Goal: Task Accomplishment & Management: Manage account settings

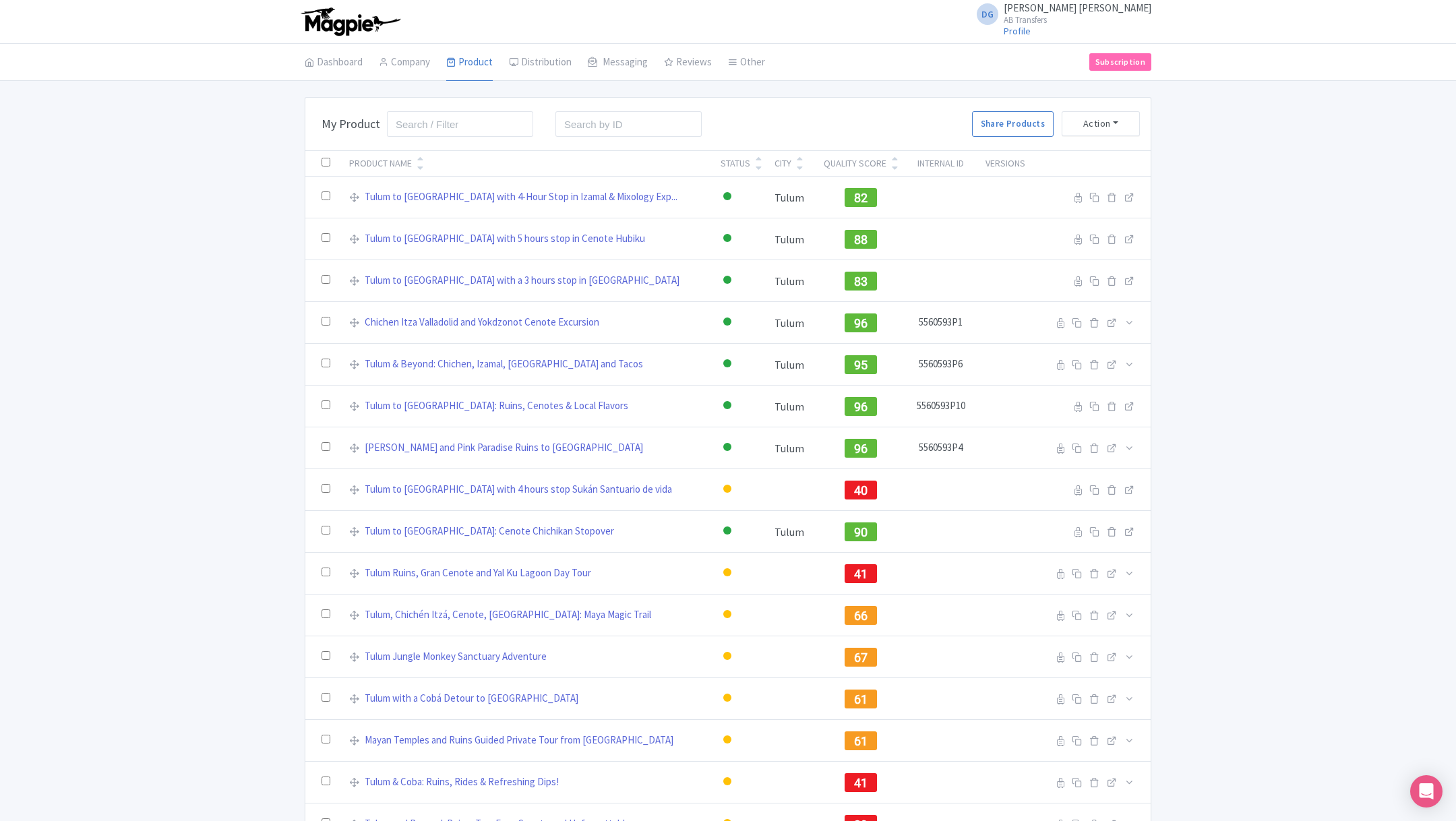
click at [1259, 307] on div "Bulk Actions Delete Add to Collection Share Products Add to Collection Collecti…" at bounding box center [728, 471] width 1456 height 748
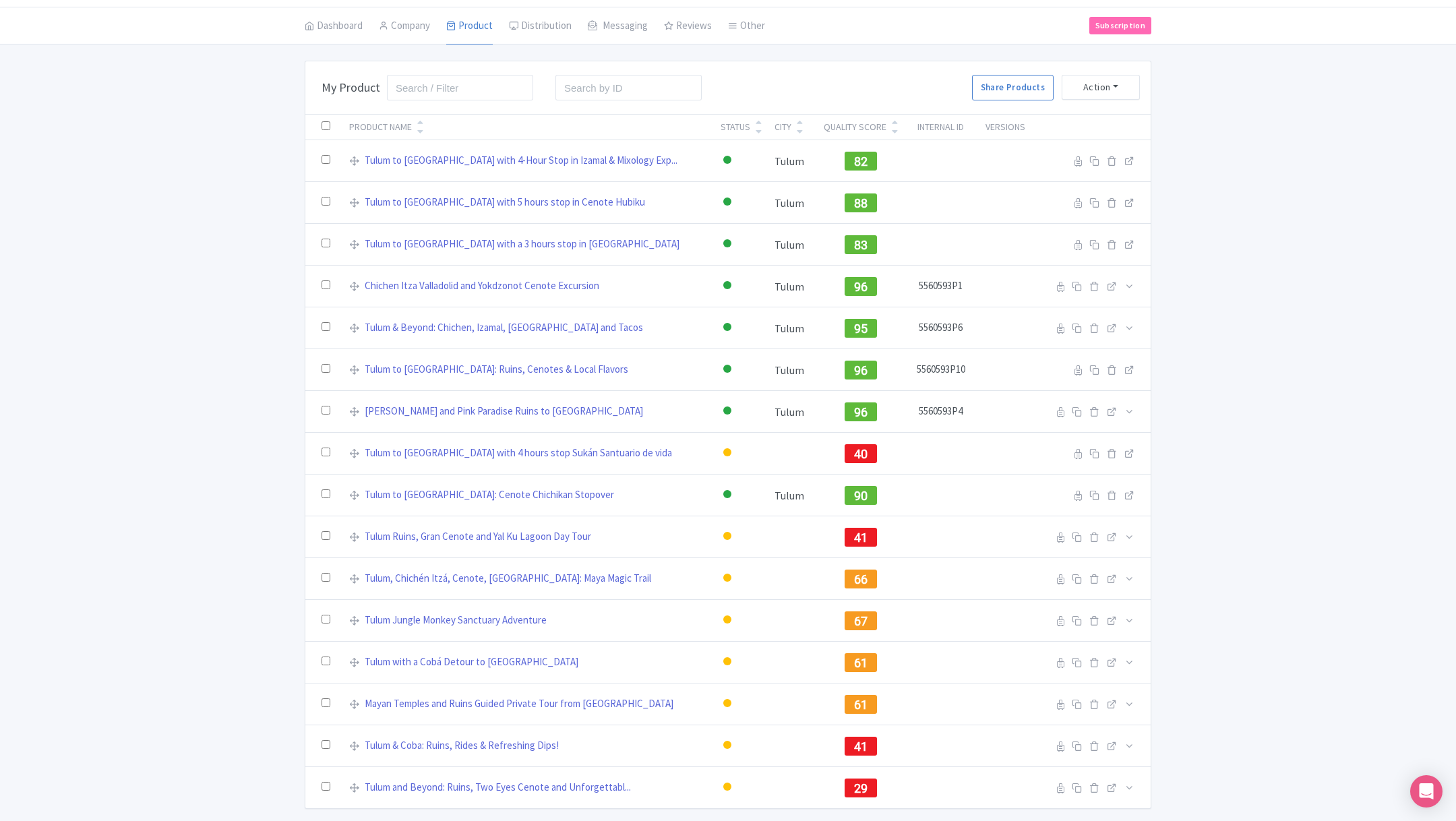
scroll to position [41, 0]
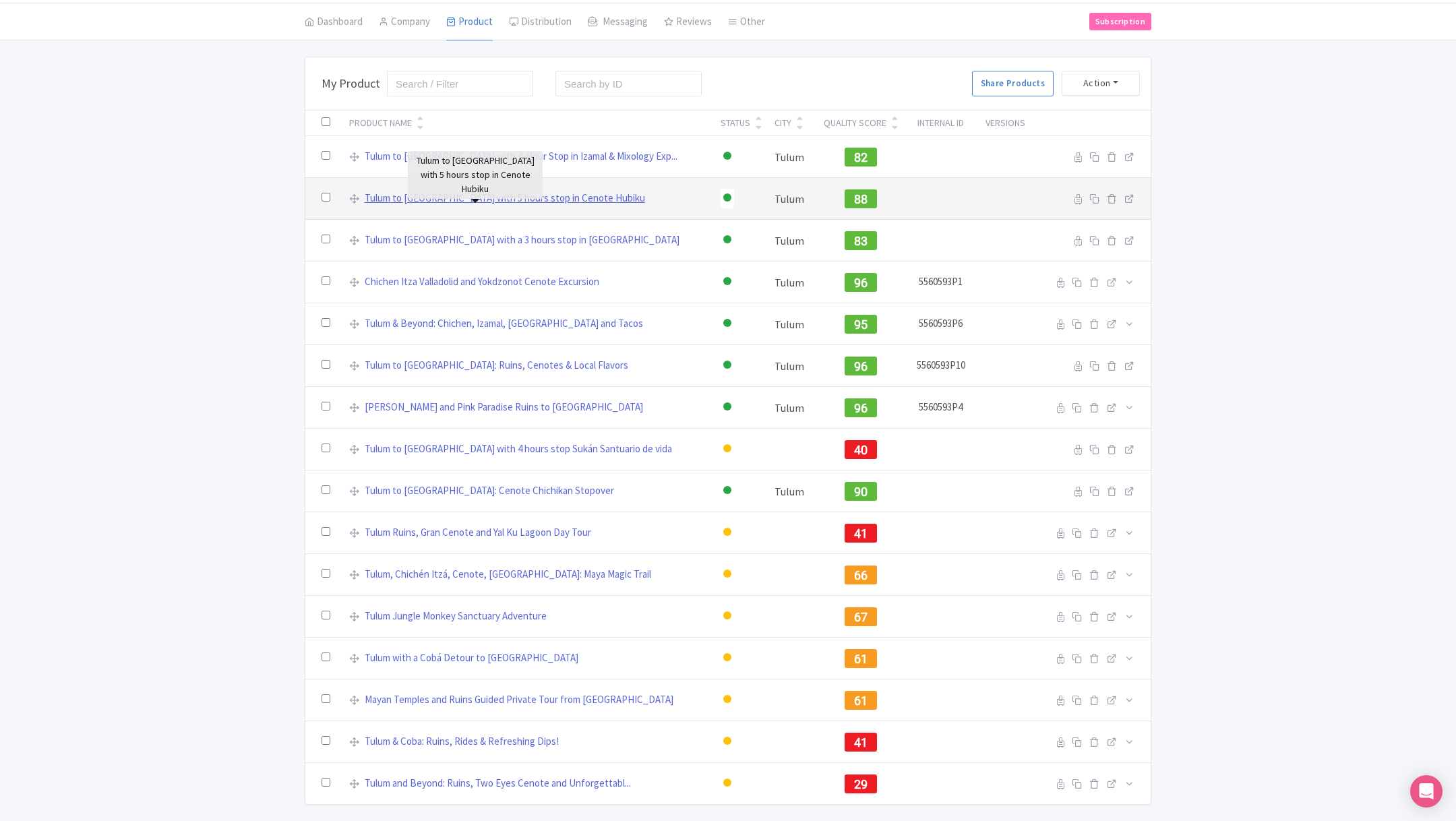
click at [514, 195] on link "Tulum to [GEOGRAPHIC_DATA] with 5 hours stop in Cenote Hubiku" at bounding box center [505, 199] width 281 height 16
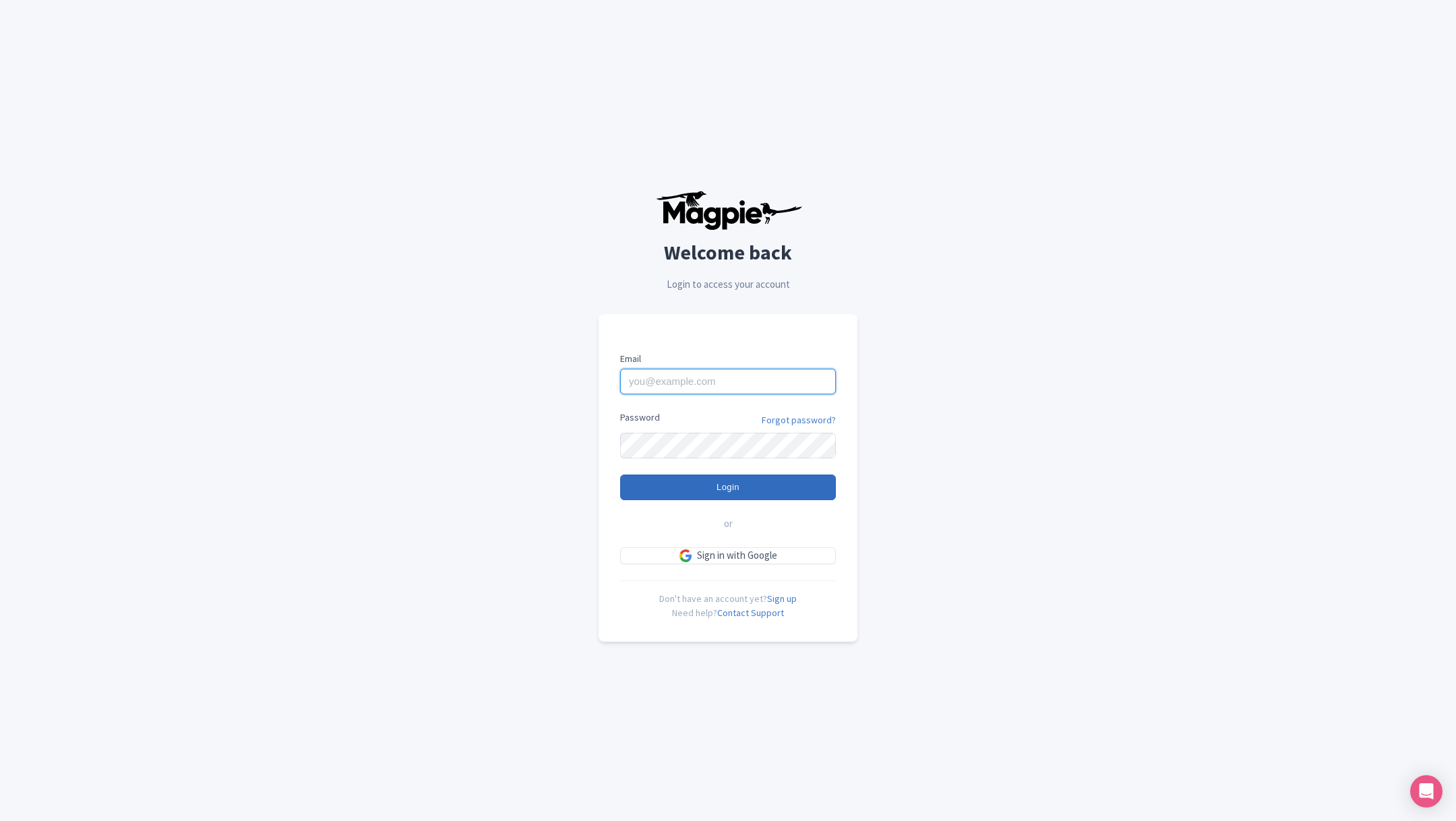
type input "abtransfers@abtransfers.mx"
click at [703, 490] on input "Login" at bounding box center [728, 486] width 215 height 26
type input "Logging in..."
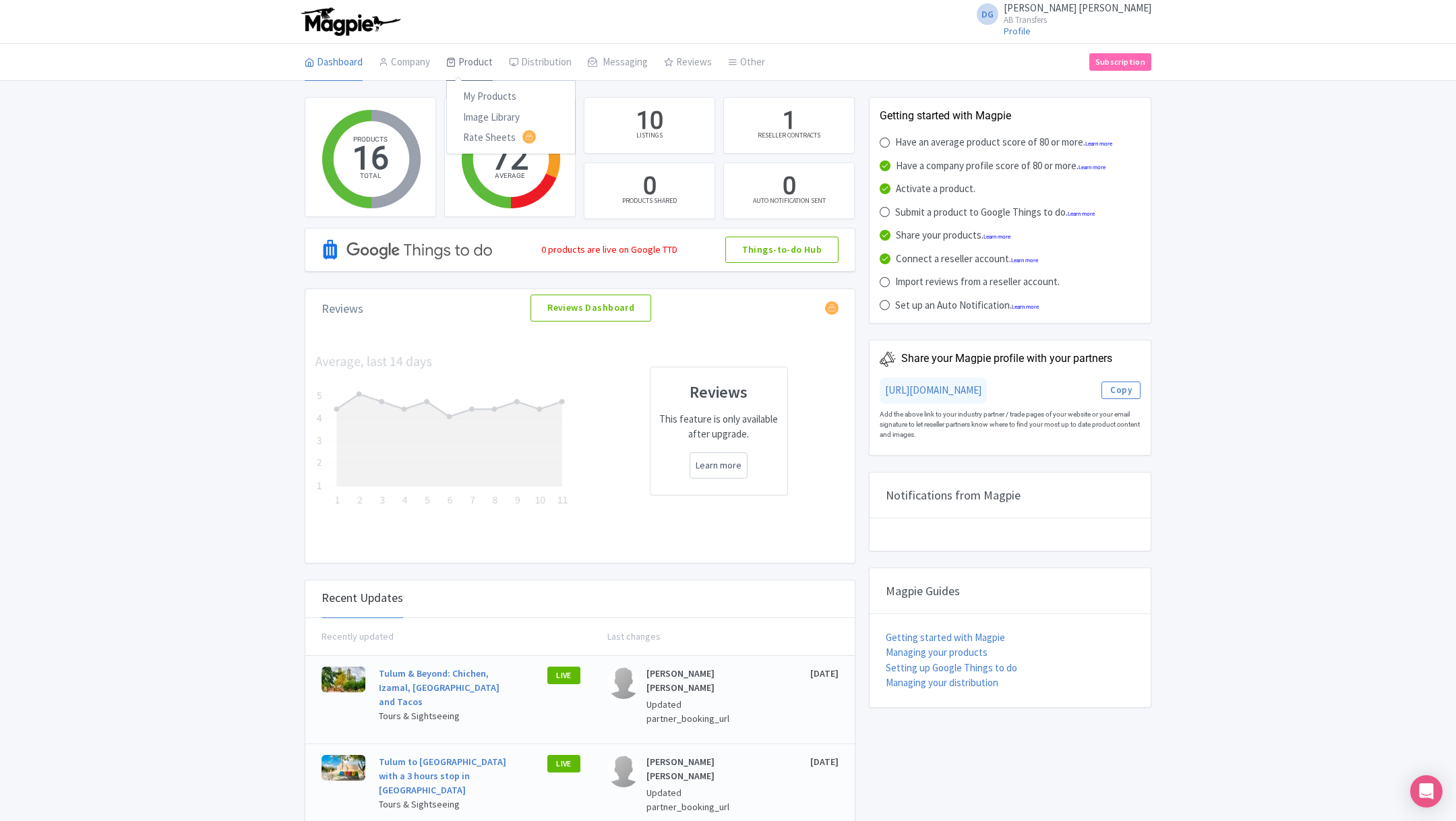
click at [482, 64] on link "Product" at bounding box center [469, 63] width 47 height 38
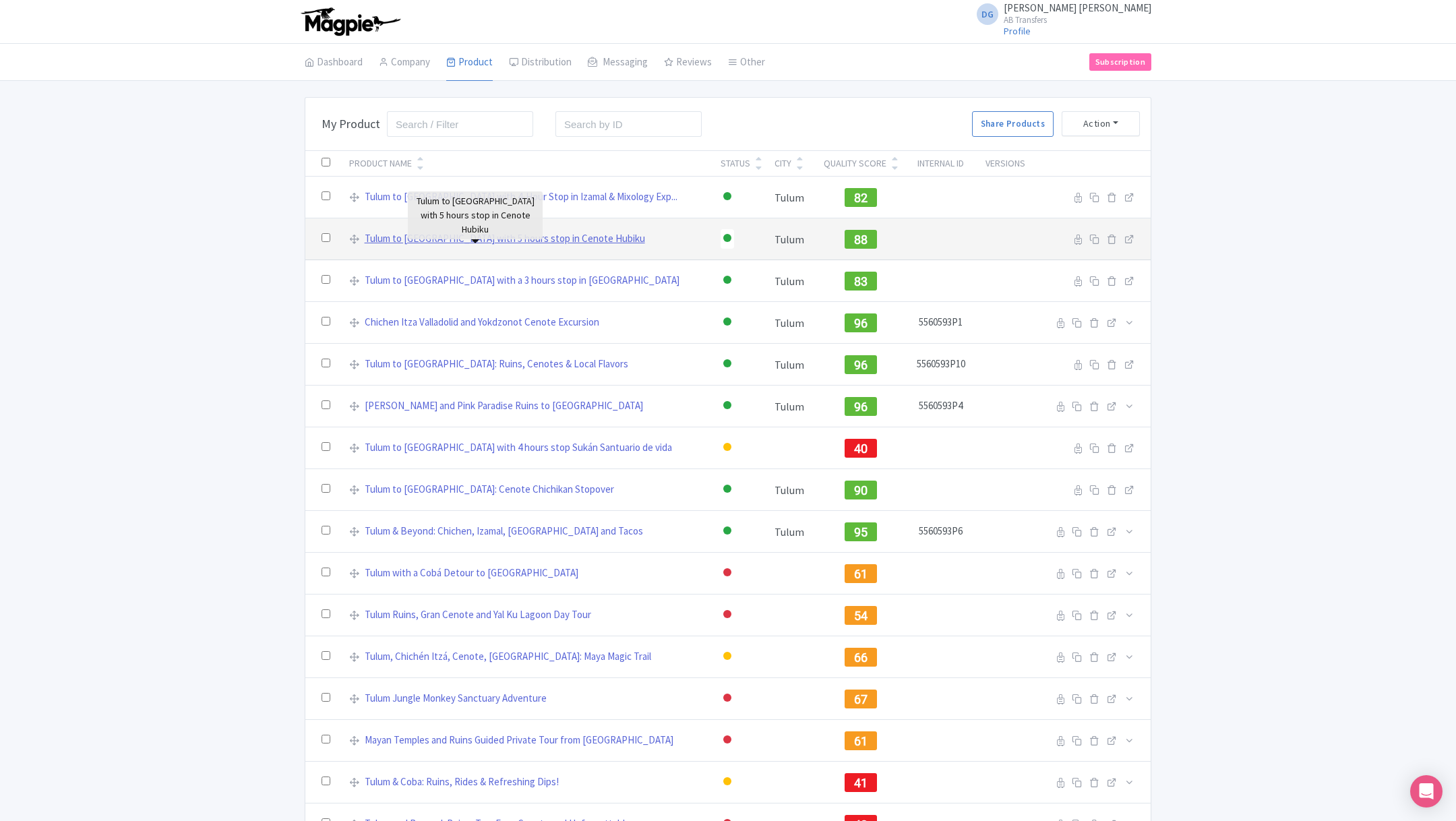
click at [491, 238] on link "Tulum to Mérida with 5 hours stop in Cenote Hubiku" at bounding box center [505, 239] width 281 height 16
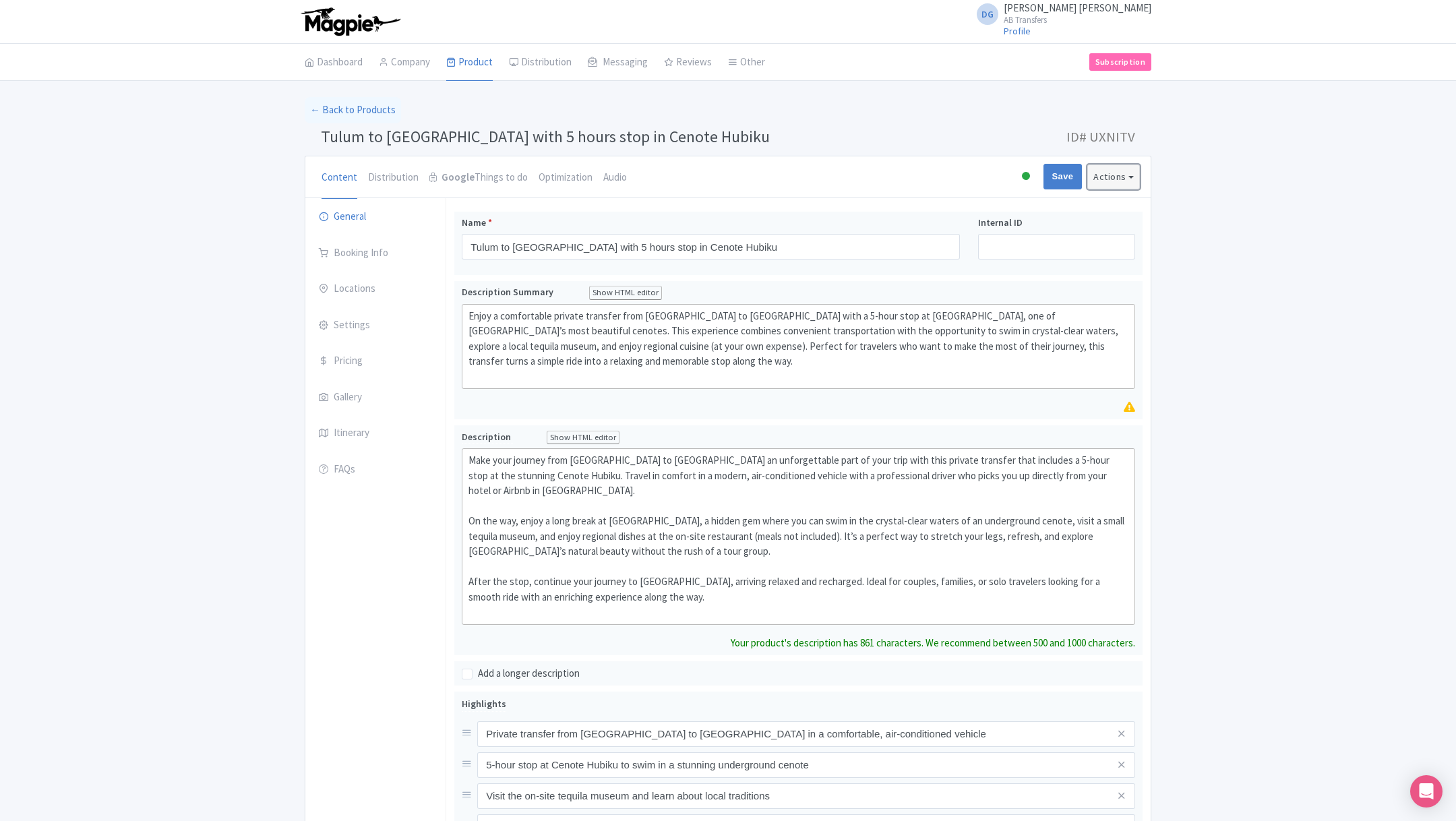
click at [1119, 185] on button "Actions" at bounding box center [1113, 177] width 53 height 25
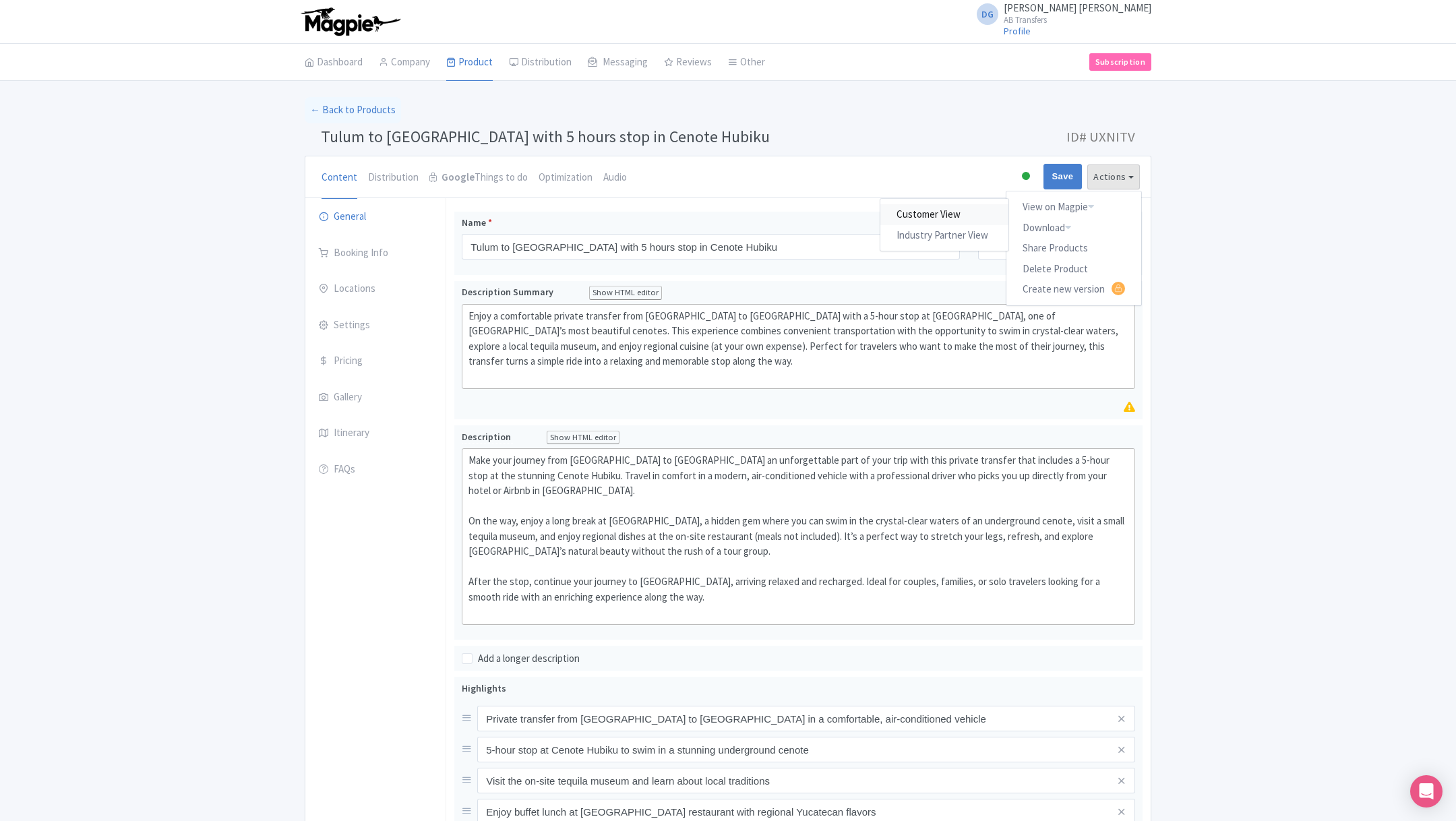
click at [944, 212] on link "Customer View" at bounding box center [944, 215] width 128 height 21
click at [477, 94] on link "My Products" at bounding box center [510, 97] width 128 height 21
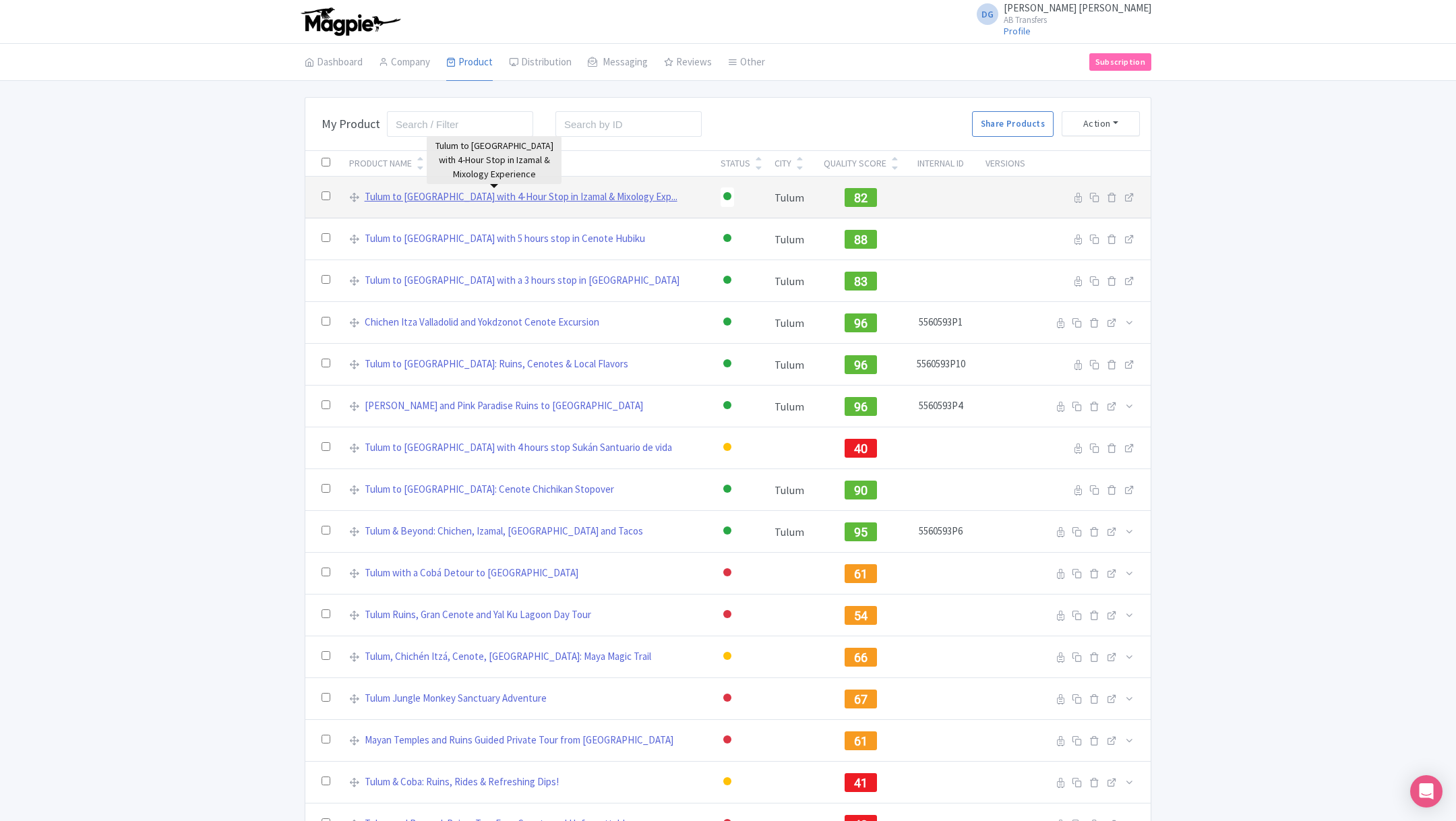
click at [486, 193] on link "Tulum to [GEOGRAPHIC_DATA] with 4-Hour Stop in Izamal & Mixology Exp..." at bounding box center [521, 197] width 313 height 16
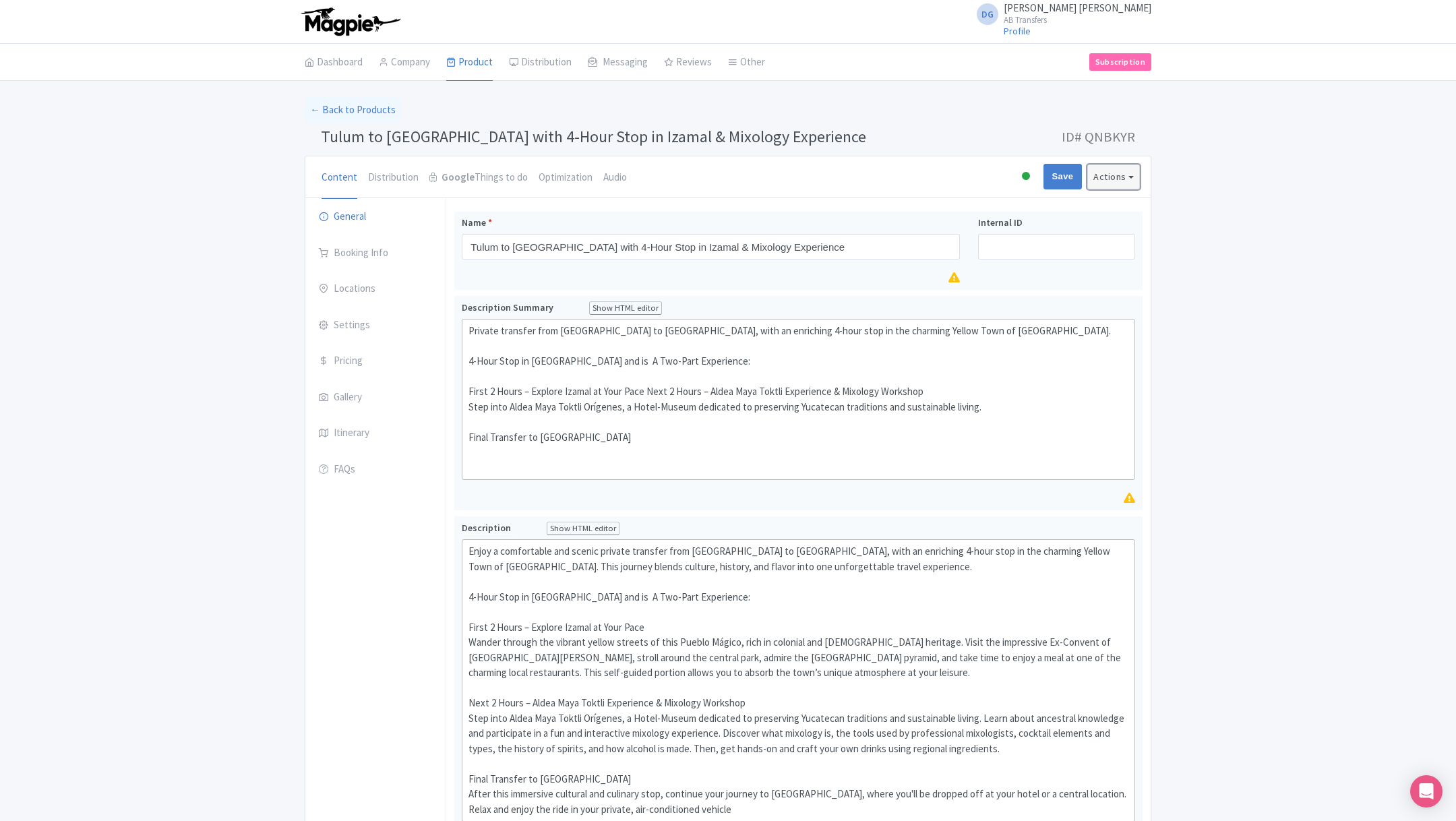
click at [1124, 180] on button "Actions" at bounding box center [1113, 177] width 53 height 25
click at [941, 212] on link "Customer View" at bounding box center [944, 215] width 128 height 21
click at [489, 96] on link "My Products" at bounding box center [510, 97] width 128 height 21
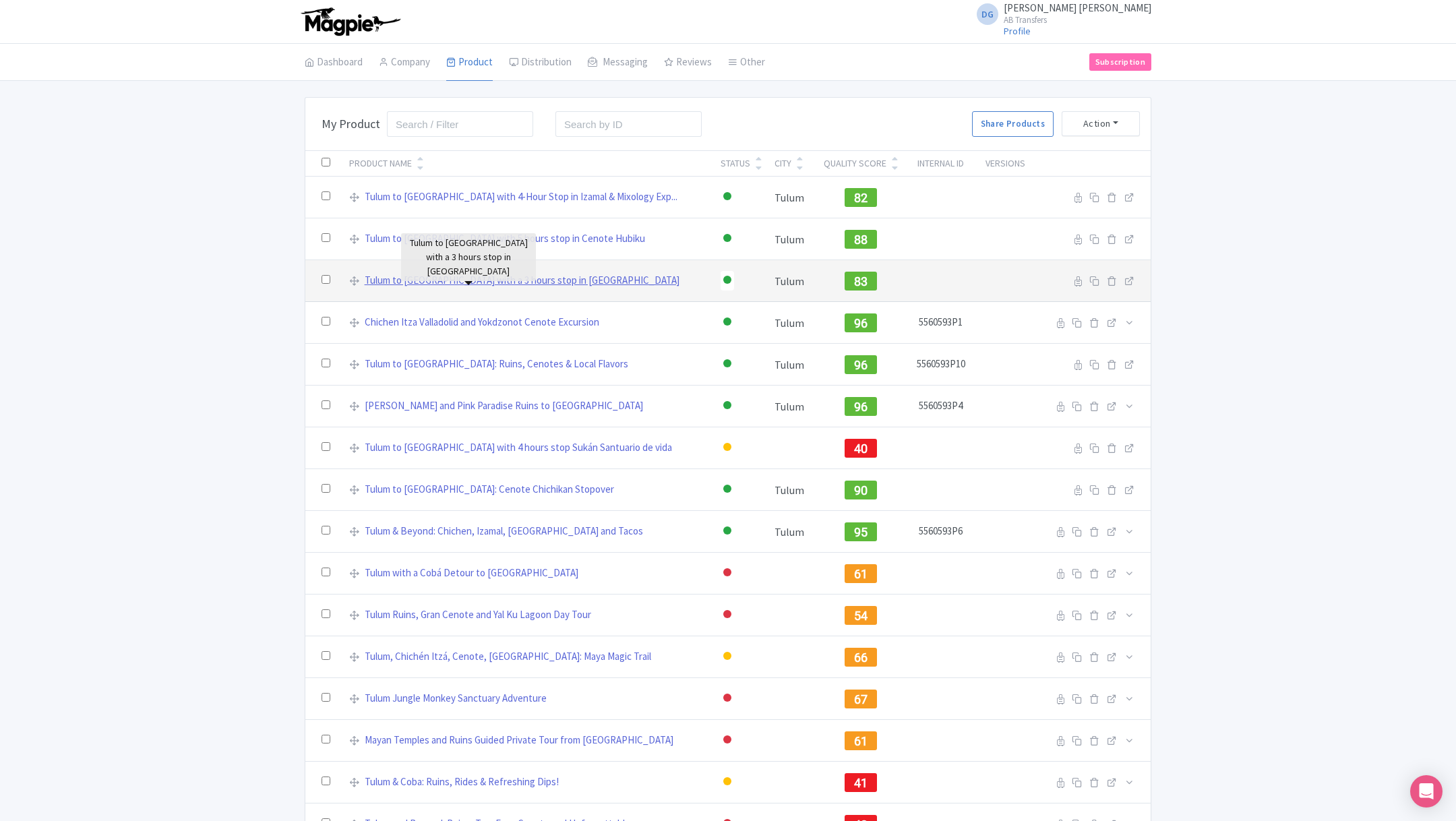
click at [490, 281] on link "Tulum to Mérida with a 3 hours stop in Valladolid" at bounding box center [522, 281] width 314 height 16
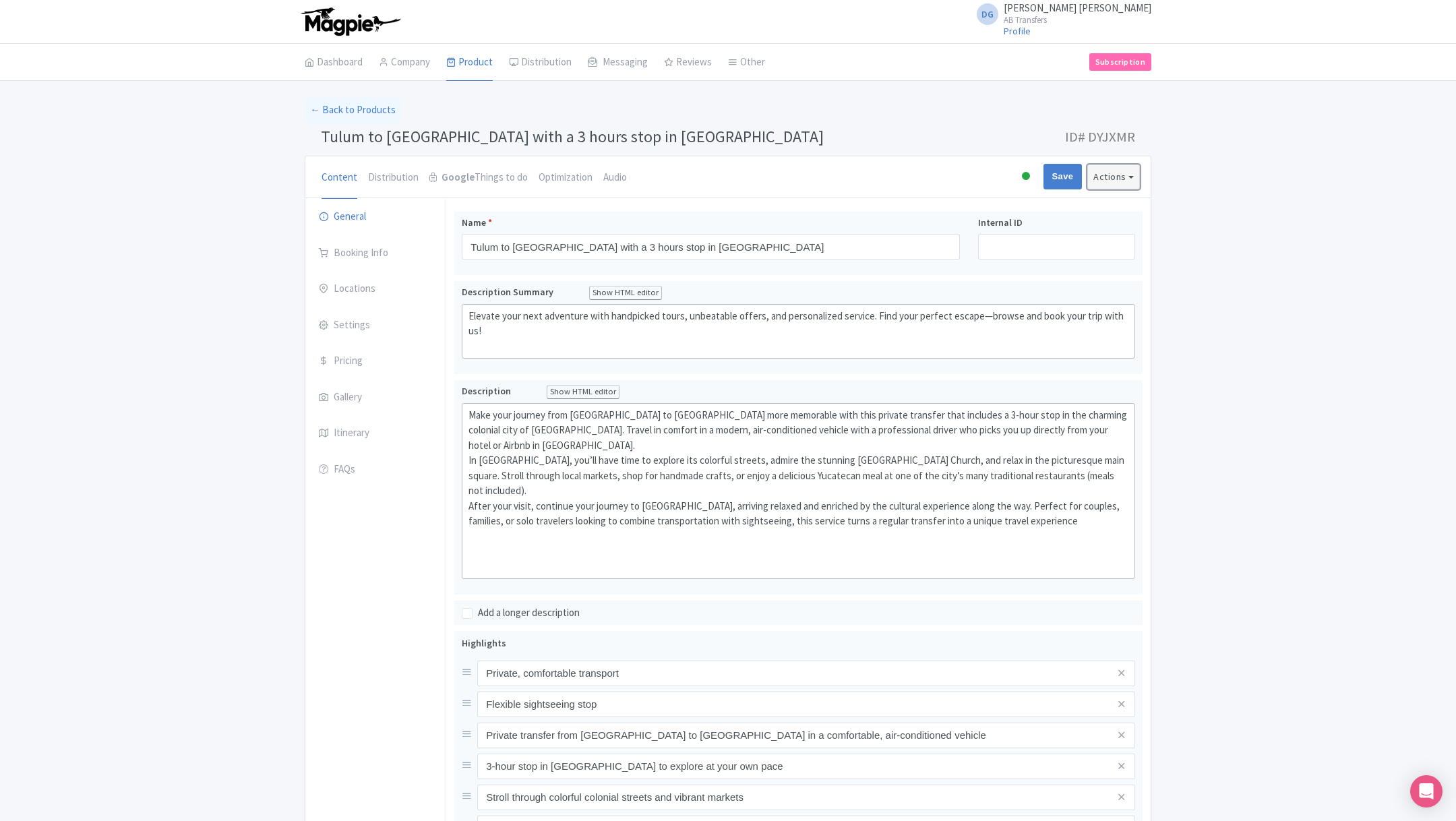
click at [1123, 178] on button "Actions" at bounding box center [1113, 177] width 53 height 25
click at [951, 210] on link "Customer View" at bounding box center [944, 215] width 128 height 21
click at [479, 101] on link "My Products" at bounding box center [510, 97] width 128 height 21
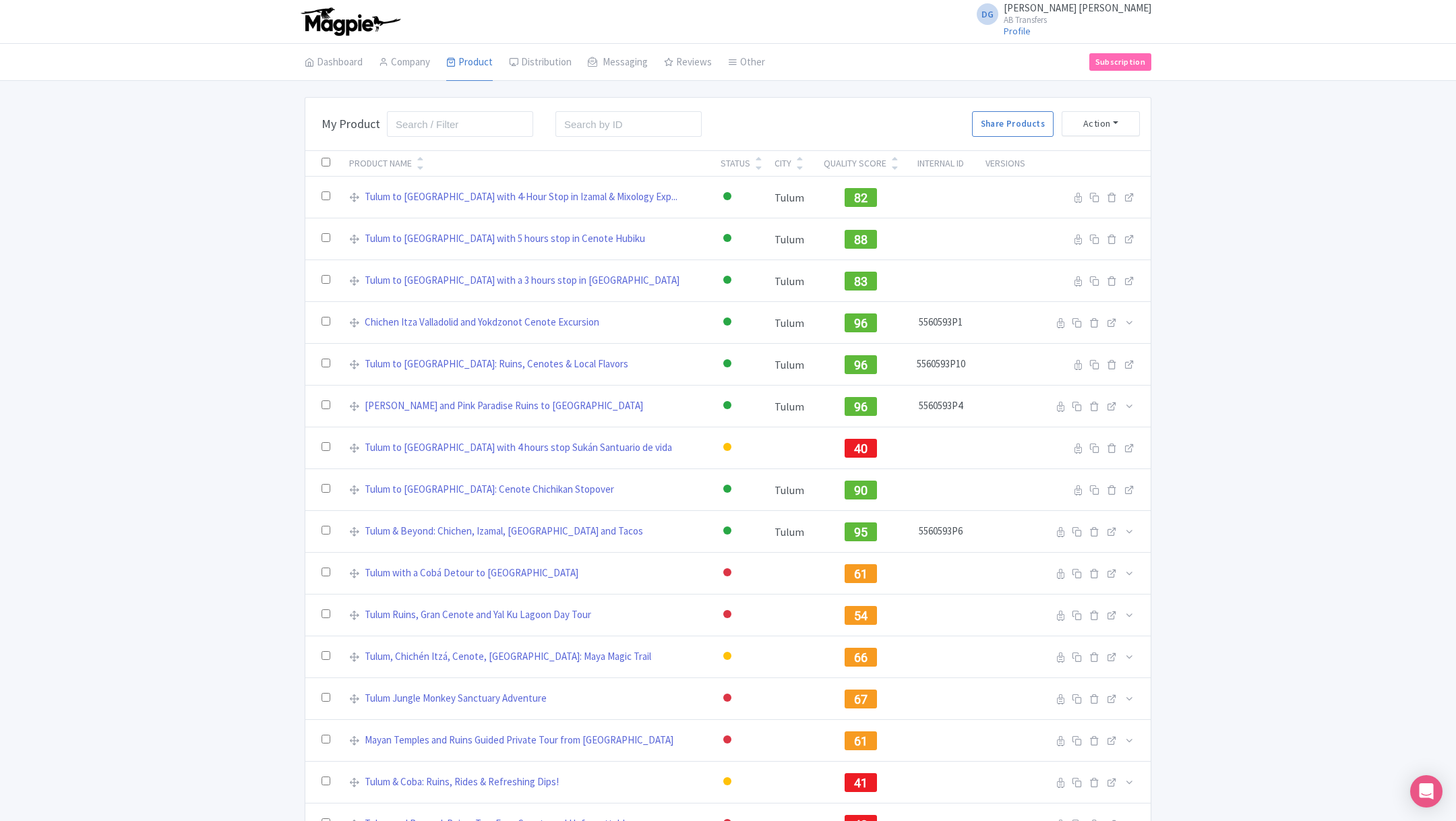
click at [108, 370] on div "Bulk Actions Delete Add to Collection Share Products Add to Collection Collecti…" at bounding box center [728, 471] width 1456 height 748
click at [720, 448] on div at bounding box center [727, 448] width 13 height 19
click at [260, 456] on div "Bulk Actions Delete Add to Collection Share Products Add to Collection Collecti…" at bounding box center [728, 471] width 1456 height 748
click at [421, 168] on icon at bounding box center [419, 168] width 6 height 10
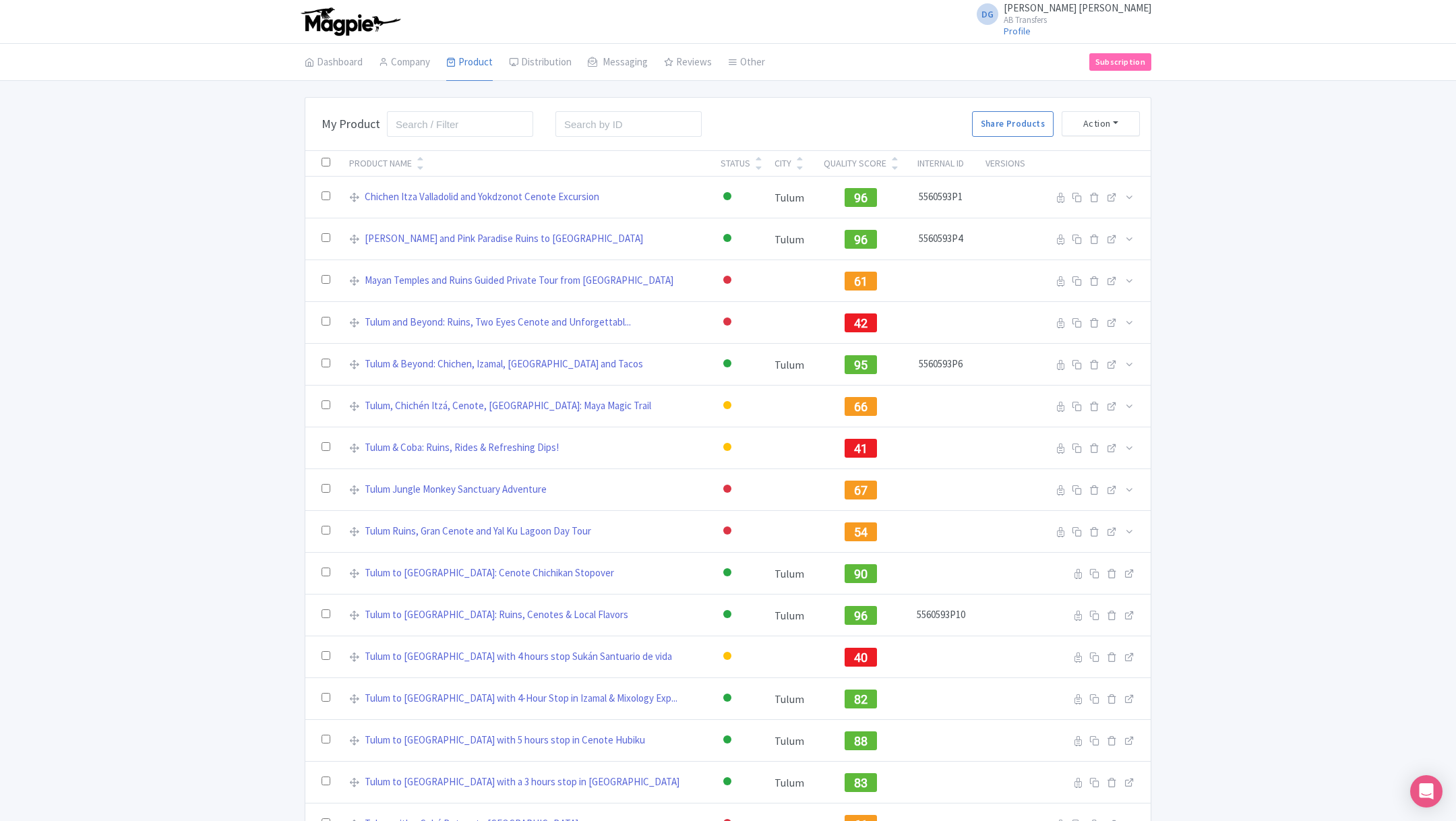
click at [60, 398] on div "Bulk Actions [GEOGRAPHIC_DATA] Add to Collection Share Products Add to Collecti…" at bounding box center [728, 471] width 1456 height 748
click at [423, 158] on icon at bounding box center [419, 158] width 6 height 10
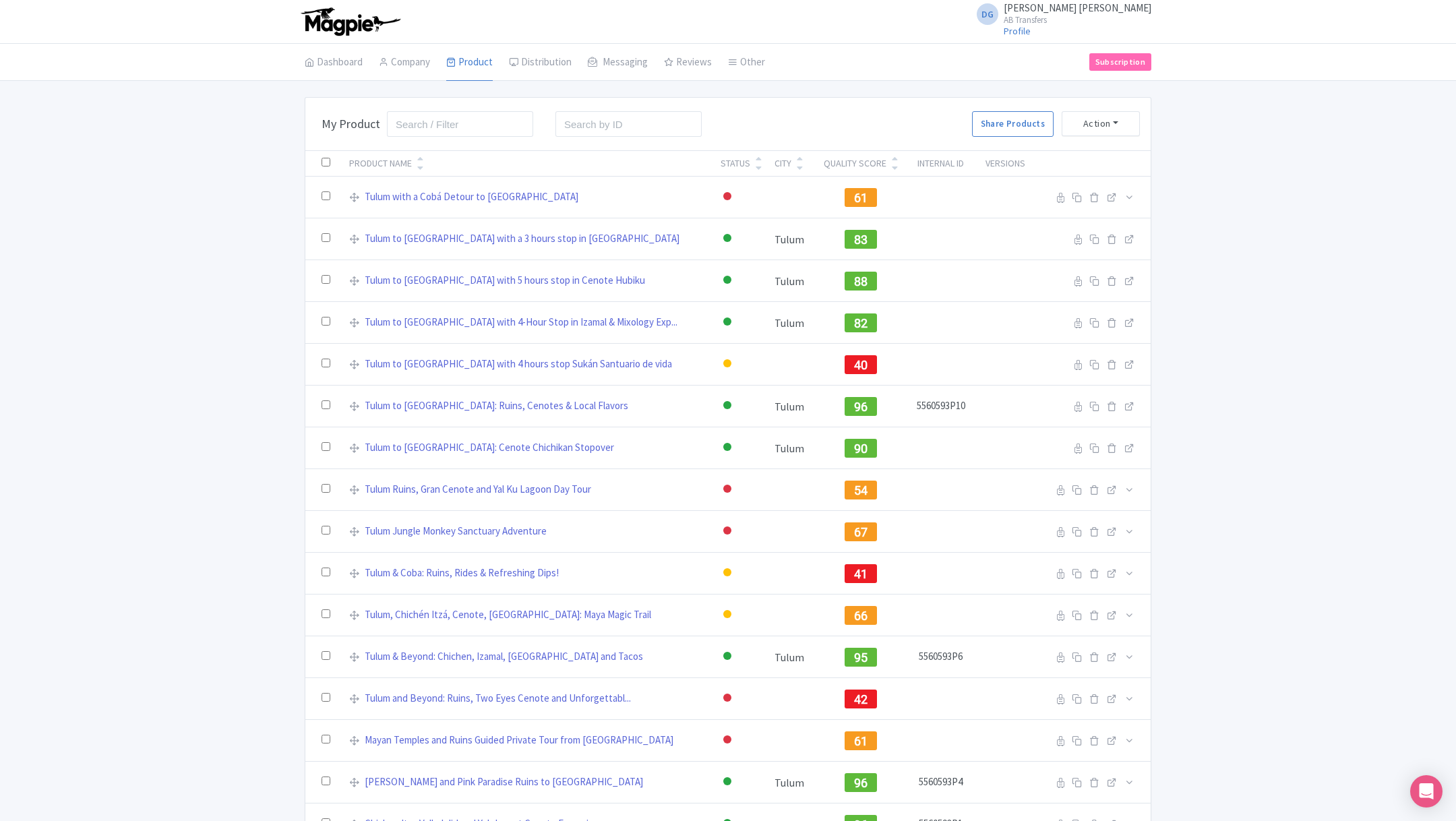
click at [39, 395] on div "Bulk Actions Delete Add to Collection Share Products Add to Collection Collecti…" at bounding box center [728, 471] width 1456 height 748
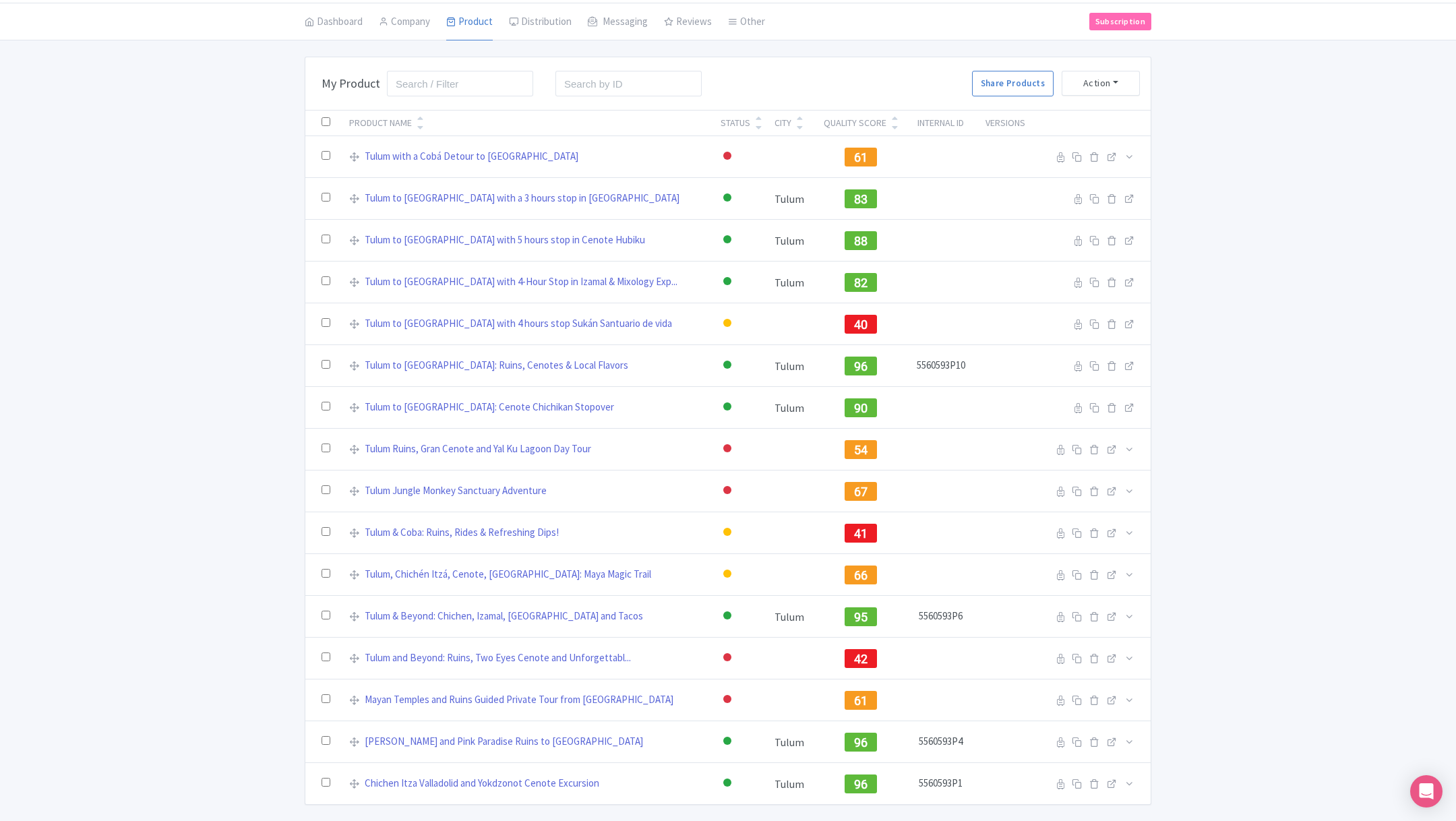
scroll to position [79, 0]
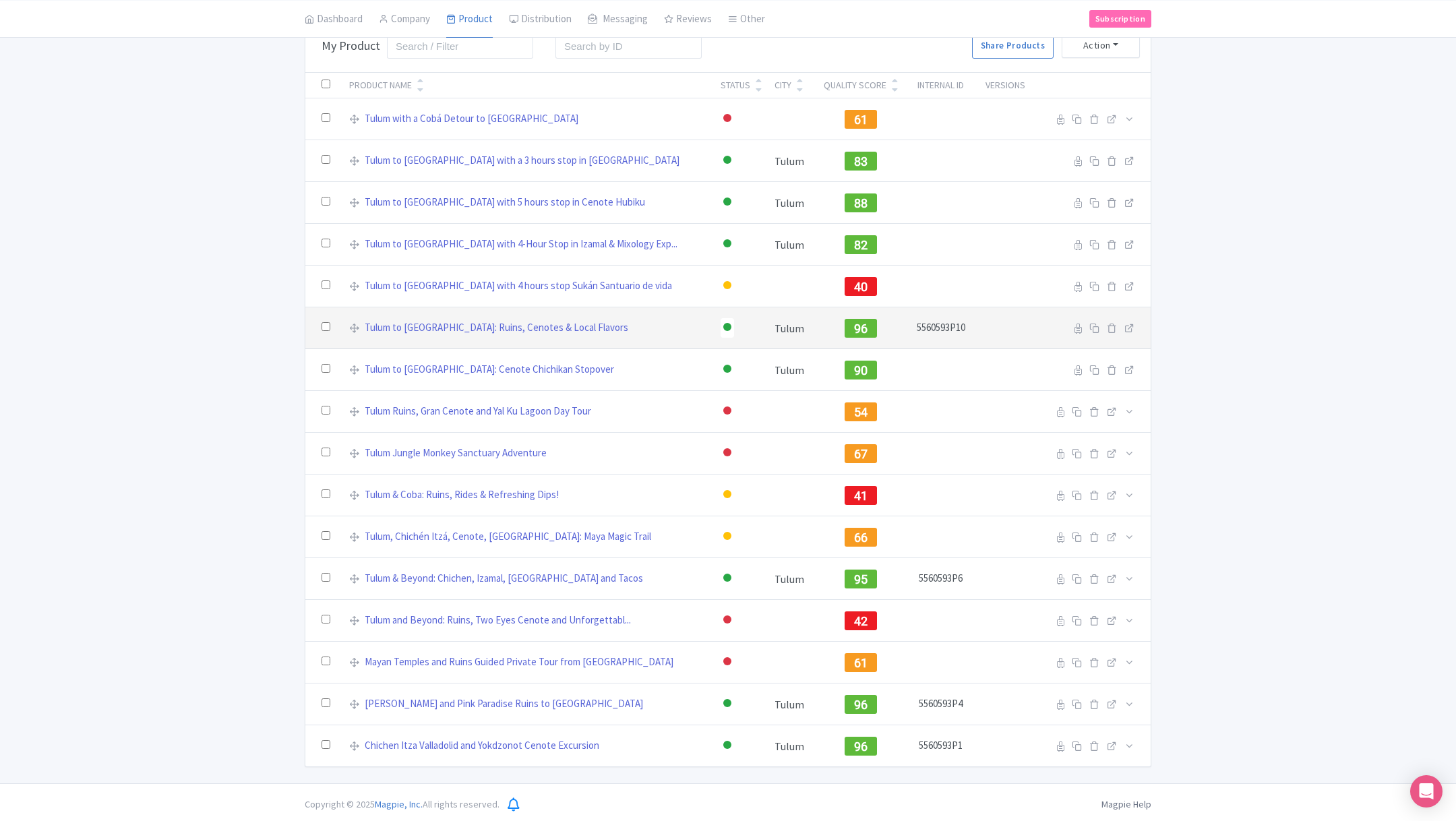
click at [723, 327] on div at bounding box center [727, 327] width 8 height 8
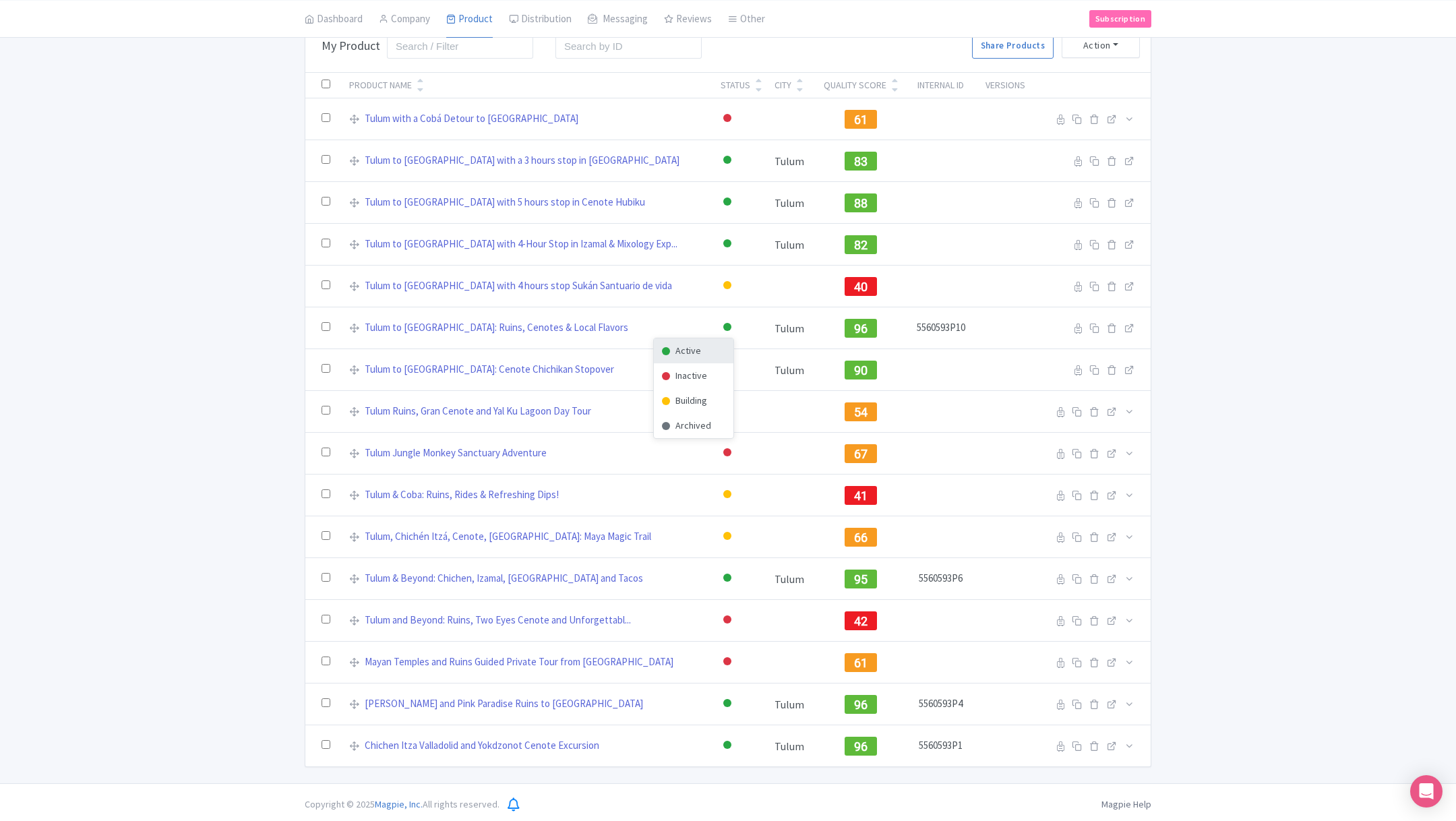
click at [1334, 260] on div "Bulk Actions Delete Add to Collection Share Products Add to Collection Collecti…" at bounding box center [728, 392] width 1456 height 748
click at [93, 621] on div "Bulk Actions Delete Add to Collection Share Products Add to Collection Collecti…" at bounding box center [728, 392] width 1456 height 748
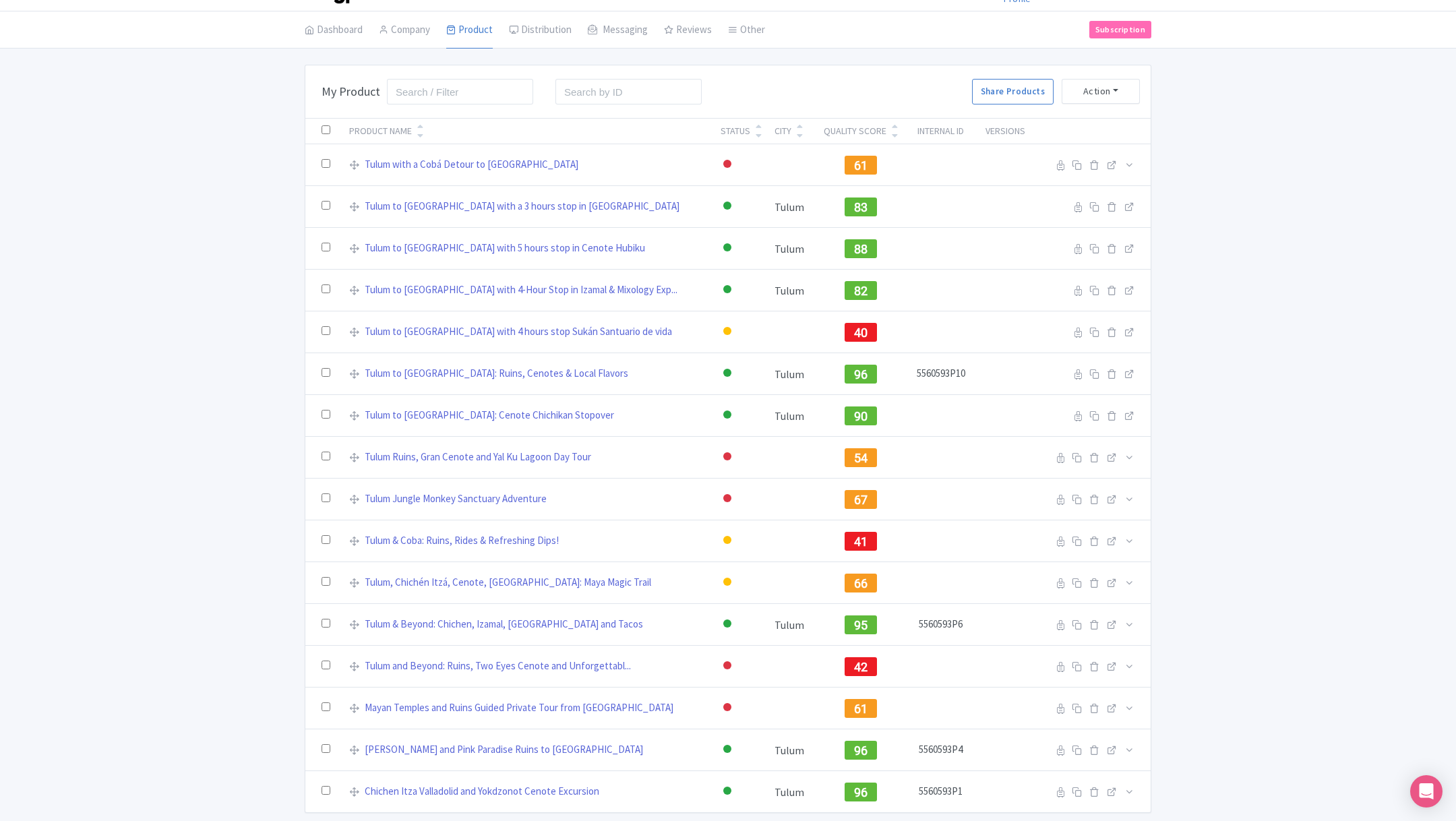
scroll to position [0, 0]
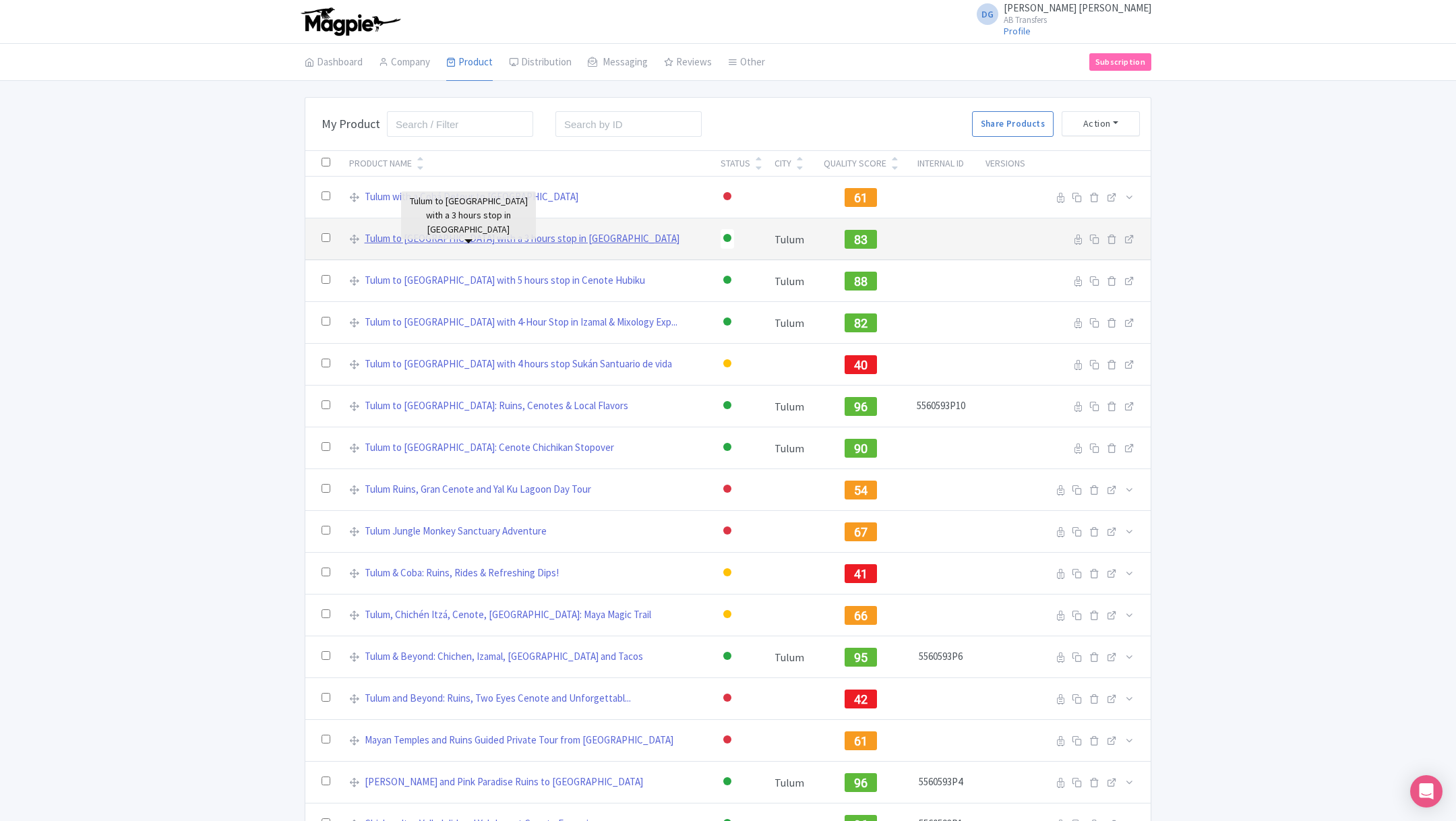
click at [503, 240] on link "Tulum to [GEOGRAPHIC_DATA] with a 3 hours stop in [GEOGRAPHIC_DATA]" at bounding box center [522, 239] width 314 height 16
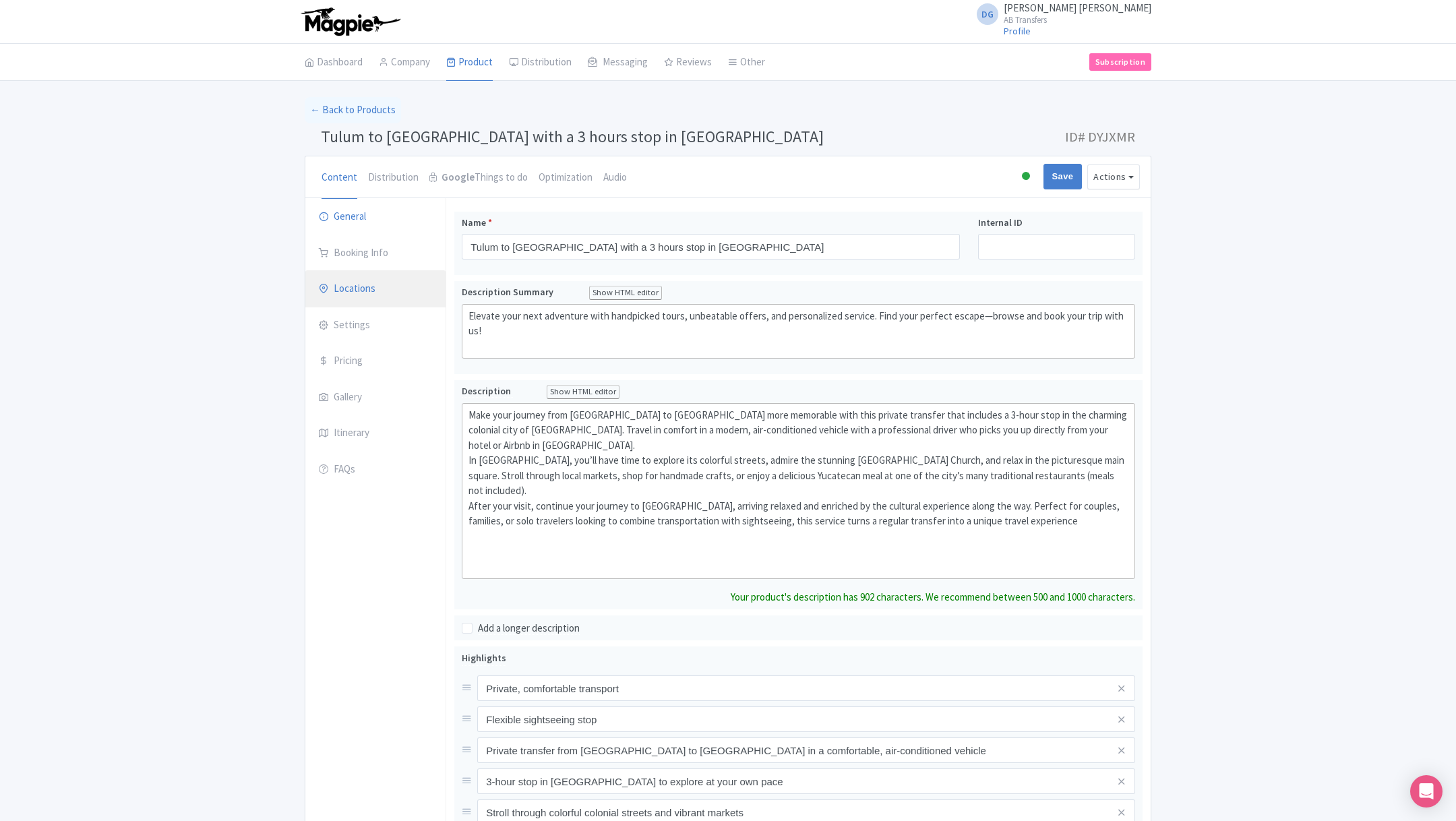
click at [363, 281] on link "Locations" at bounding box center [375, 289] width 140 height 38
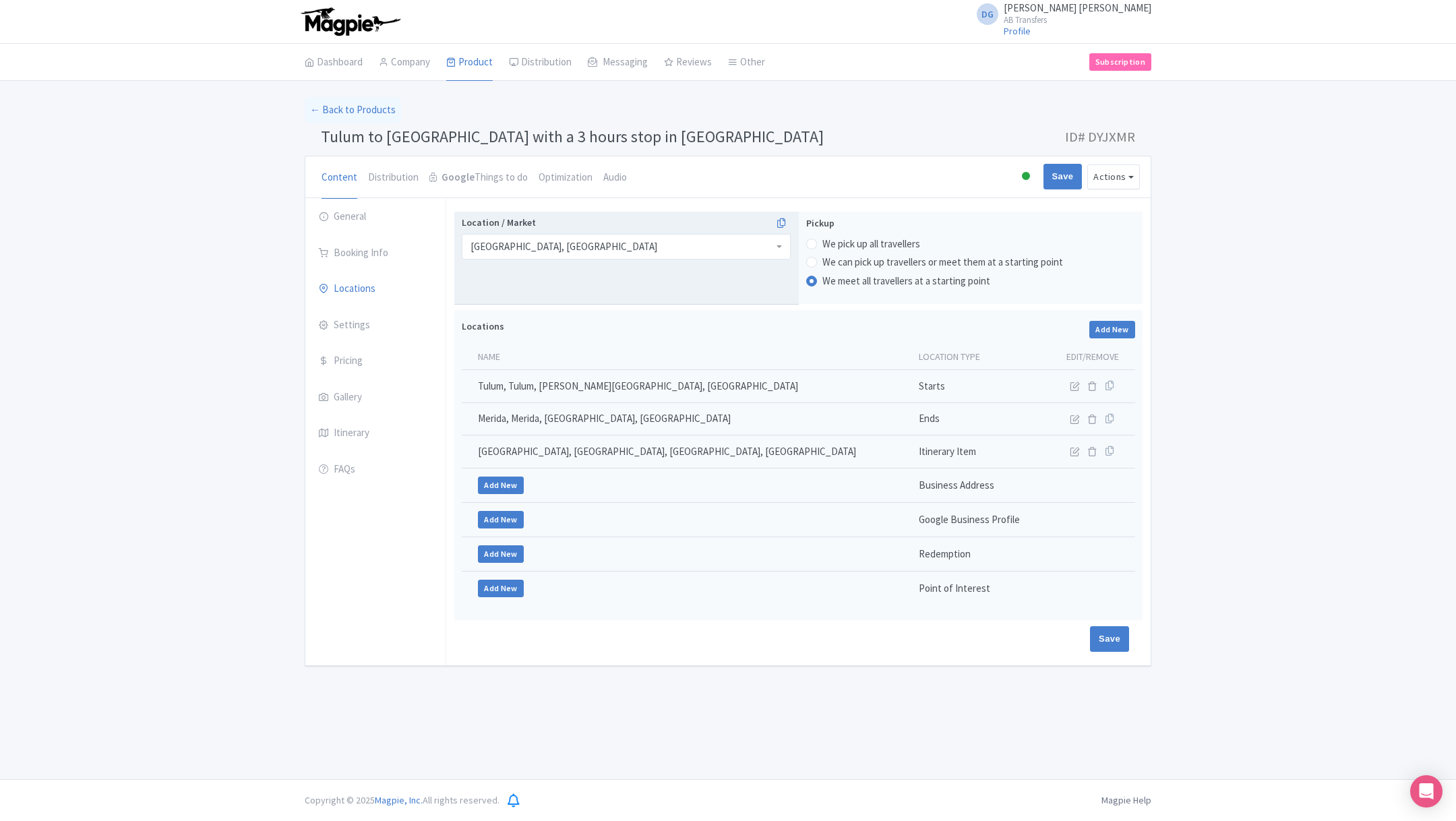
click at [610, 244] on div "Tulum, Mexico" at bounding box center [626, 246] width 328 height 26
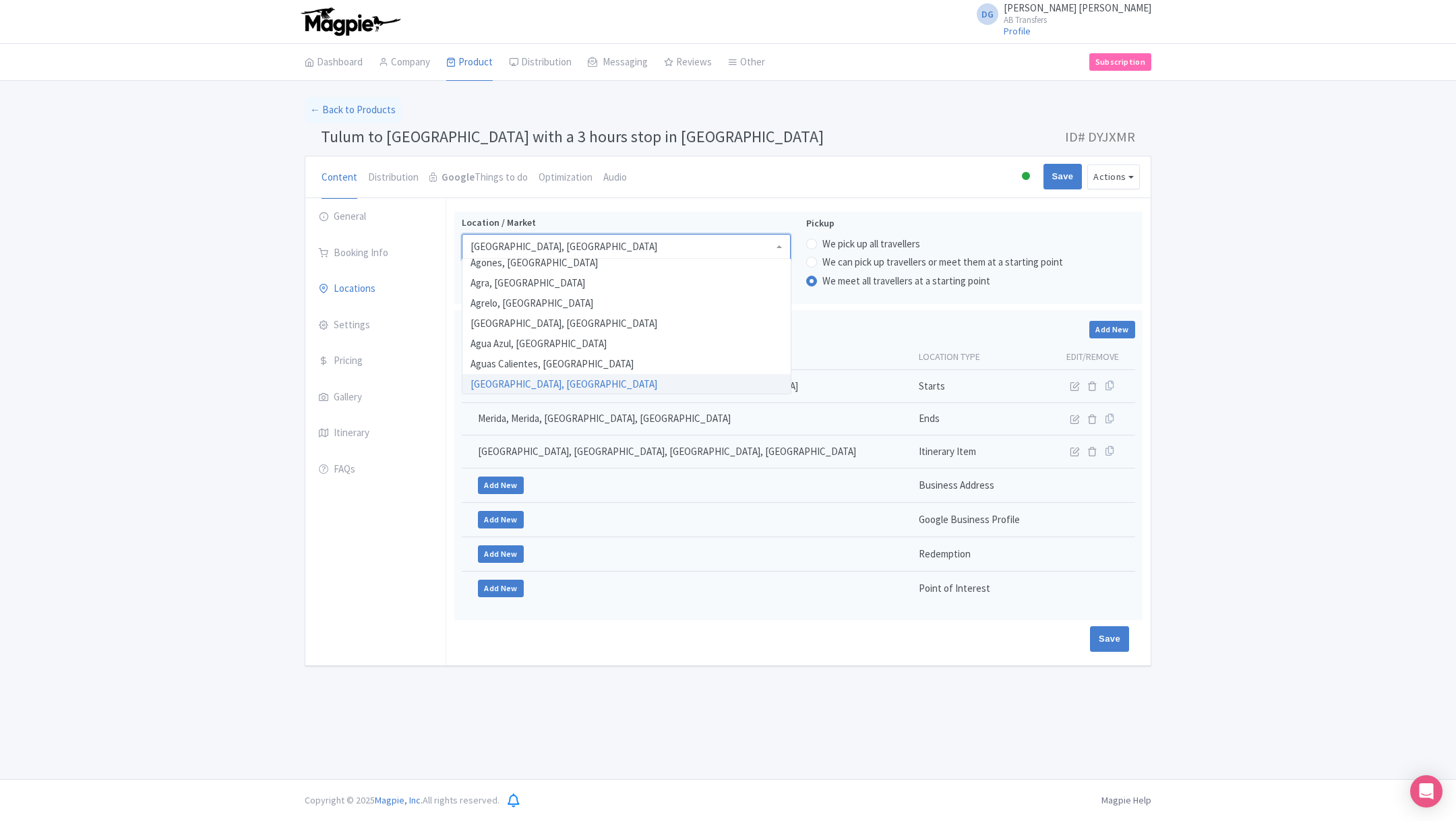
click at [598, 204] on div "Tulum to Mérida with a 3 hours stop in Valladolid Name * Tulum to Mérida with a…" at bounding box center [798, 431] width 705 height 467
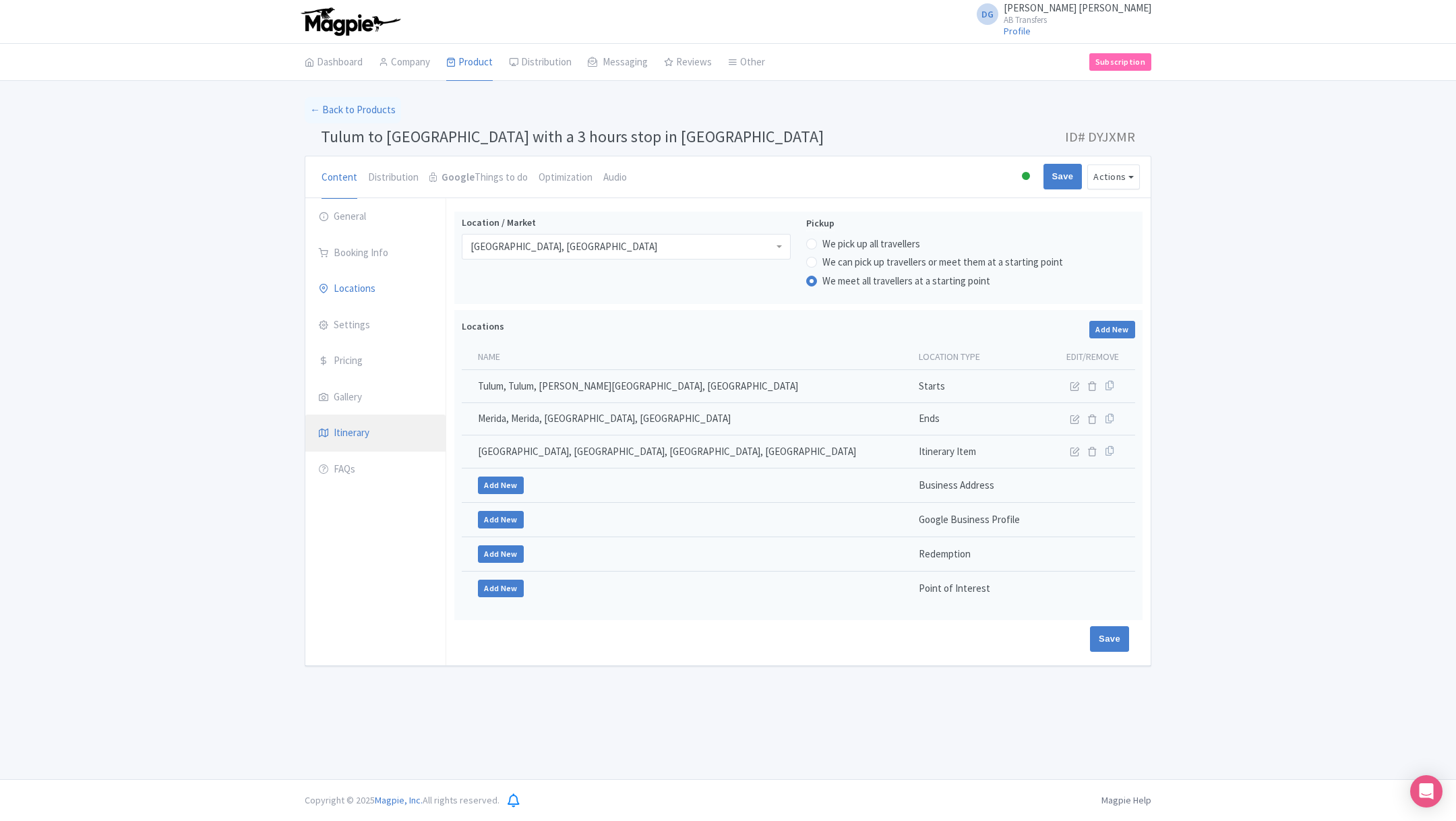
click at [365, 426] on link "Itinerary" at bounding box center [375, 433] width 140 height 38
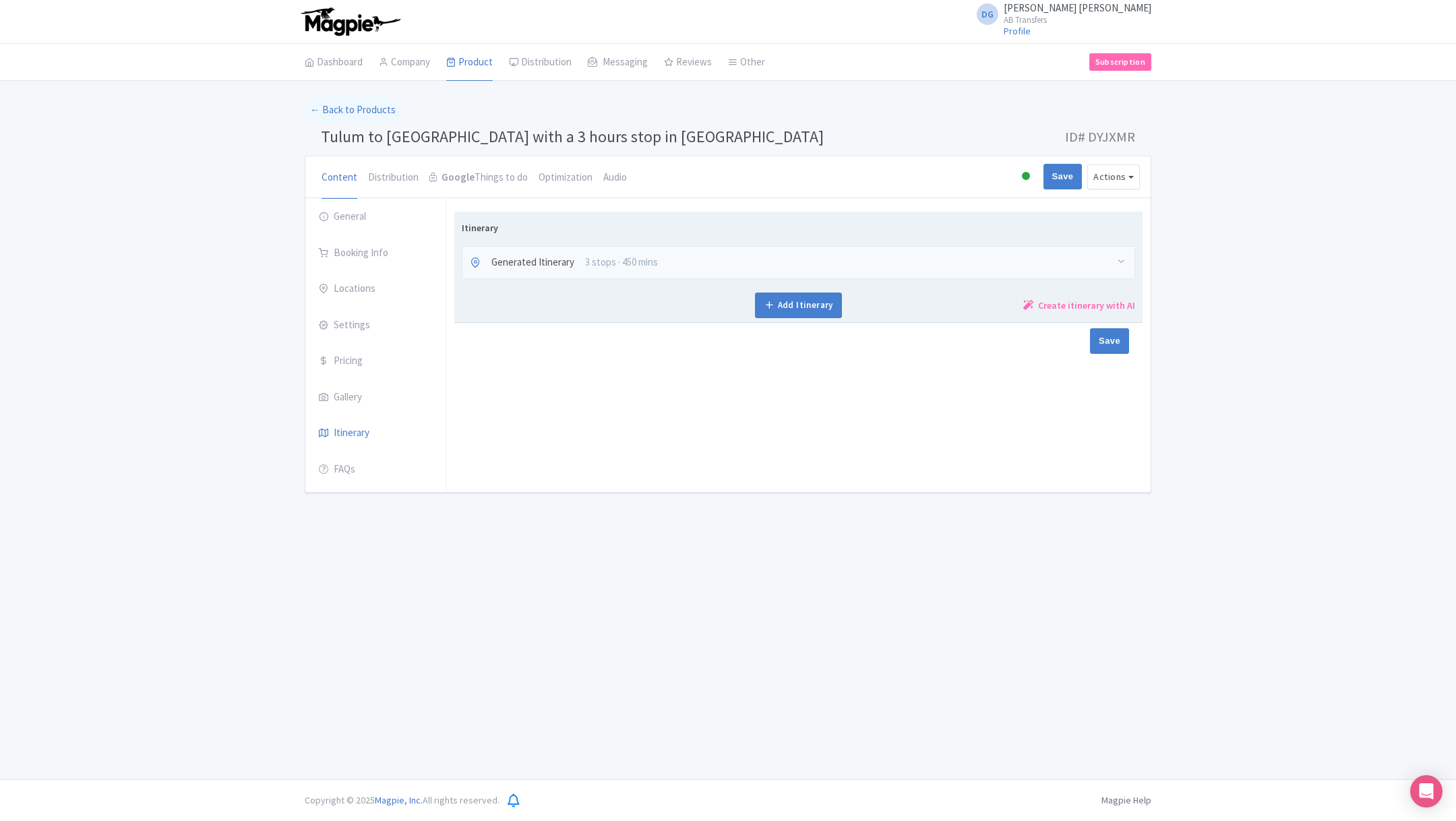
click at [748, 267] on div "Generated Itinerary 3 stops · 450 mins" at bounding box center [798, 262] width 672 height 32
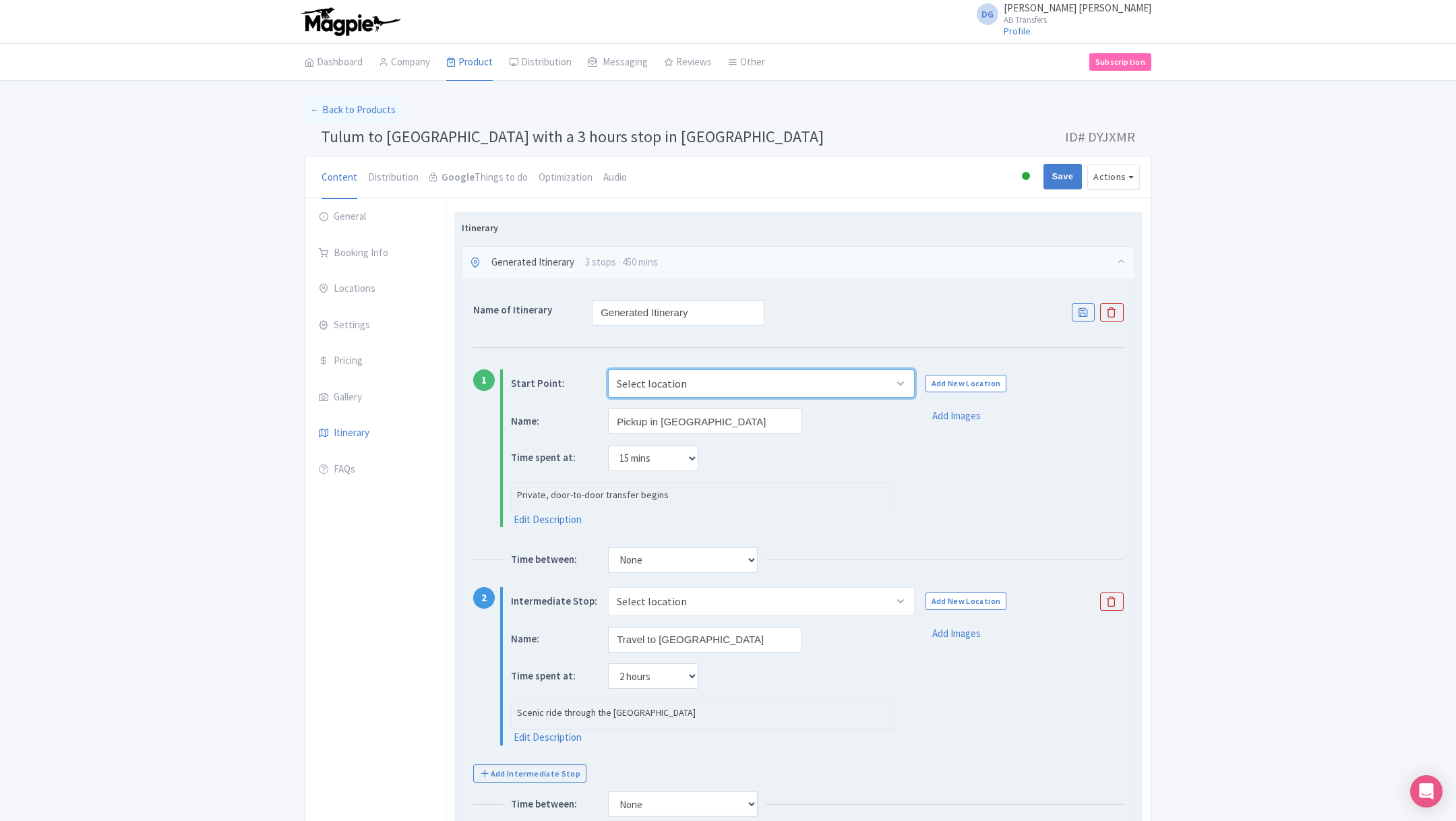
click at [773, 386] on select "Select location Tulum, Tulum, Quintana Roo, Mexico" at bounding box center [761, 383] width 306 height 28
select select "81bed756-d4e9-473d-8360-86c2df8817c1"
click at [608, 369] on select "Select location Tulum, Tulum, Quintana Roo, Mexico" at bounding box center [761, 383] width 306 height 28
click at [711, 417] on input "Pickup in [GEOGRAPHIC_DATA]" at bounding box center [705, 421] width 194 height 26
type input "Pickup in Tulum or pl"
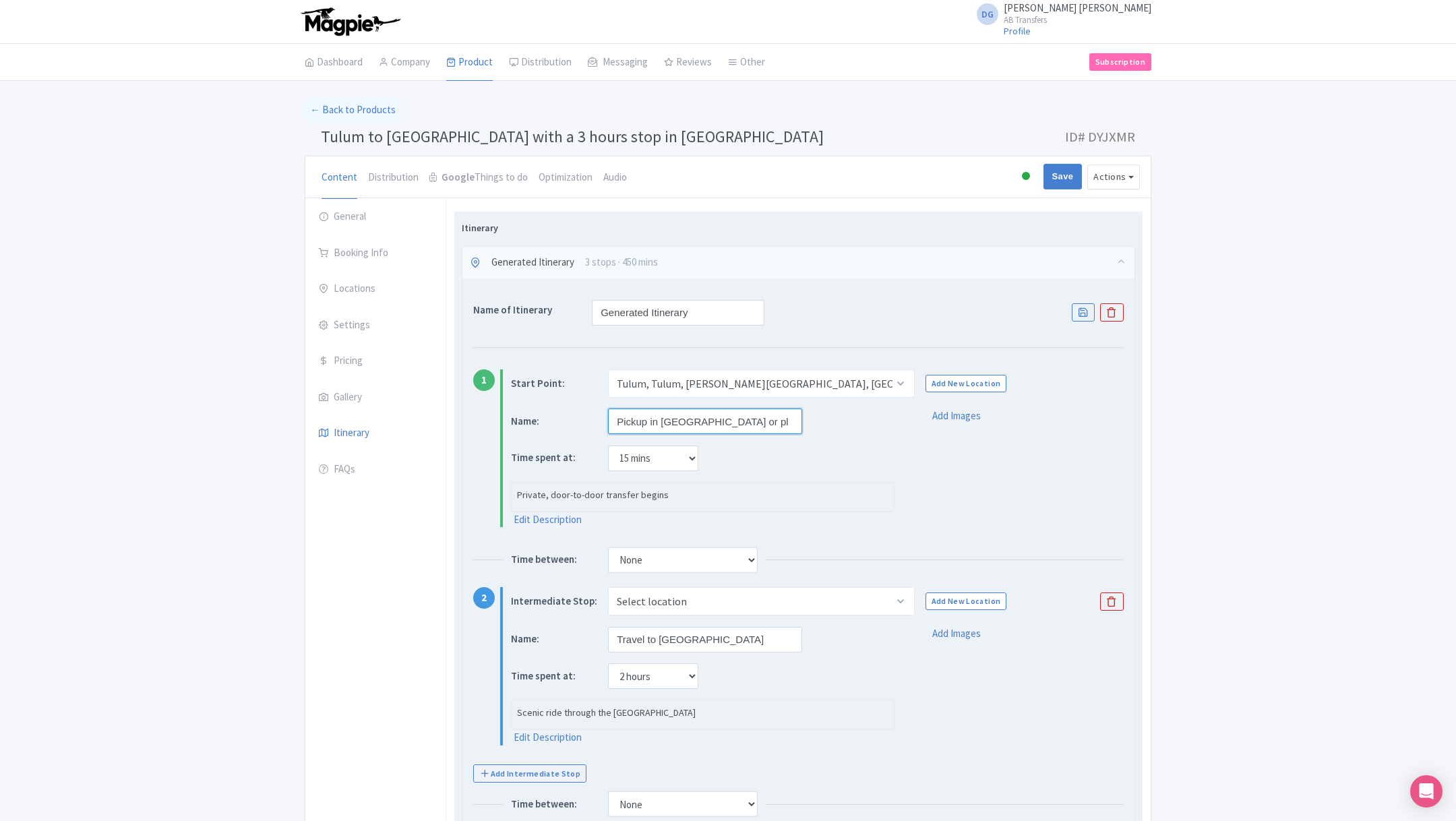
click at [1044, 163] on input "Save" at bounding box center [1063, 176] width 39 height 26
type input "Saving..."
type input "Pickup in [GEOGRAPHIC_DATA] or"
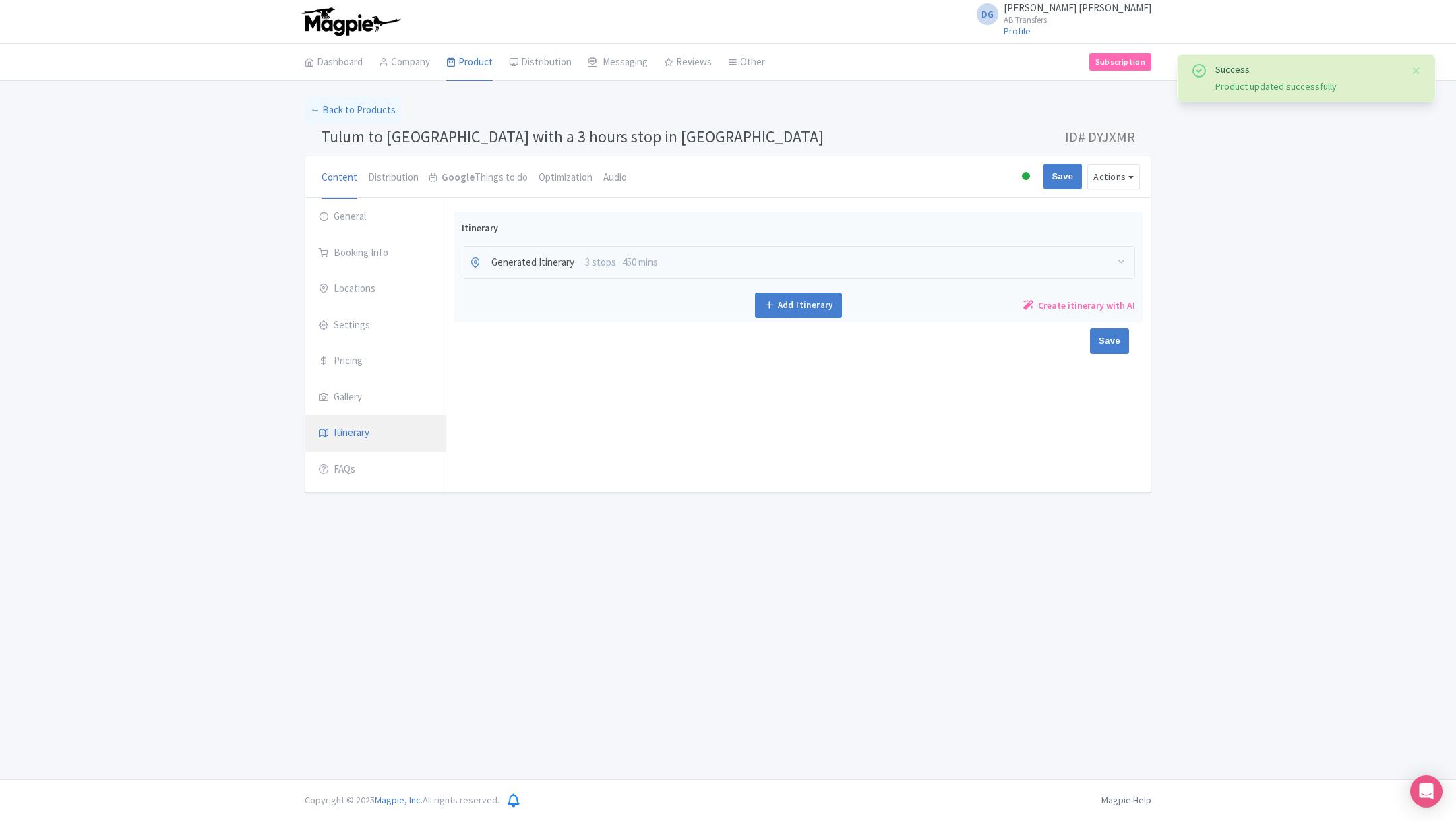
click at [381, 423] on link "Itinerary" at bounding box center [375, 433] width 140 height 38
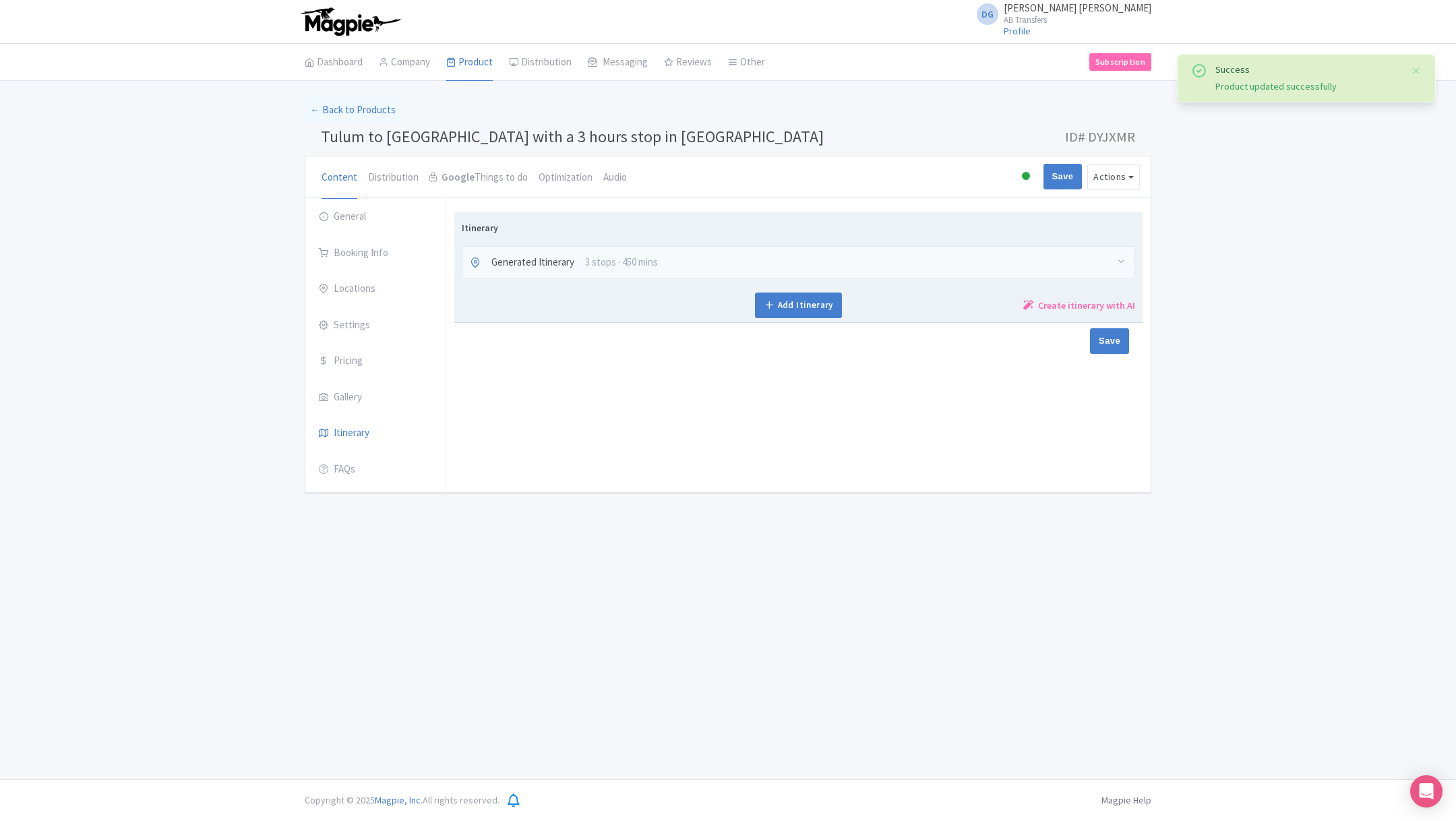
click at [622, 259] on span "3 stops · 450 mins" at bounding box center [622, 263] width 72 height 16
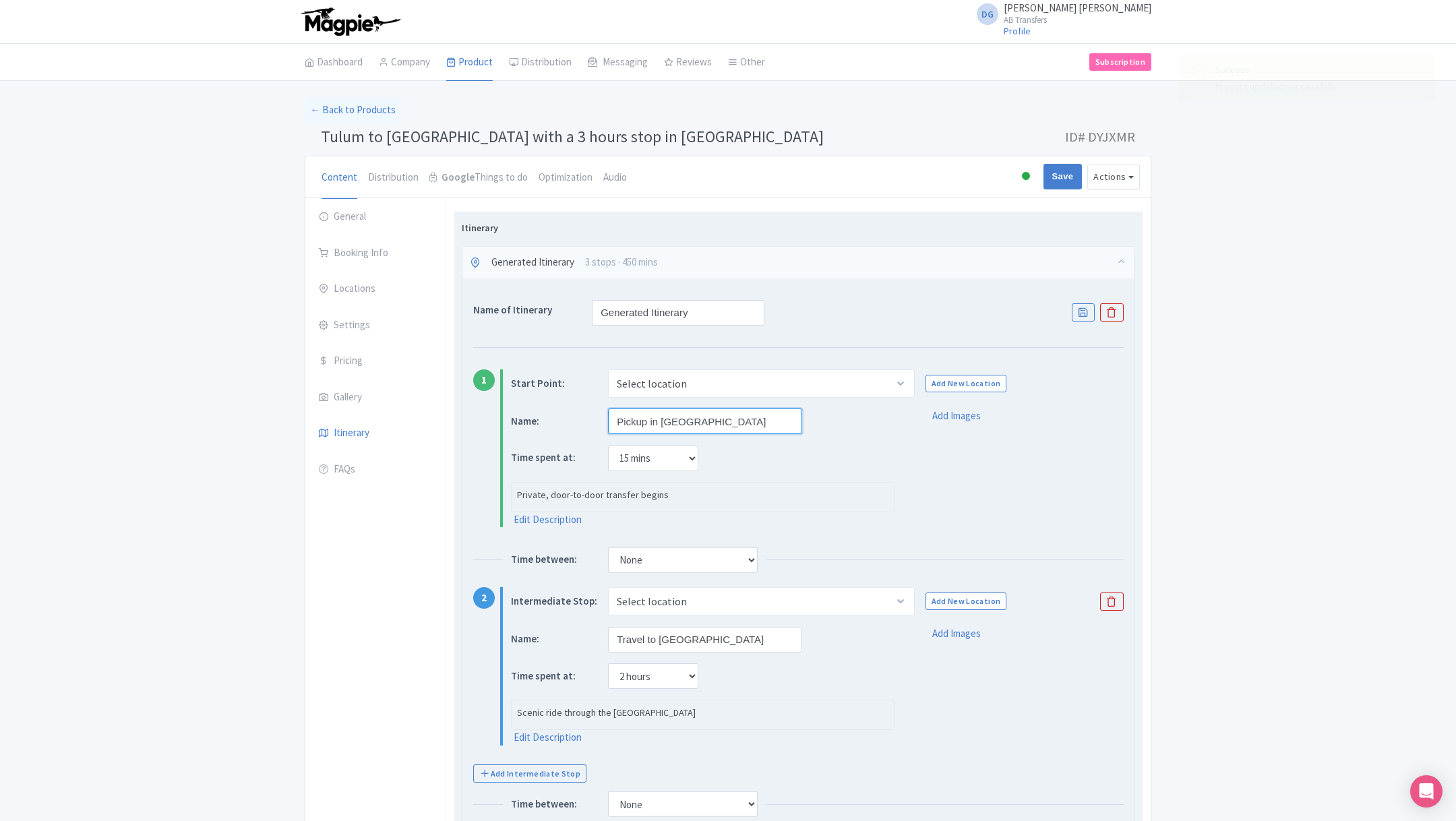
click at [722, 428] on input "Pickup in [GEOGRAPHIC_DATA]" at bounding box center [705, 421] width 194 height 26
type input "Pickup in [GEOGRAPHIC_DATA] or [GEOGRAPHIC_DATA][PERSON_NAME]"
click at [735, 320] on input "Generated Itinerary" at bounding box center [677, 313] width 172 height 26
drag, startPoint x: 735, startPoint y: 320, endPoint x: 591, endPoint y: 319, distance: 144.0
click at [591, 319] on div "Name of Itinerary Generated Itinerary" at bounding box center [619, 313] width 291 height 26
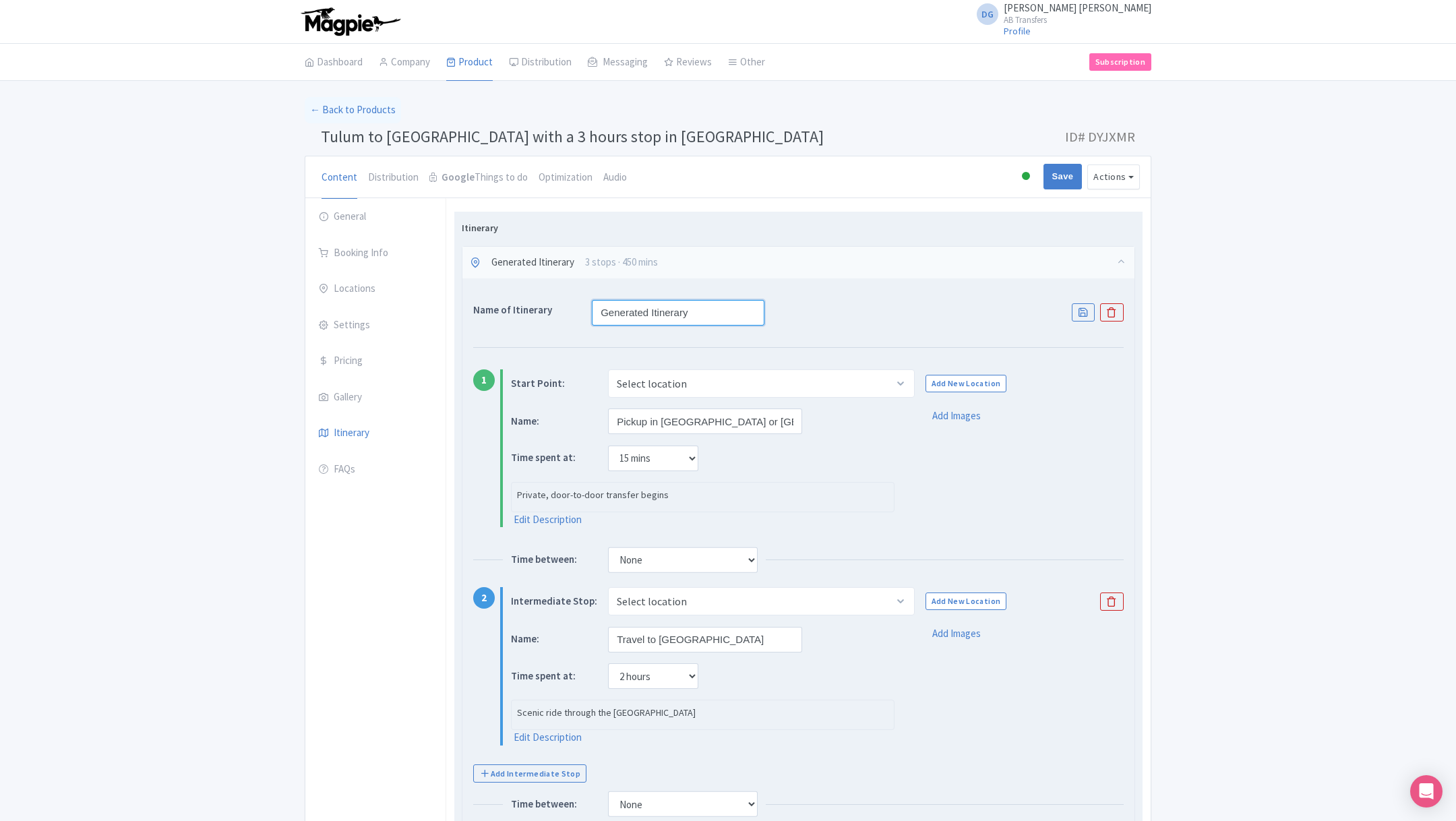
drag, startPoint x: 693, startPoint y: 317, endPoint x: 597, endPoint y: 315, distance: 96.0
click at [597, 315] on input "Generated Itinerary" at bounding box center [677, 313] width 172 height 26
type input "t"
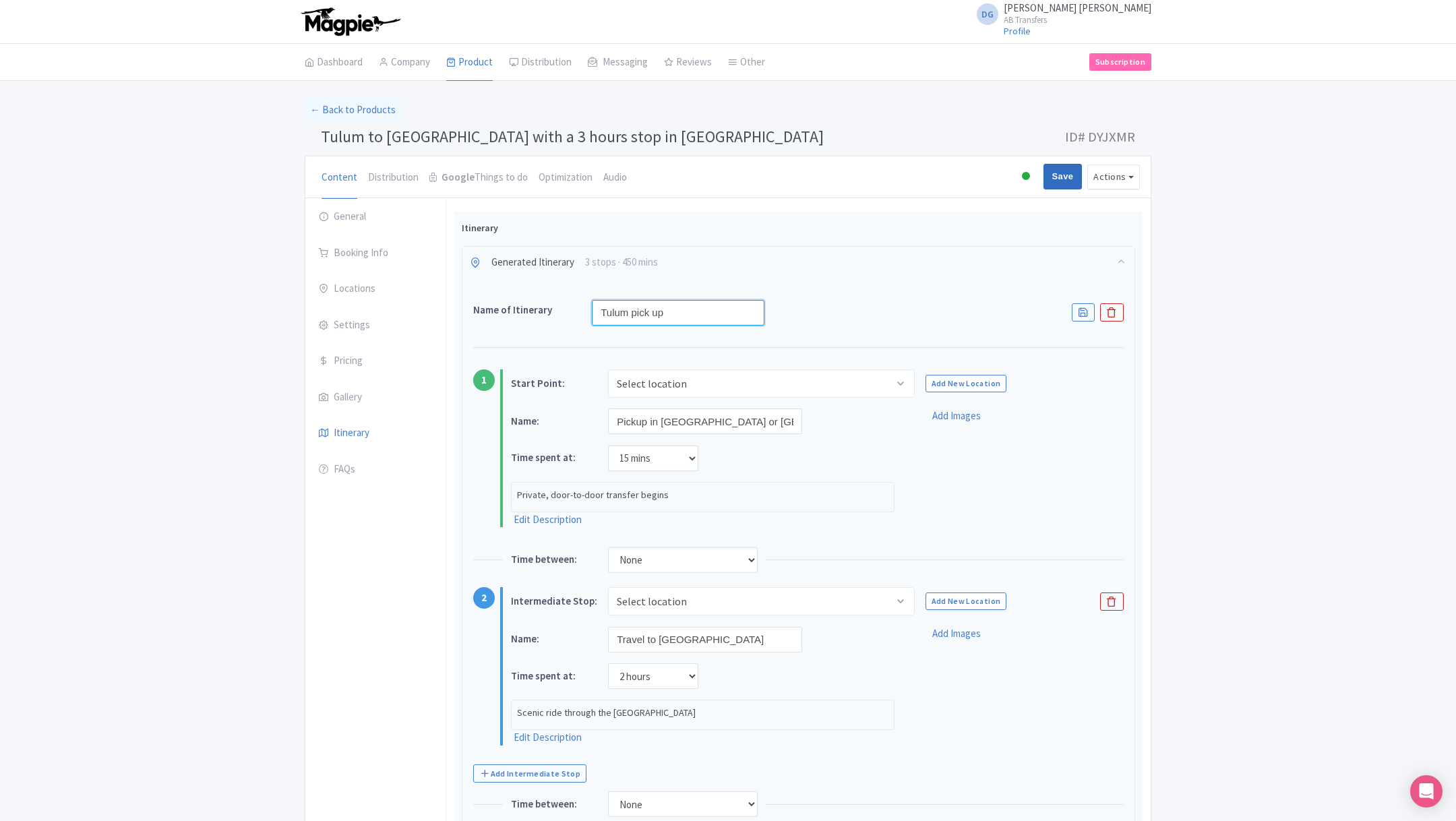
type input "Tulum pick up"
click at [1057, 166] on input "Save" at bounding box center [1063, 176] width 39 height 26
type input "Saving..."
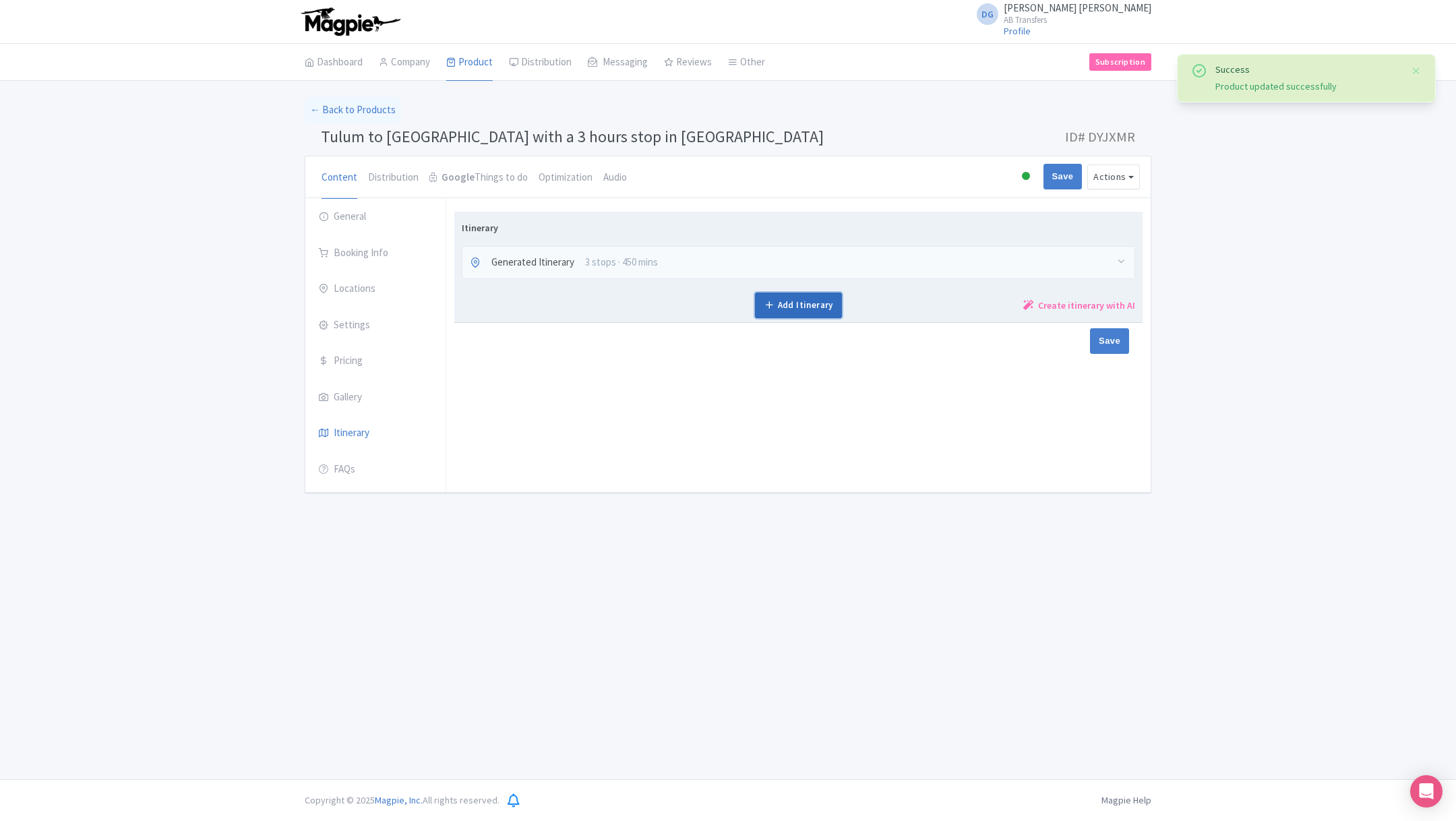
click at [825, 311] on link "Add Itinerary" at bounding box center [798, 305] width 87 height 26
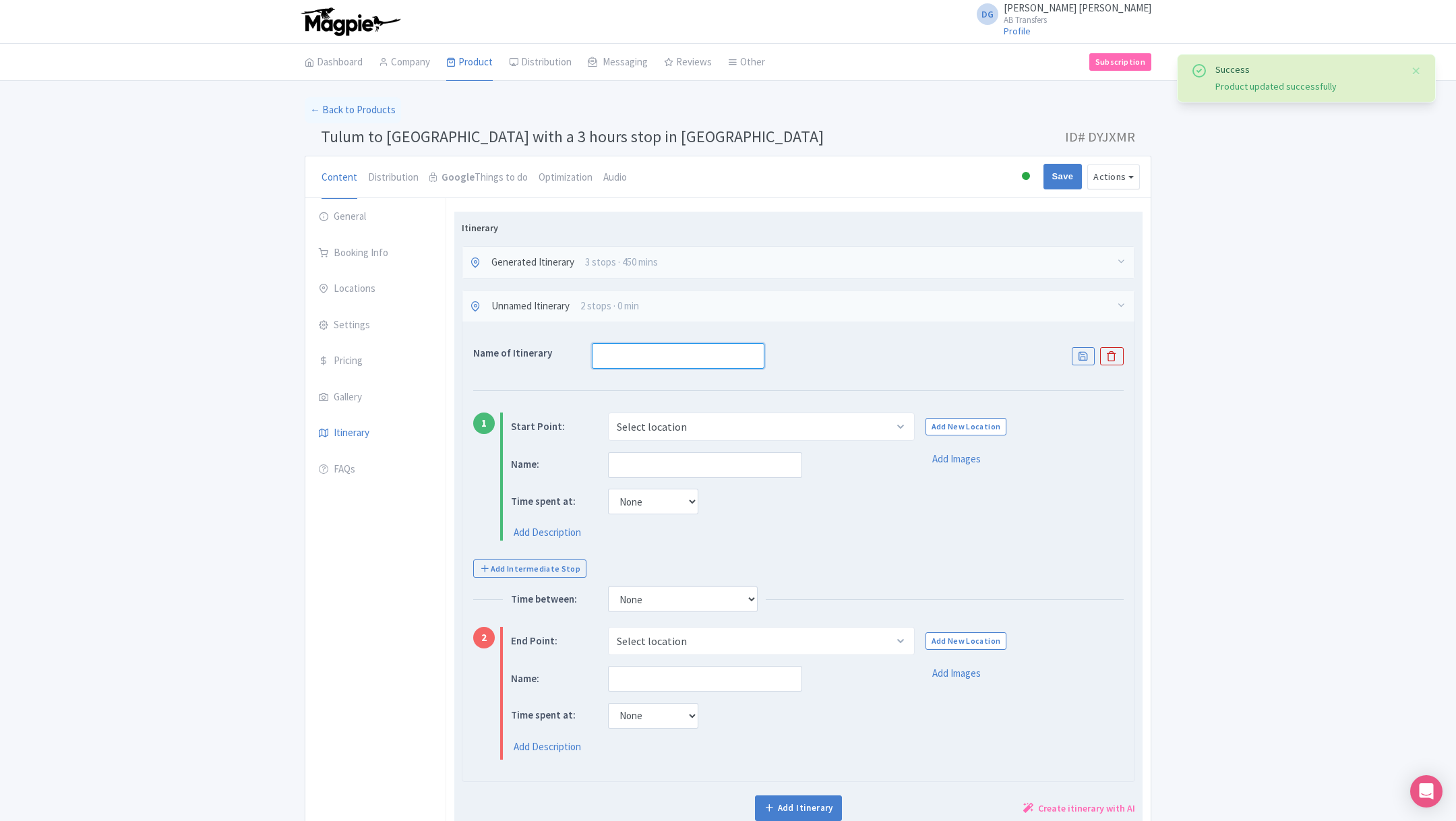
click at [661, 353] on input "text" at bounding box center [677, 356] width 172 height 26
type input "p"
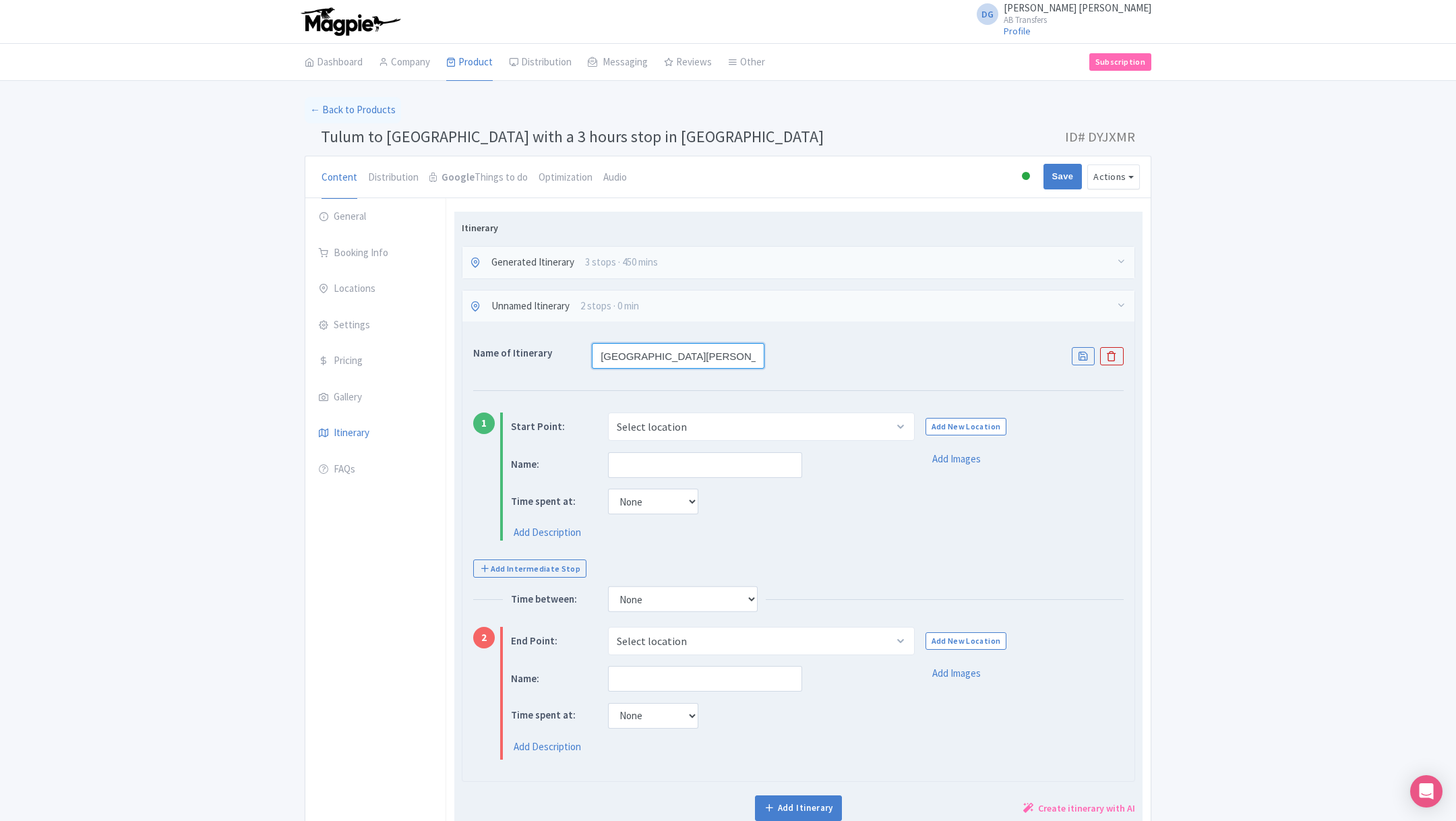
type input "Playa del Carmen pick up"
click at [691, 426] on select "Select location Tulum, Tulum, Quintana Roo, Mexico" at bounding box center [761, 426] width 306 height 28
click at [954, 421] on link "Add New Location" at bounding box center [966, 426] width 81 height 18
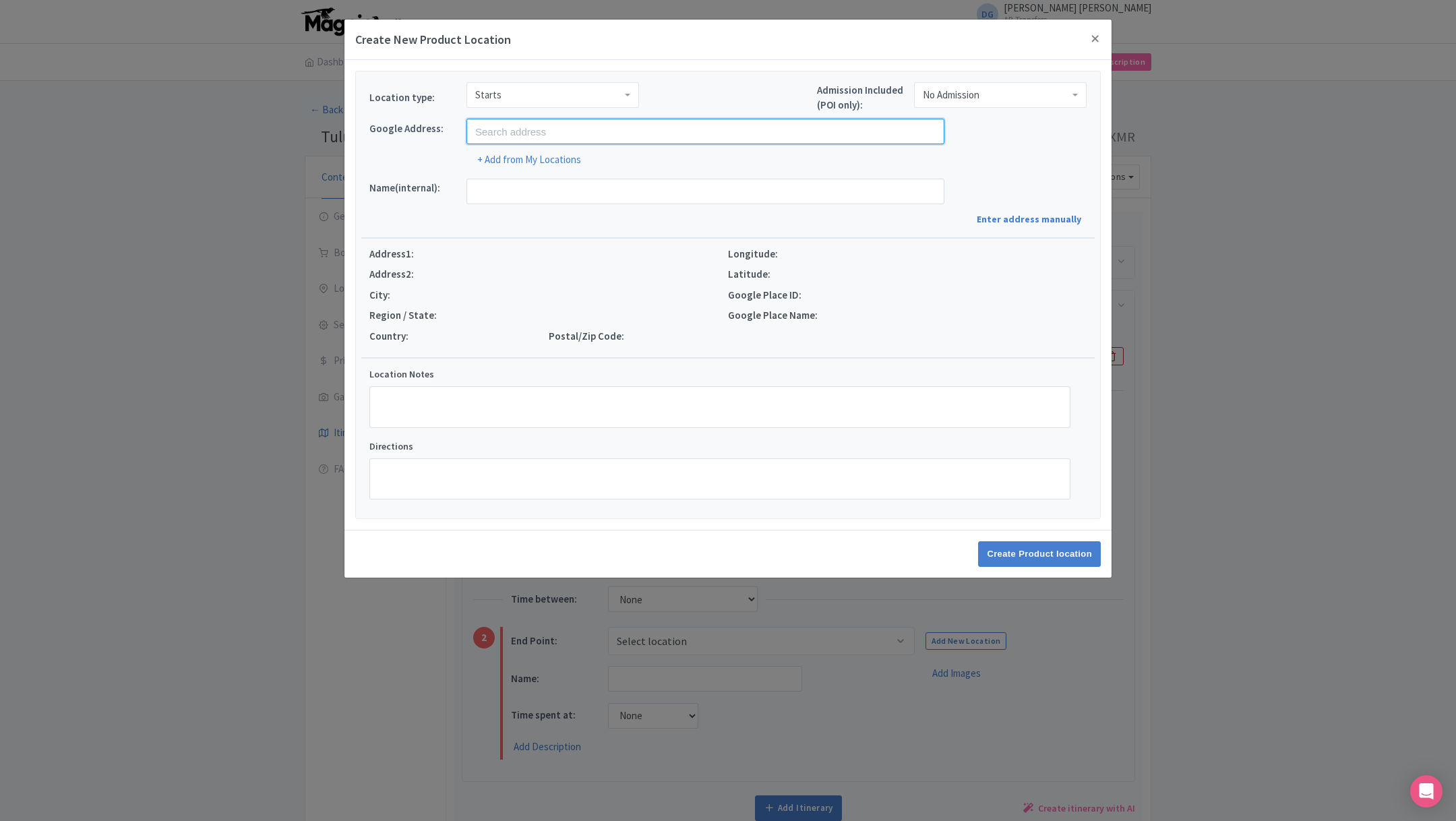
click at [509, 130] on input "text" at bounding box center [705, 131] width 478 height 26
type input "Playa del Carmen, Quintana Roo, Mexico"
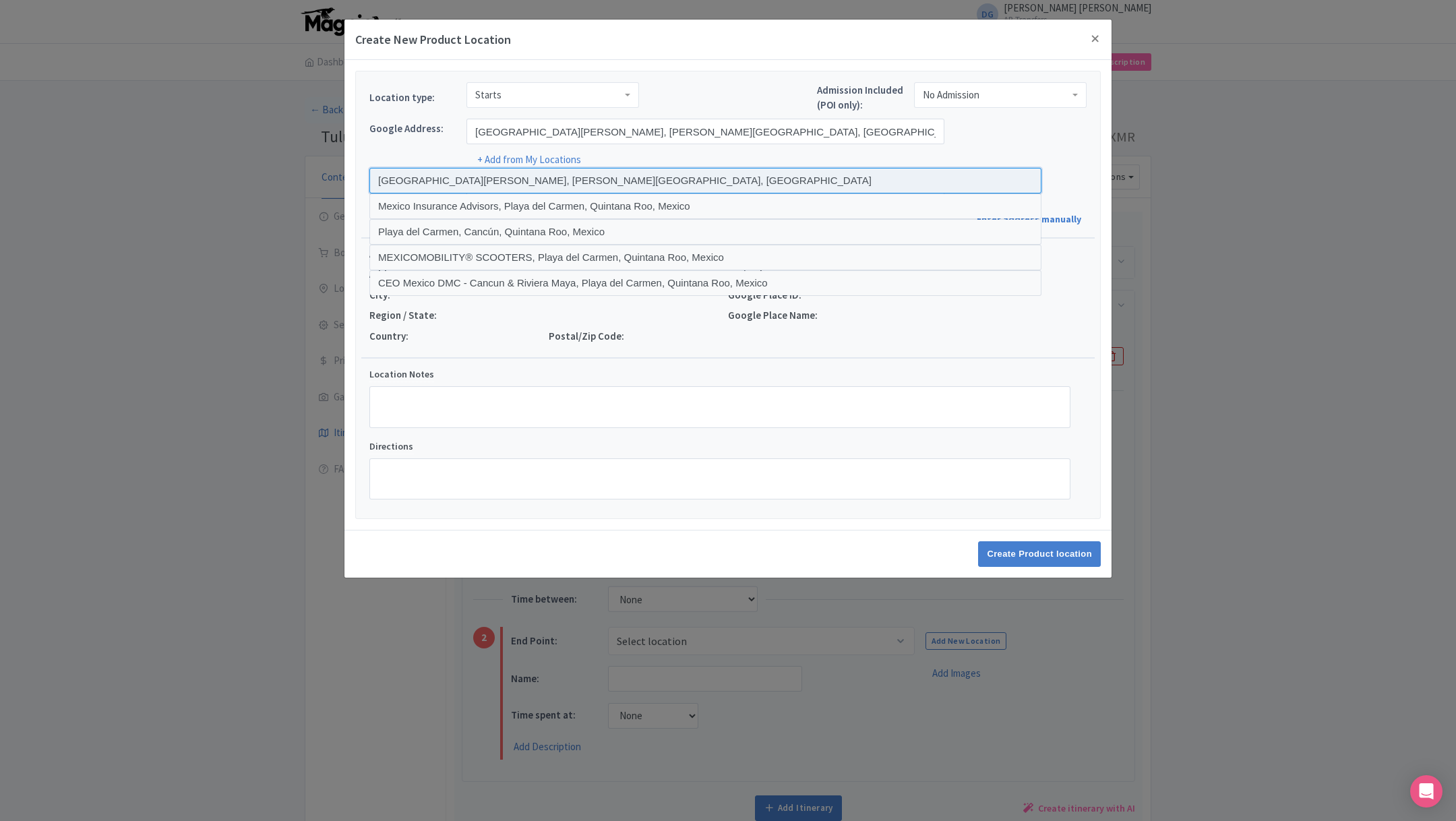
click at [474, 180] on input at bounding box center [705, 180] width 672 height 26
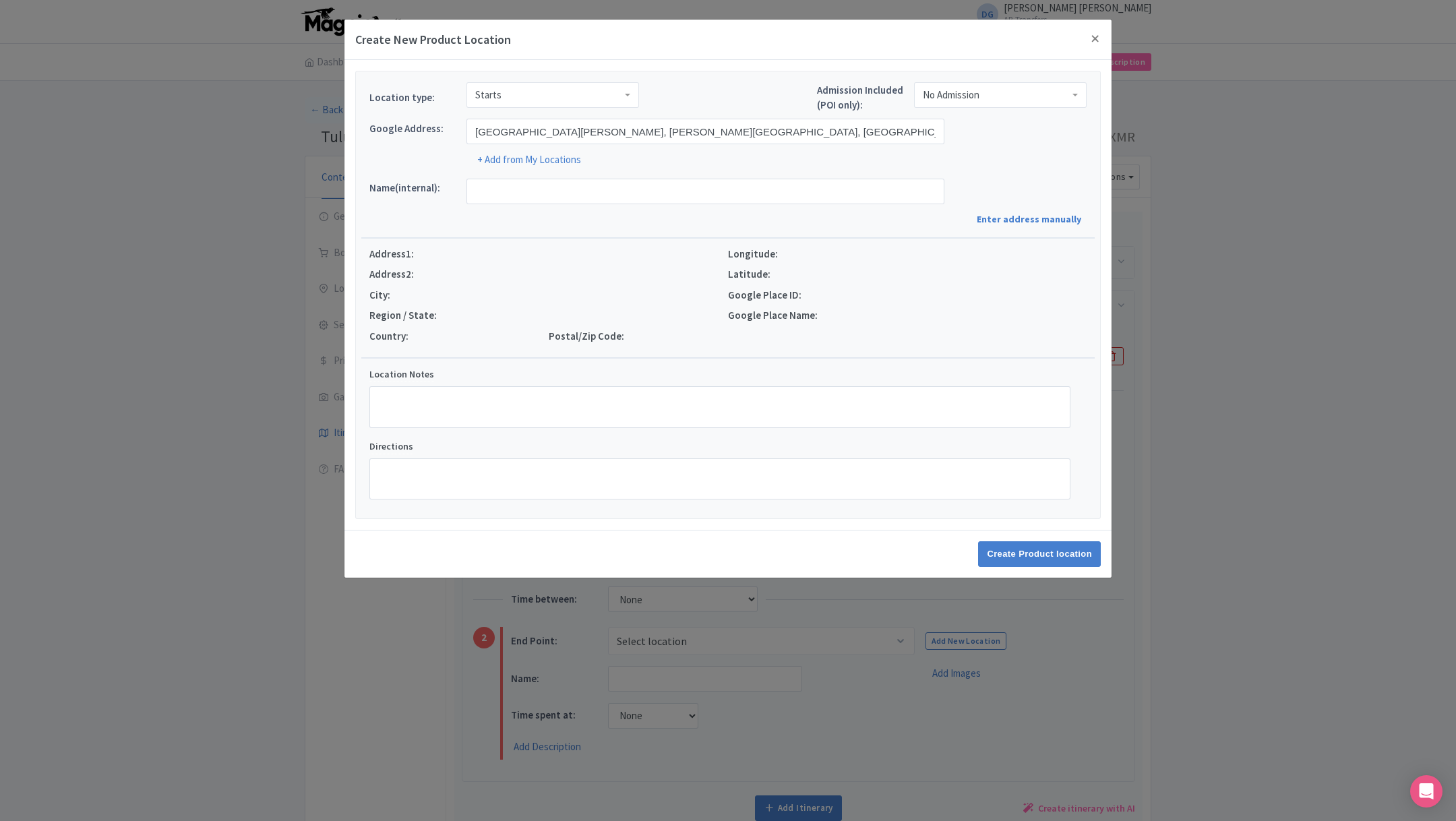
type input "[GEOGRAPHIC_DATA][PERSON_NAME], [GEOGRAPHIC_DATA][PERSON_NAME], [PERSON_NAME][G…"
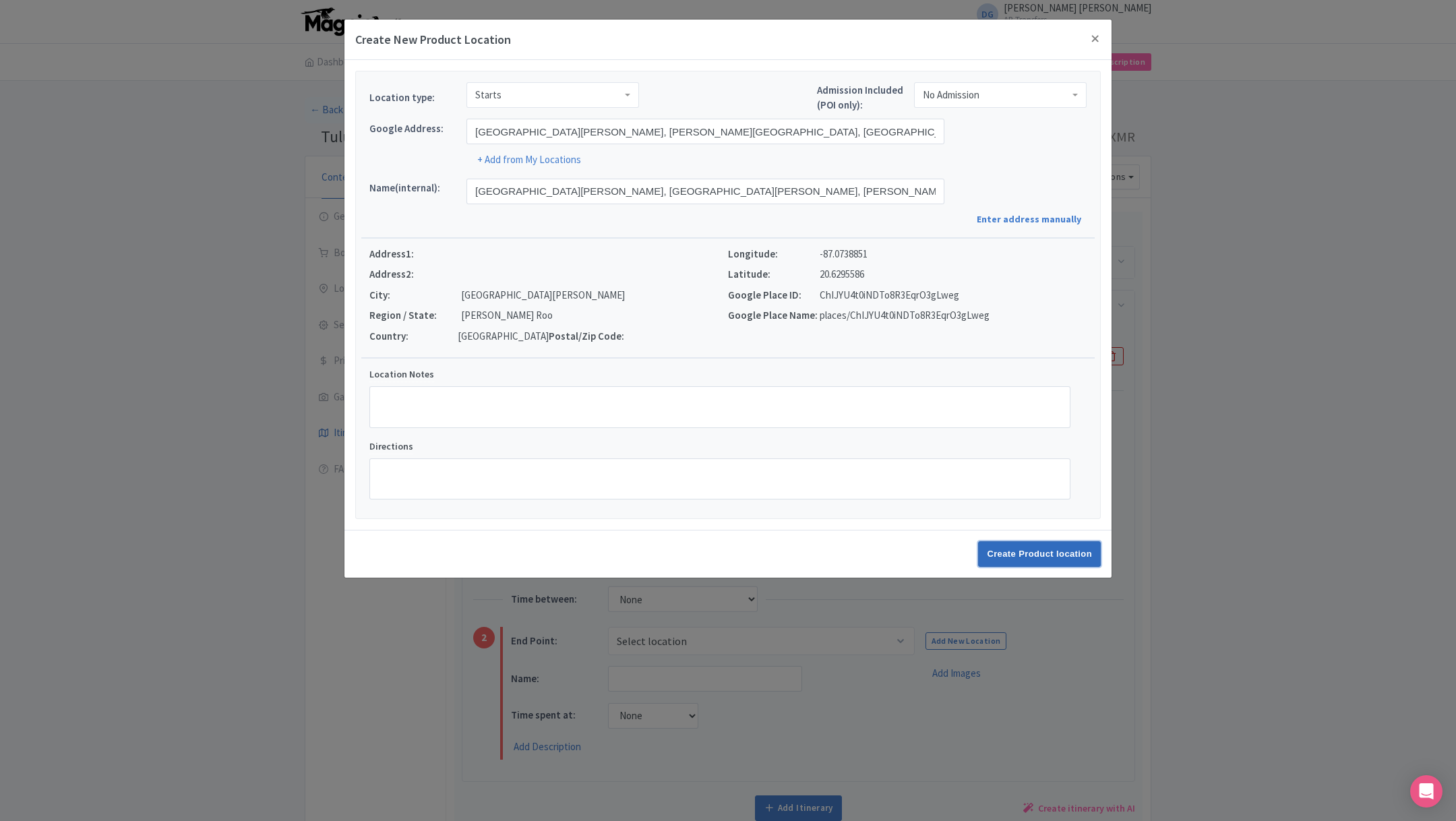
click at [1021, 554] on input "Create Product location" at bounding box center [1039, 554] width 123 height 26
select select "8e01952a-80d4-4086-97eb-4042b421b558"
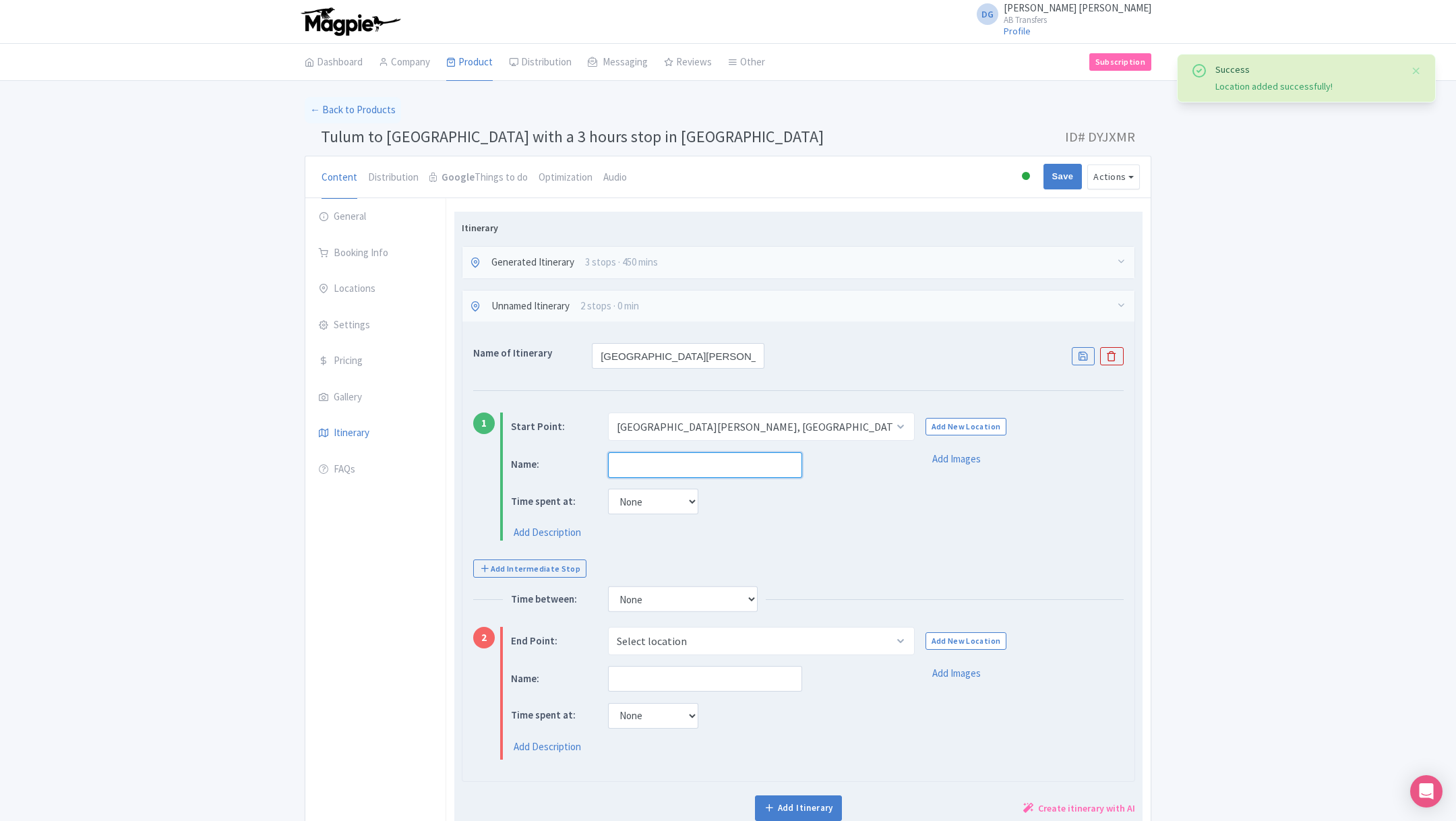
click at [653, 471] on input "text" at bounding box center [705, 464] width 194 height 26
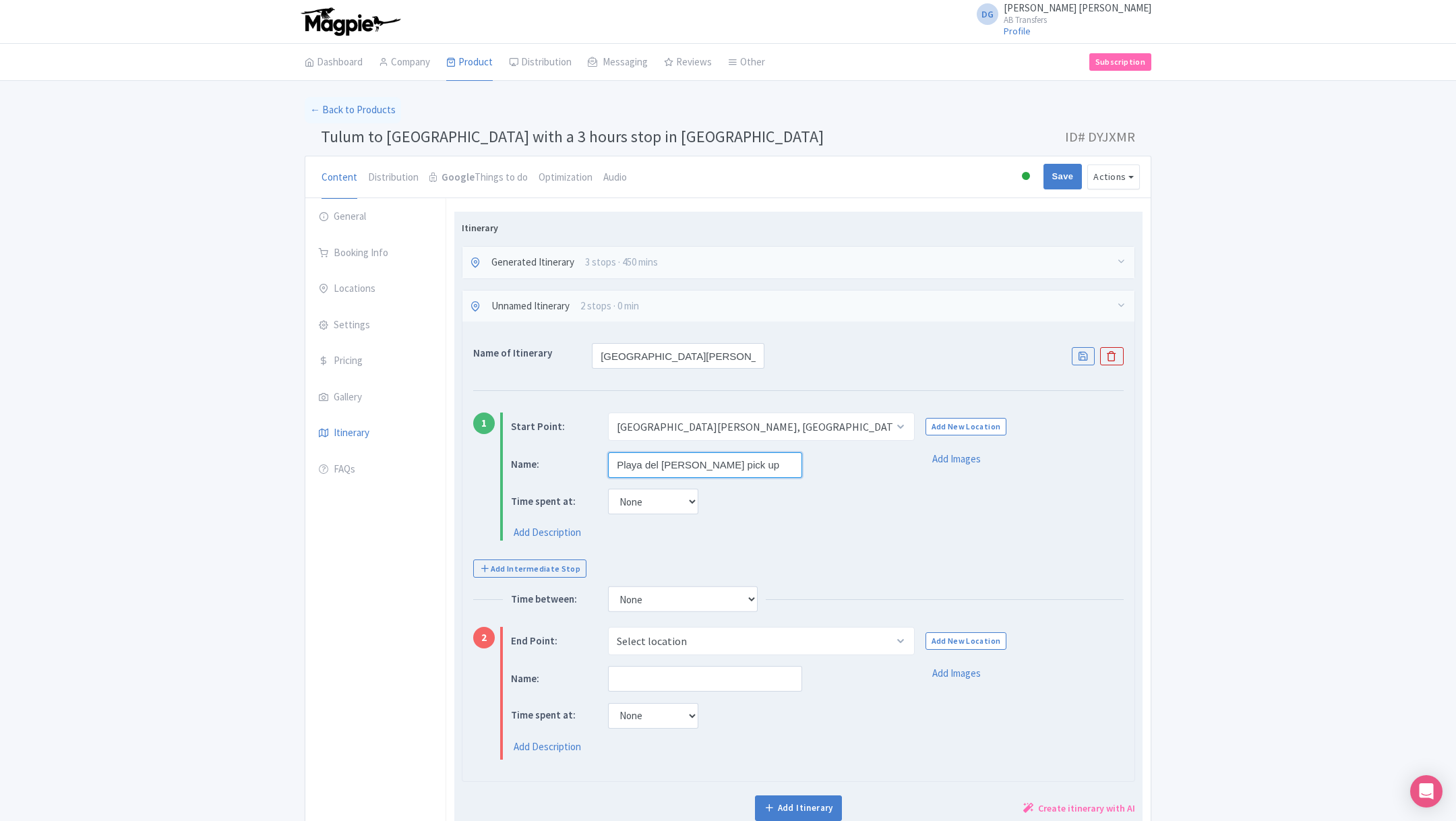
type input "Playa del carmen pick up"
click at [660, 634] on select "Select location Merida, Merida, Yucatan, Mexico" at bounding box center [761, 641] width 306 height 28
click at [950, 634] on link "Add New Location" at bounding box center [966, 641] width 81 height 18
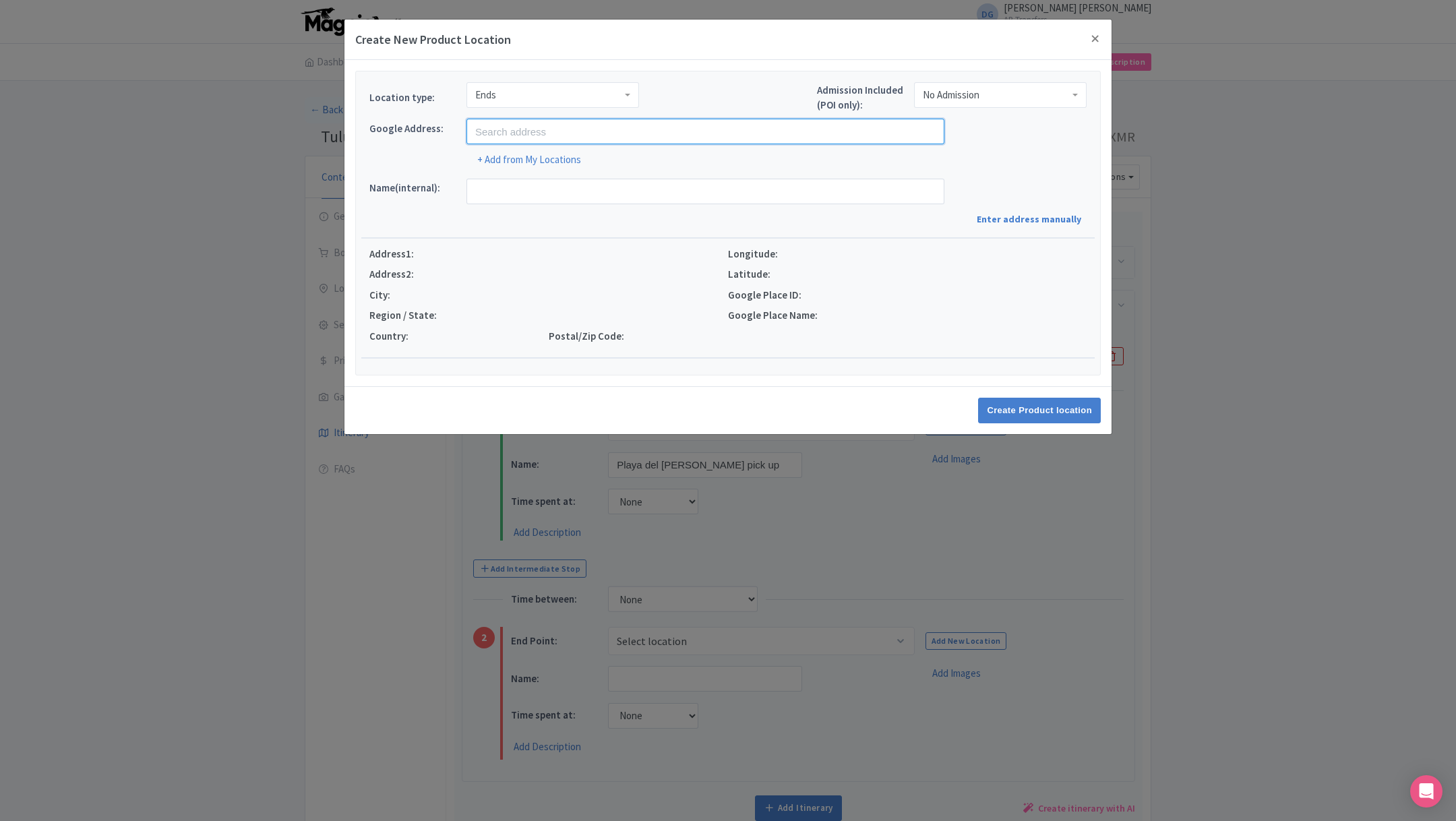
click at [526, 132] on input "text" at bounding box center [705, 131] width 478 height 26
type input "Valladolid, Yucatan, Mexico"
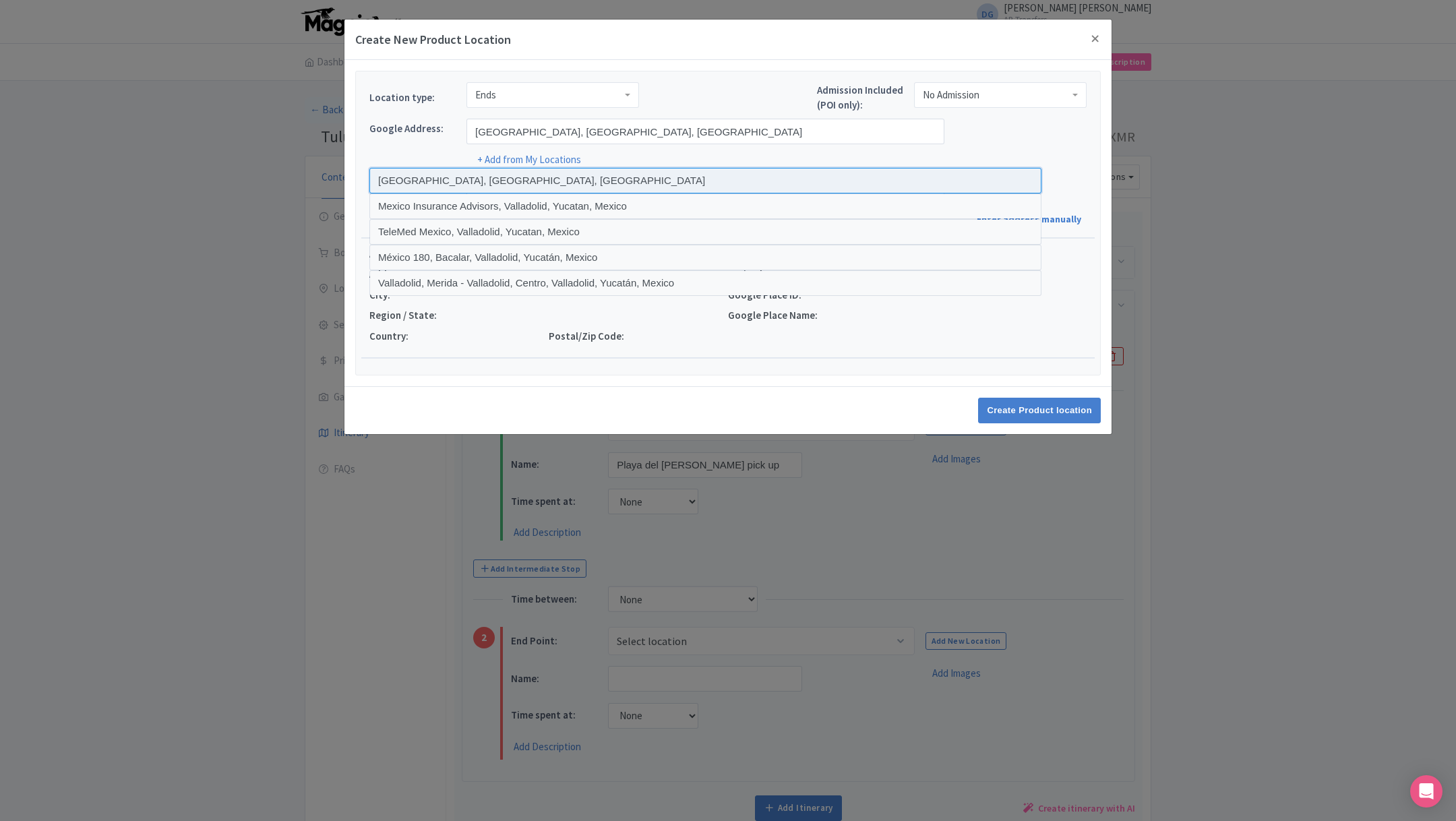
click at [486, 182] on input at bounding box center [705, 180] width 672 height 26
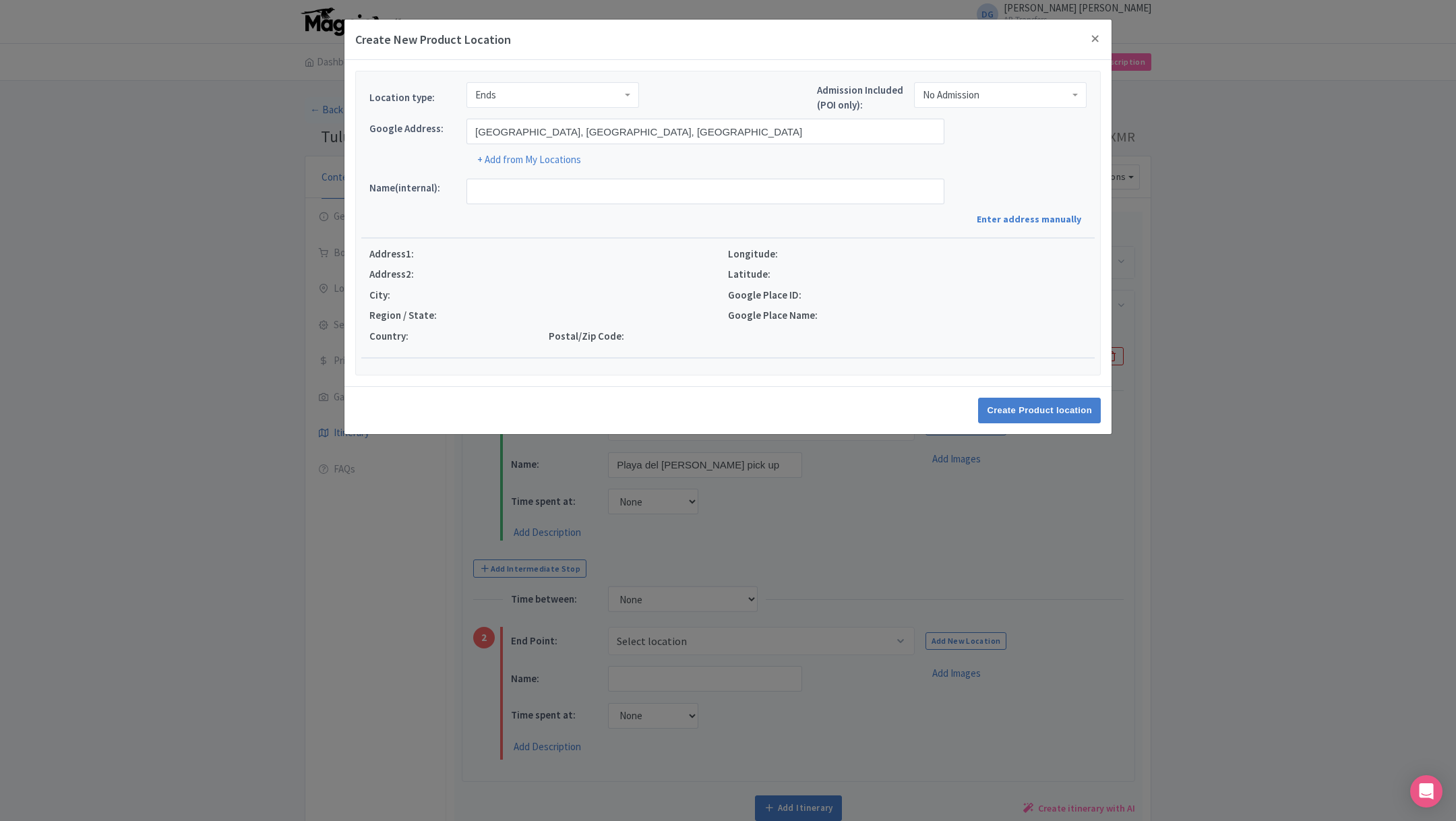
type input "[GEOGRAPHIC_DATA], [GEOGRAPHIC_DATA], [GEOGRAPHIC_DATA], [GEOGRAPHIC_DATA]"
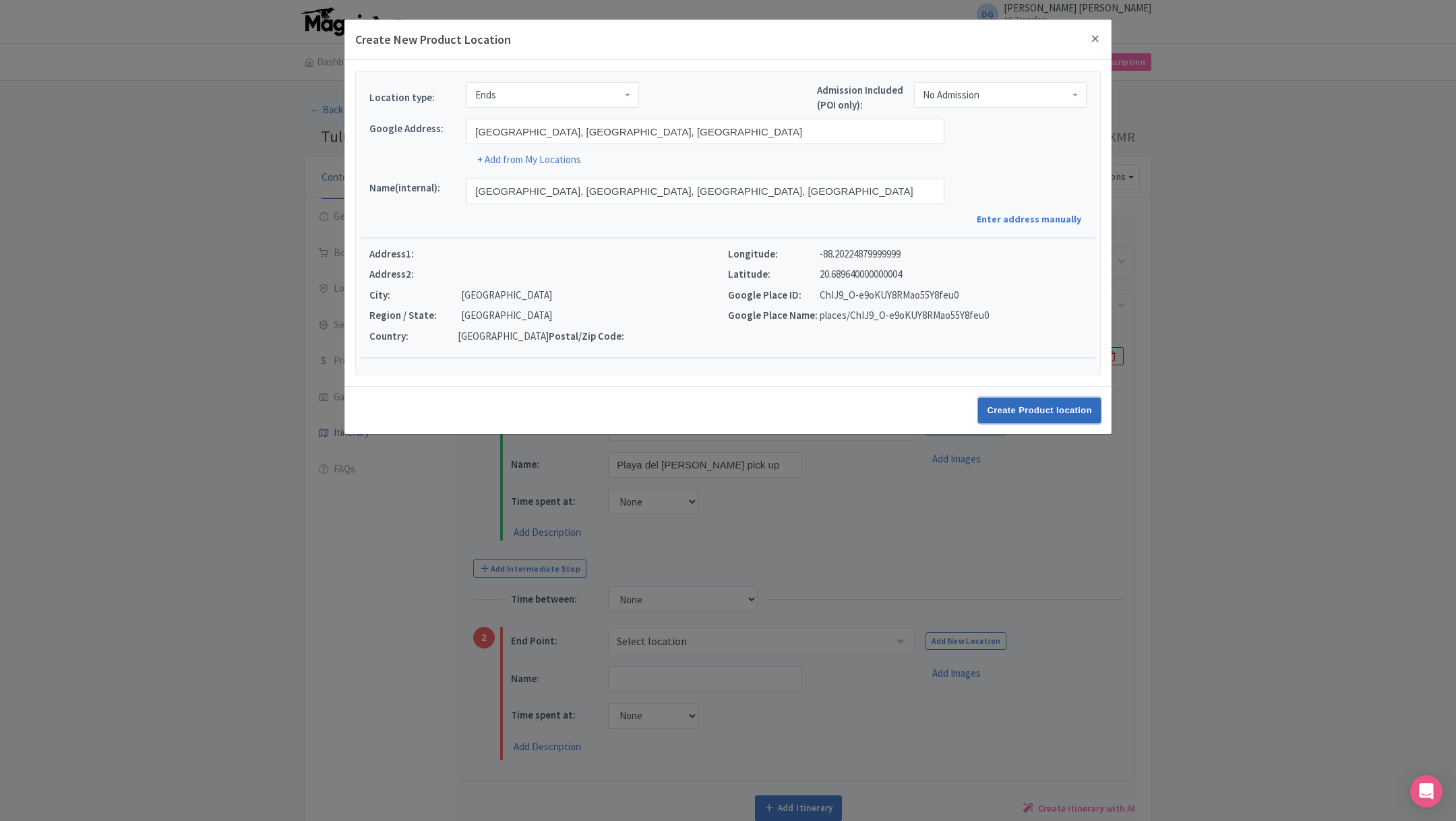
click at [1023, 411] on input "Create Product location" at bounding box center [1039, 410] width 123 height 26
select select "ac55710c-6e79-49d1-944a-b530aad45549"
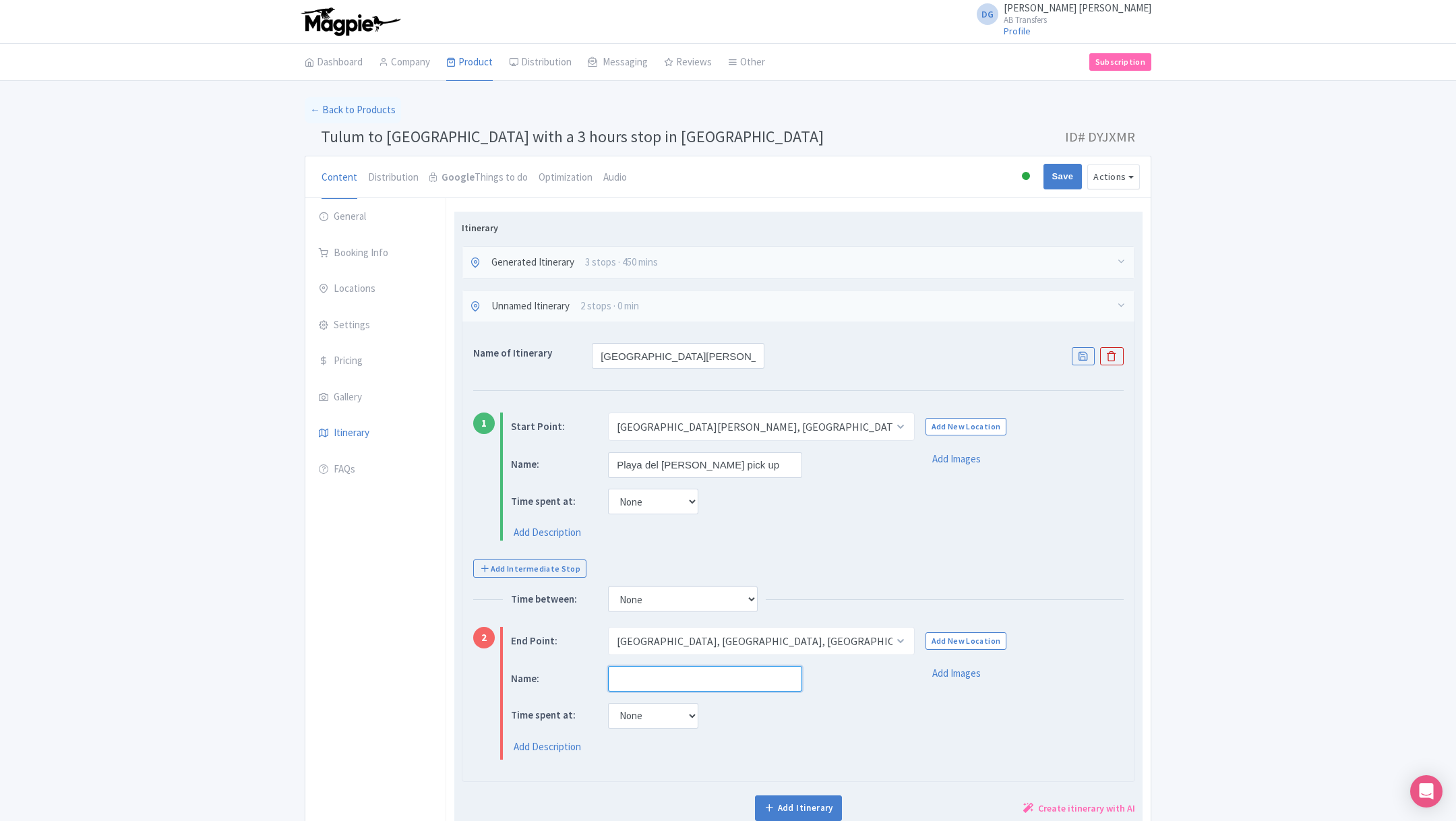
click at [733, 674] on input "text" at bounding box center [705, 678] width 194 height 26
type input "3 hours stop"
click at [832, 711] on div "Time spent at: None 15 mins 30 mins 45 mins 1 hour 1 hour 15 mins 1 hour 30 min…" at bounding box center [703, 715] width 383 height 26
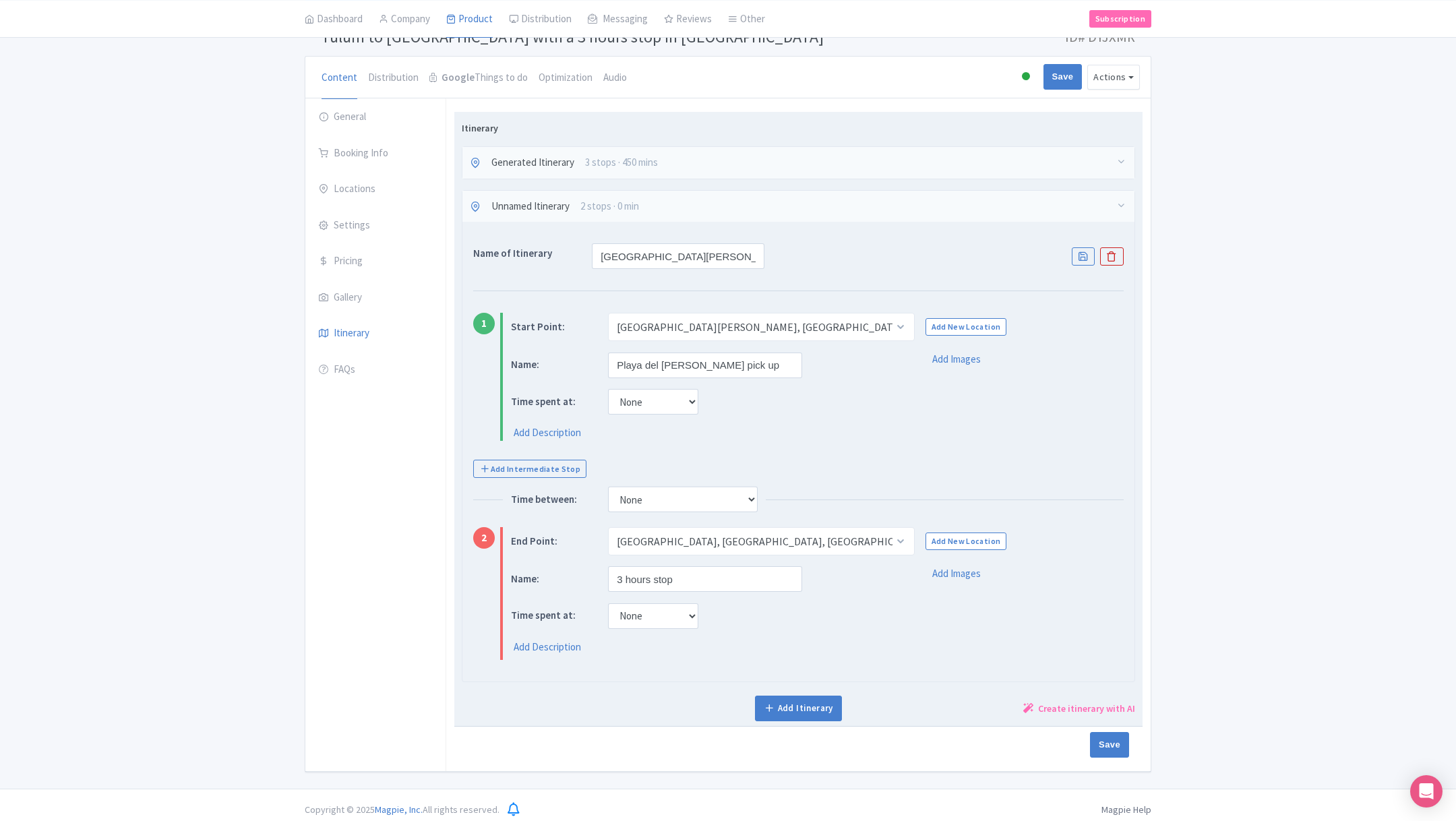
scroll to position [104, 0]
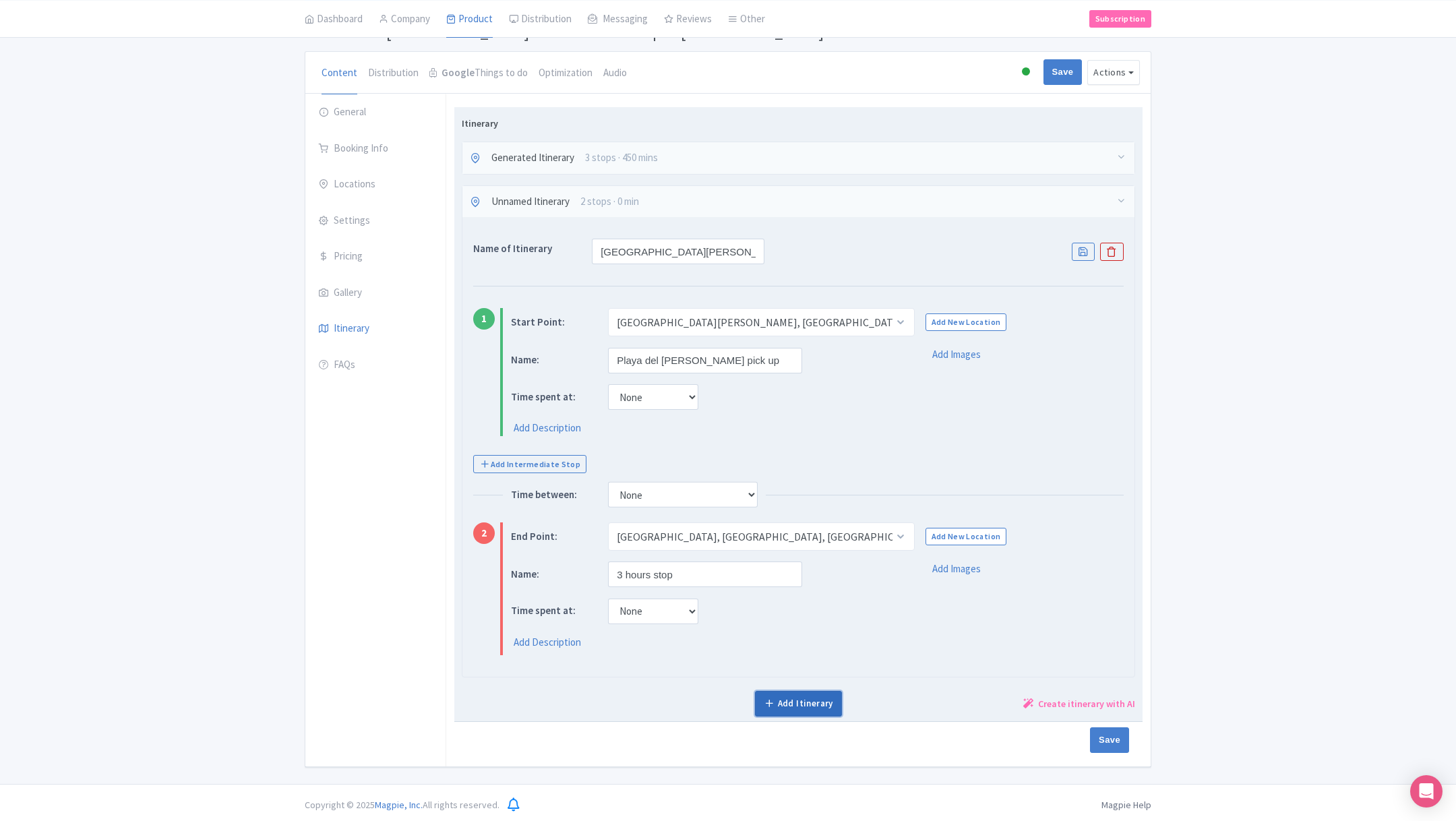
click at [787, 702] on link "Add Itinerary" at bounding box center [798, 703] width 87 height 26
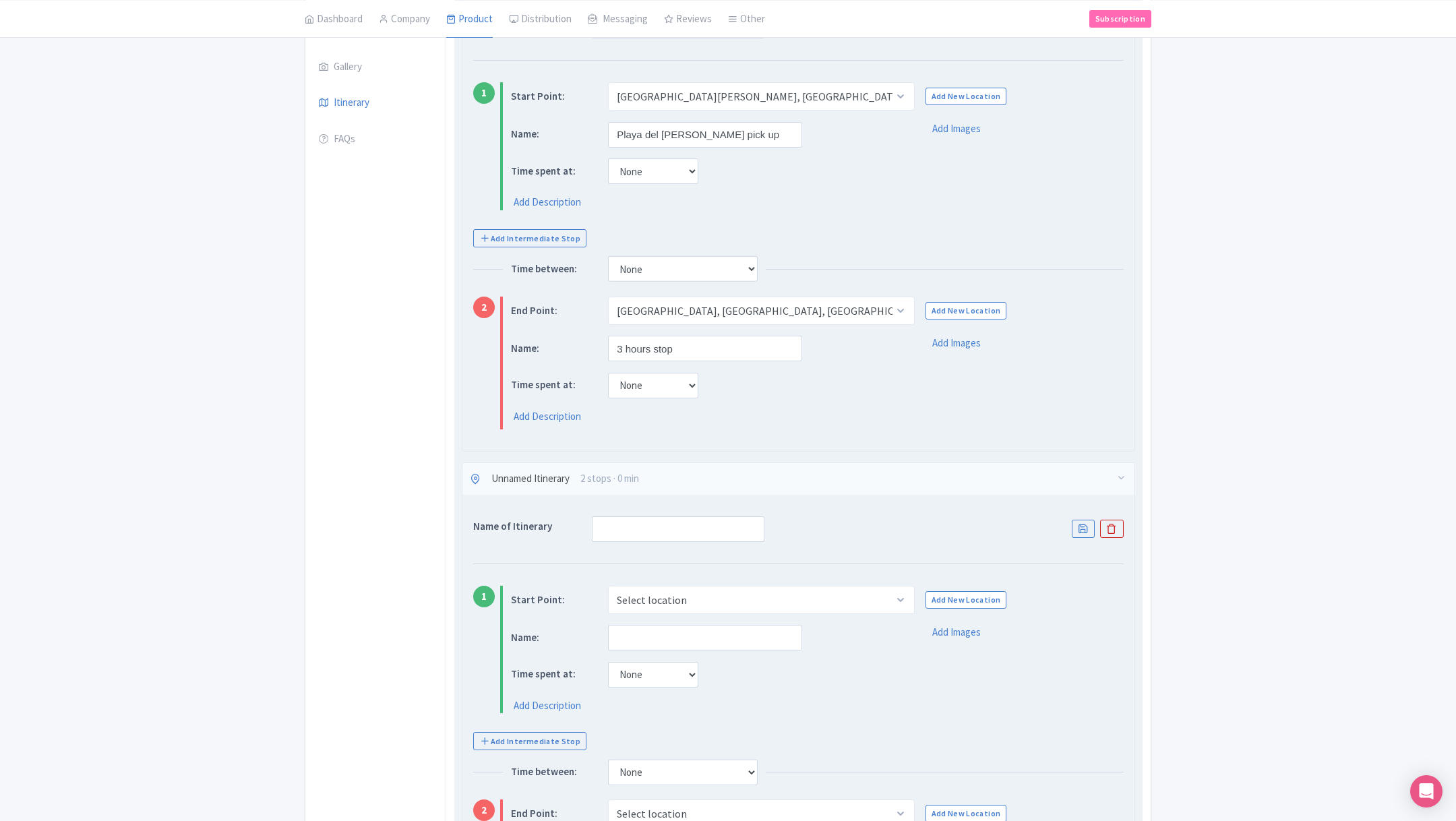
scroll to position [347, 0]
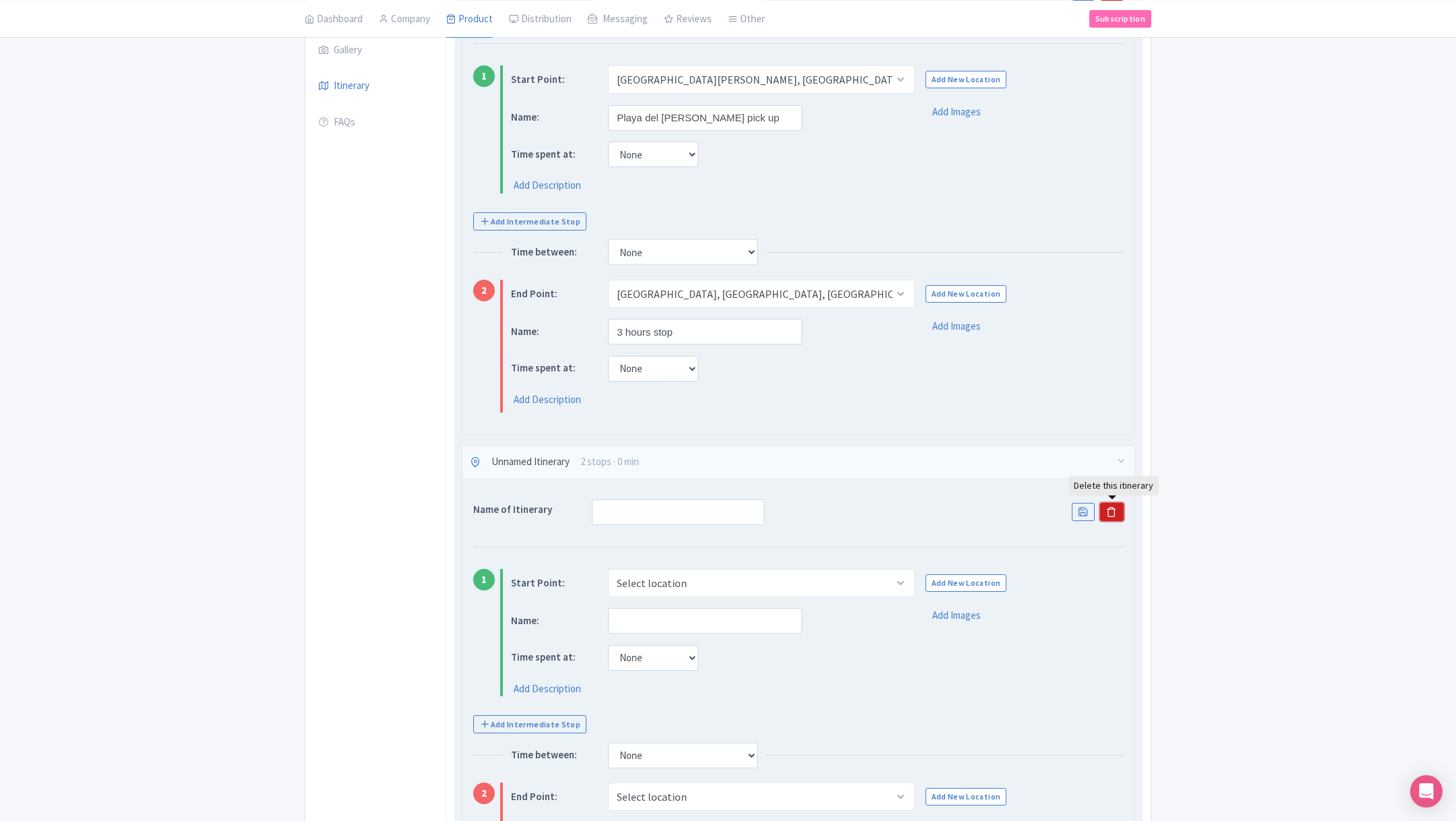
click at [1113, 510] on icon at bounding box center [1112, 511] width 11 height 11
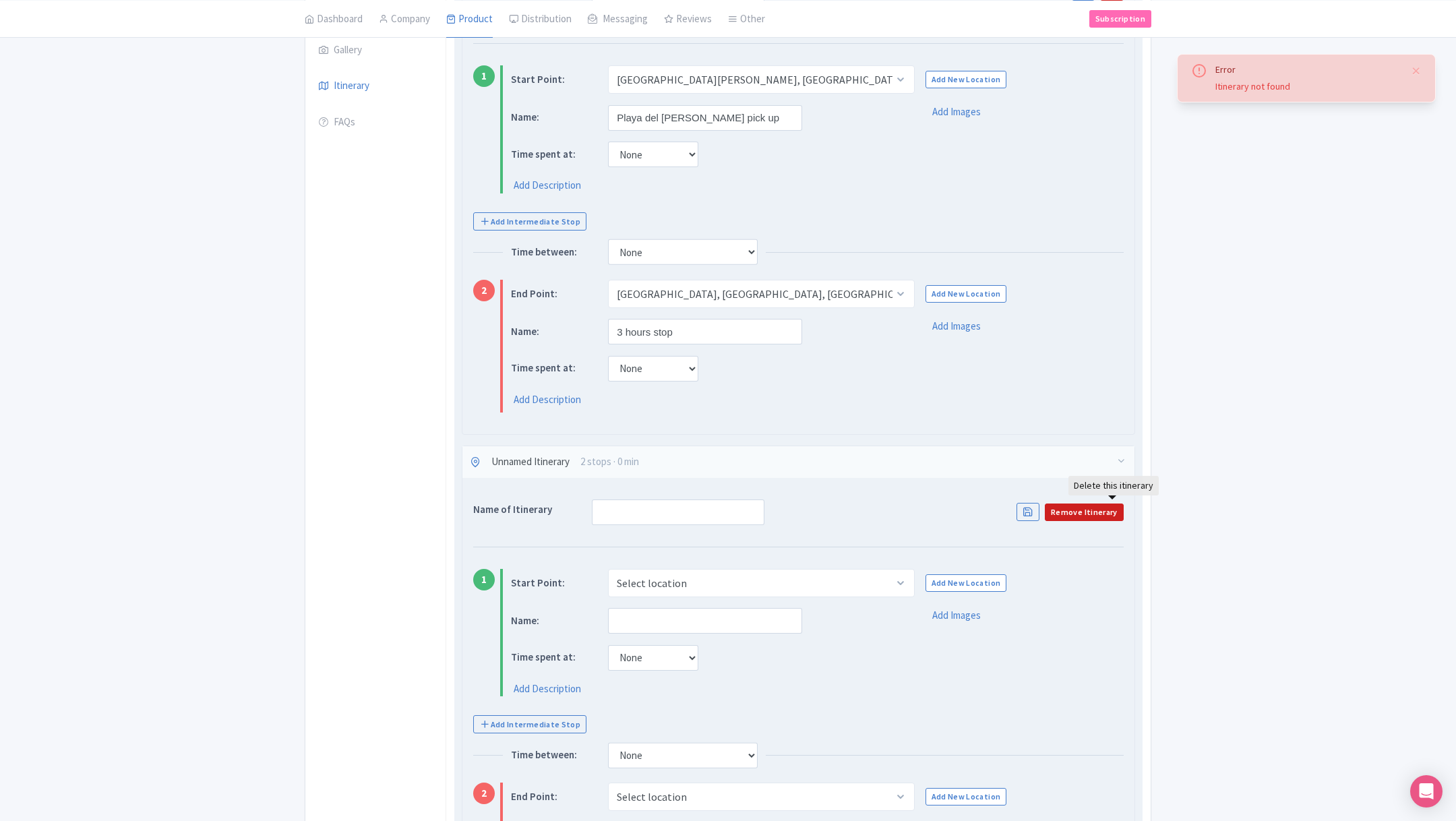
click at [401, 537] on div "General Booking Info Locations Settings Pricing Gallery Itinerary FAQs" at bounding box center [376, 438] width 141 height 1175
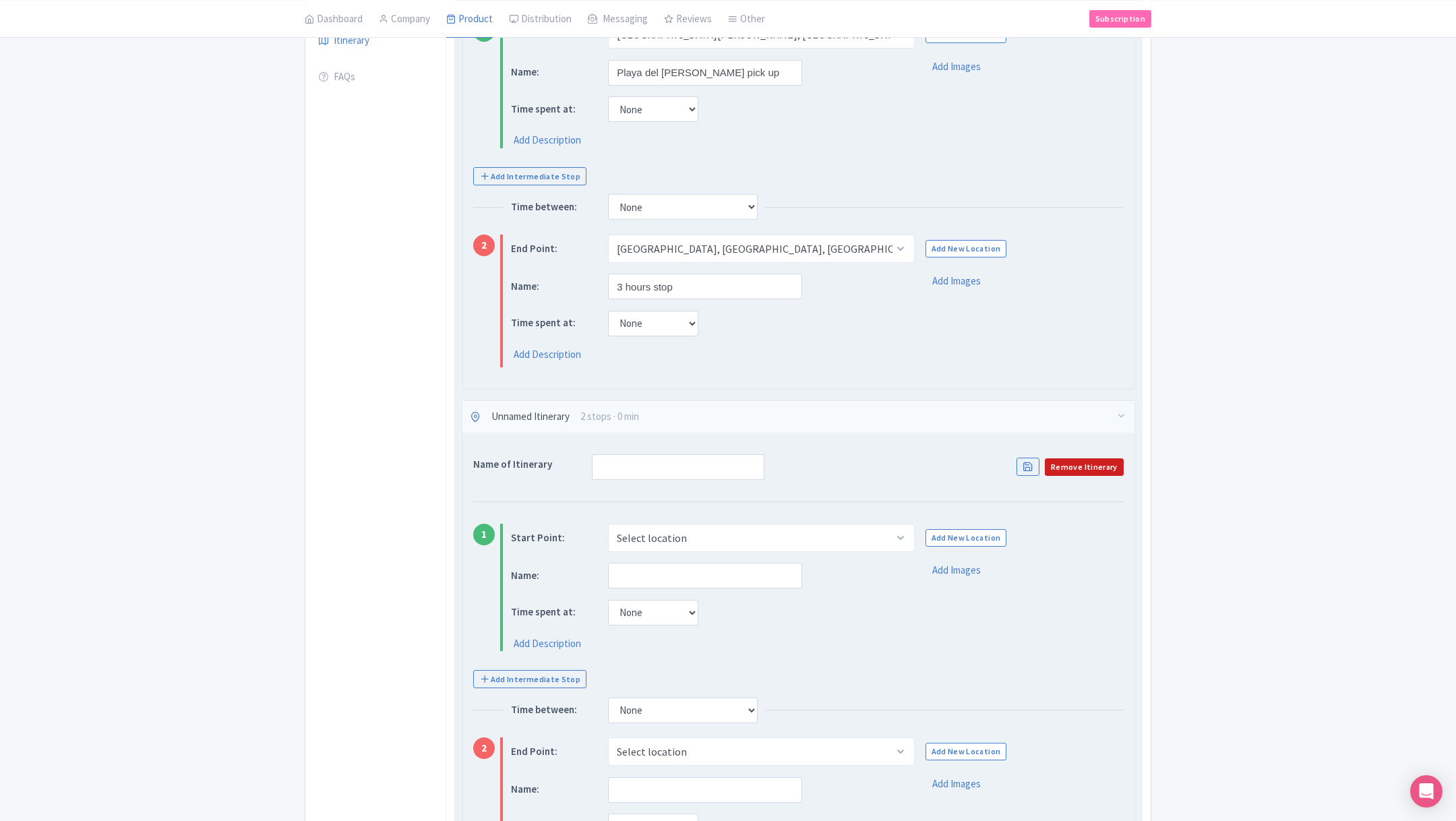
scroll to position [363, 0]
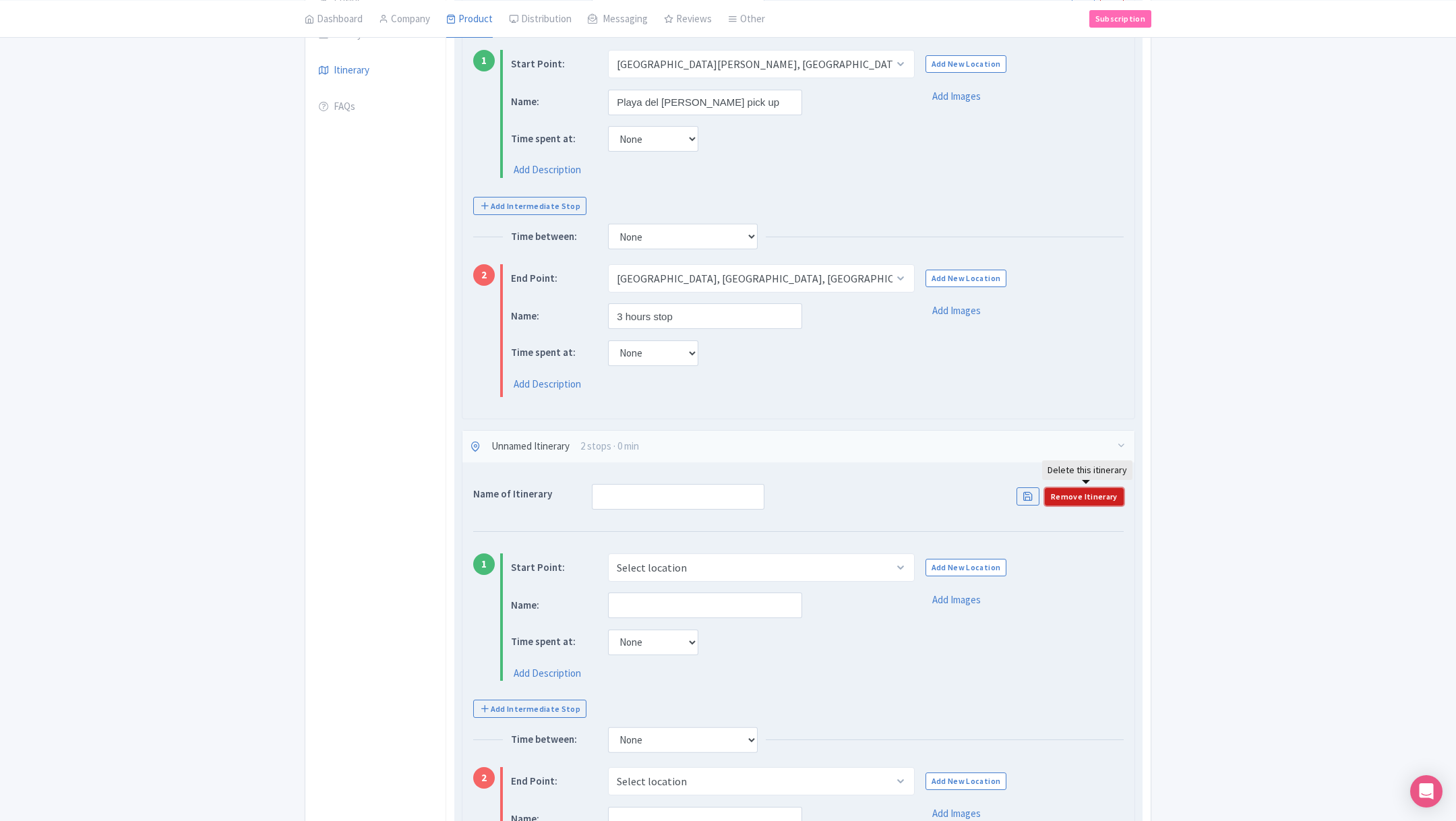
click at [1067, 494] on link "Remove Itinerary" at bounding box center [1083, 497] width 79 height 18
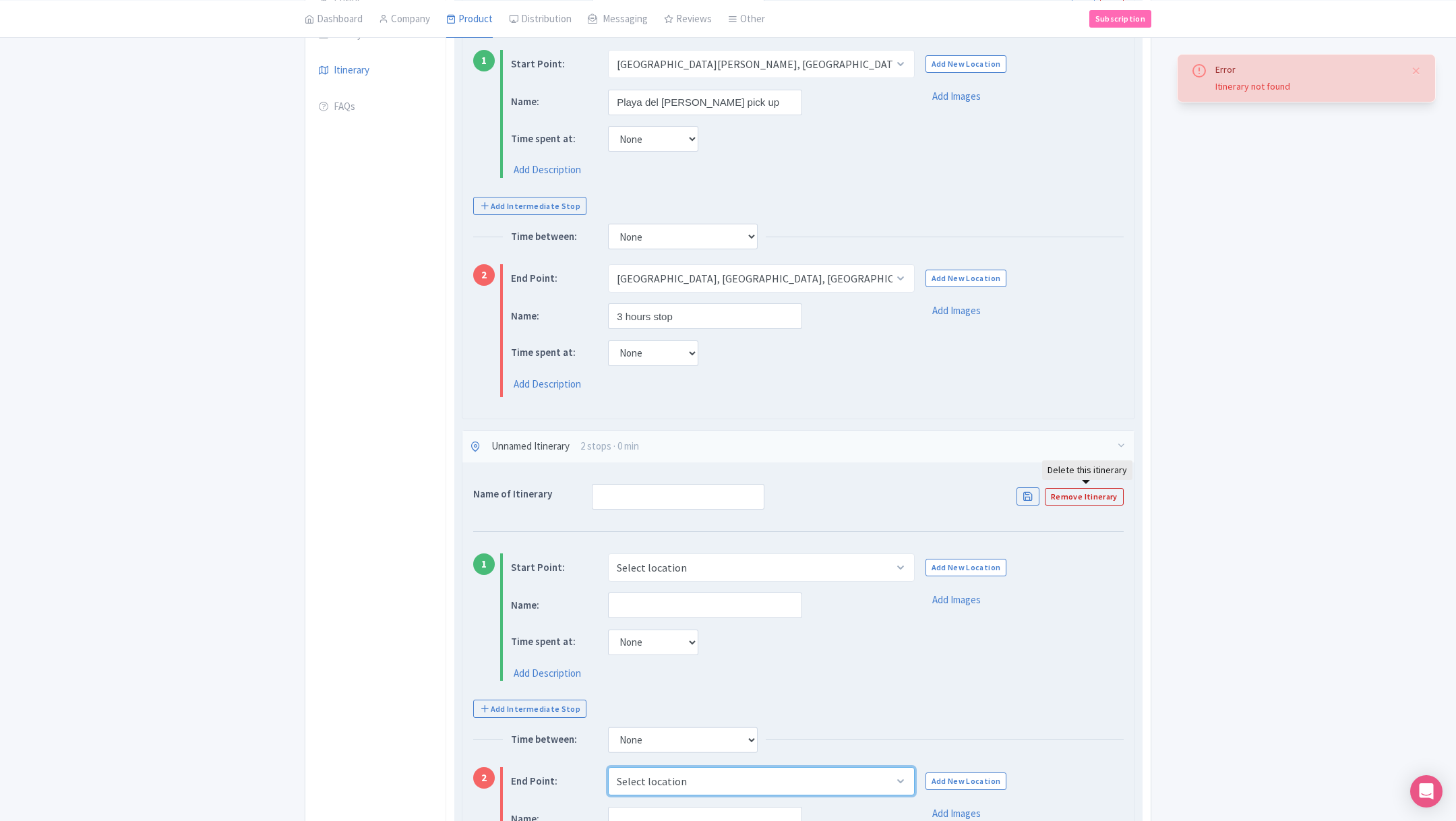
click at [668, 772] on select "Select location [GEOGRAPHIC_DATA], [GEOGRAPHIC_DATA], [GEOGRAPHIC_DATA], [GEOGR…" at bounding box center [761, 781] width 306 height 28
select select "244a4ba7-5f4b-45bd-b4eb-6f320c1e7130"
click at [608, 767] on select "Select location [GEOGRAPHIC_DATA], [GEOGRAPHIC_DATA], [GEOGRAPHIC_DATA], [GEOGR…" at bounding box center [761, 781] width 306 height 28
click at [1057, 750] on div "Name of Itinerary Remove Itinerary 1 Start Point: Select location Tulum, Tulum,…" at bounding box center [798, 692] width 672 height 460
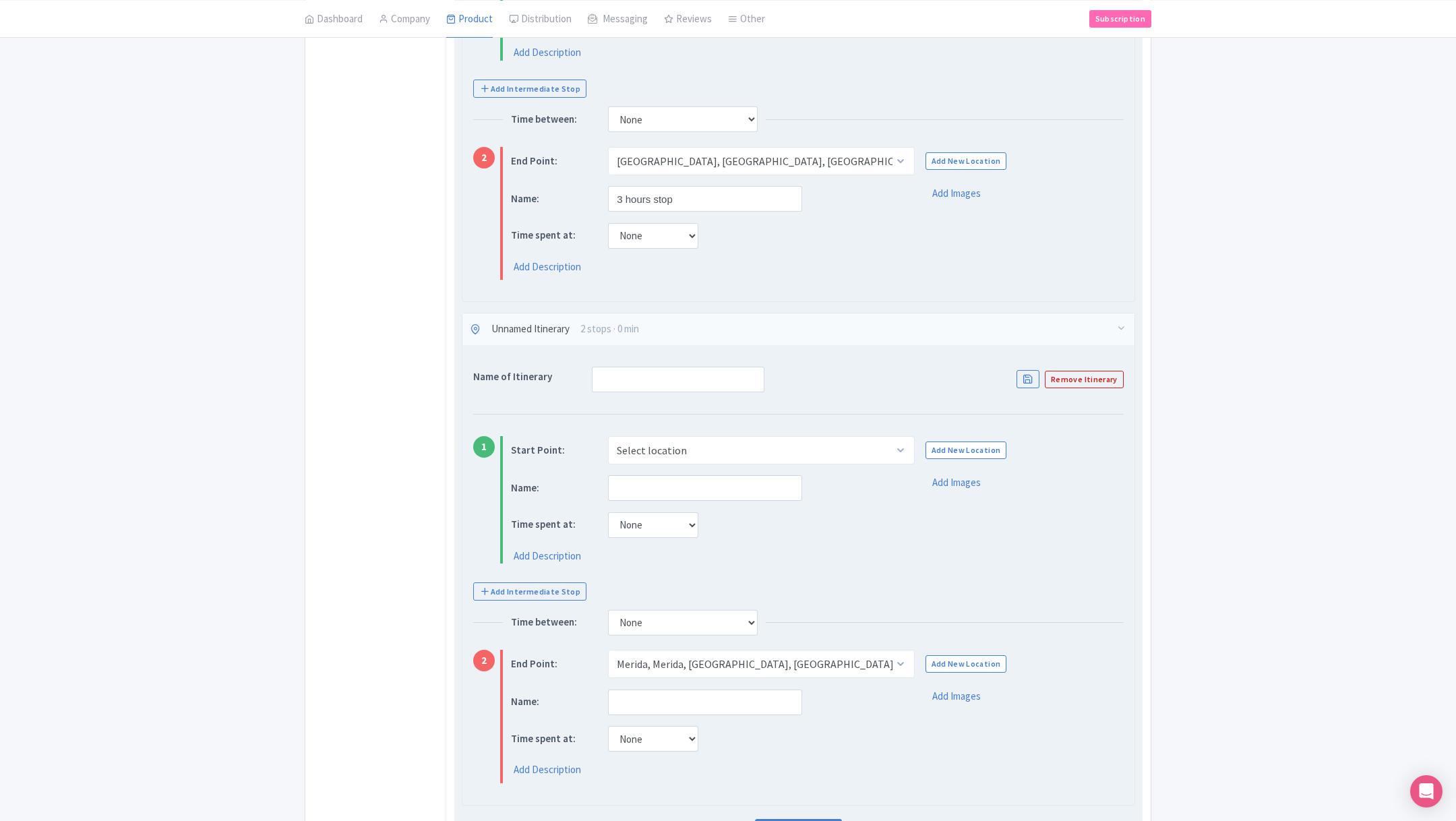
scroll to position [484, 0]
click at [660, 692] on input "text" at bounding box center [705, 697] width 194 height 26
type input "drop off Mérida"
click at [804, 815] on link "Add Itinerary" at bounding box center [798, 827] width 87 height 26
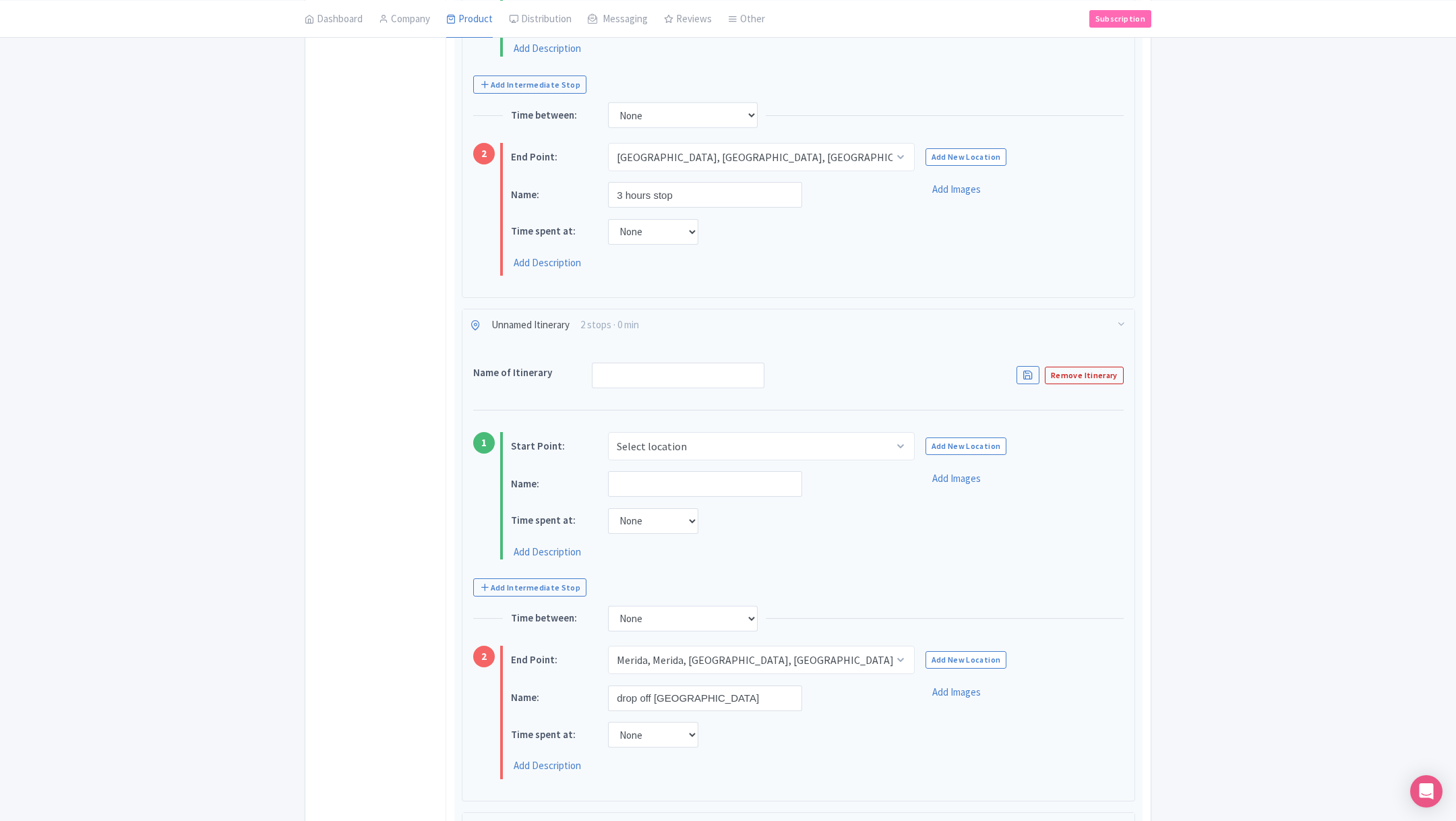
click at [1208, 465] on div "Error Itinerary not found ← Back to Products Tulum to Mérida with a 3 hours sto…" at bounding box center [728, 503] width 1456 height 1781
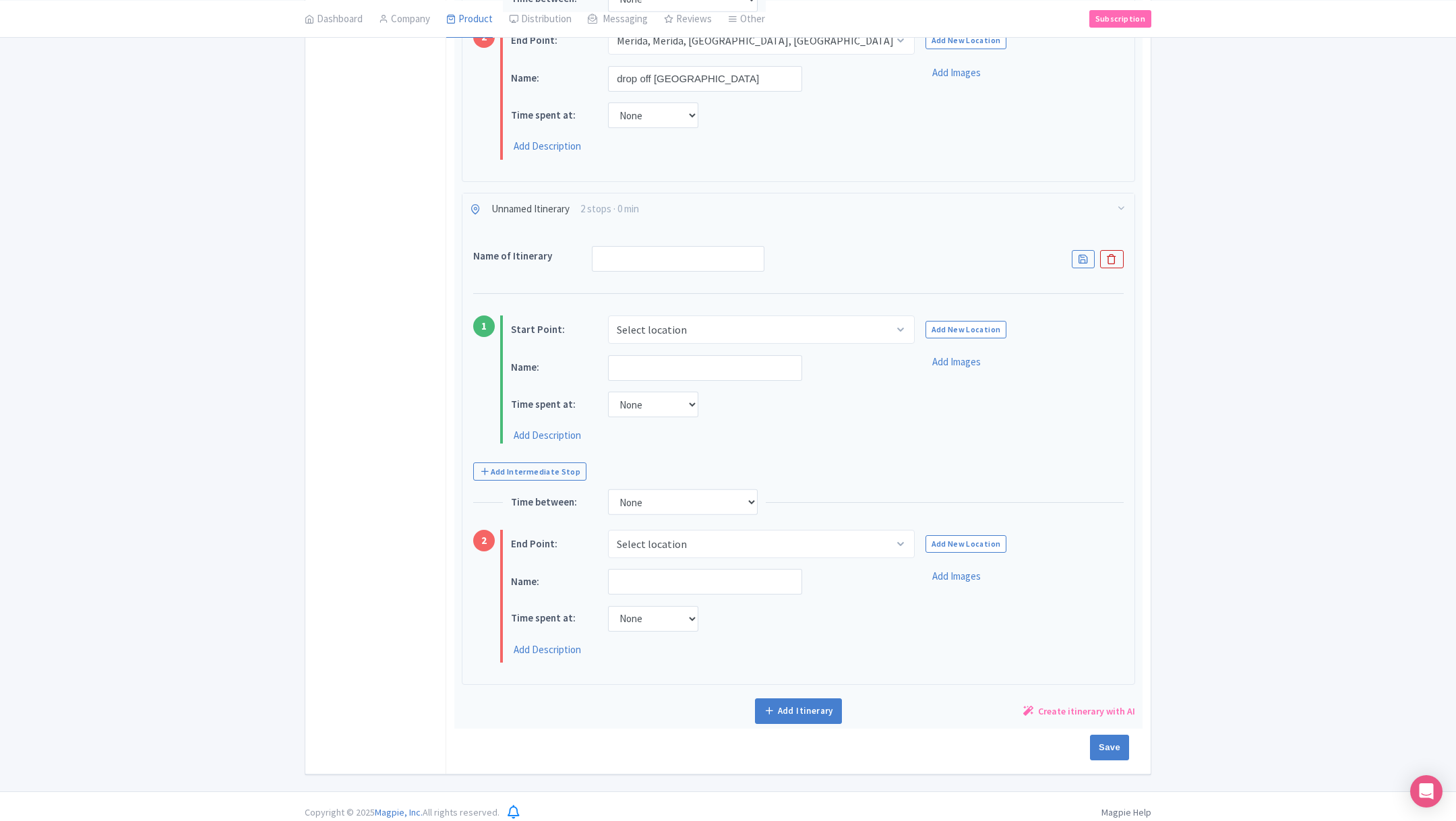
scroll to position [1106, 0]
click at [1109, 739] on input "Save" at bounding box center [1109, 743] width 39 height 26
type input "Saving..."
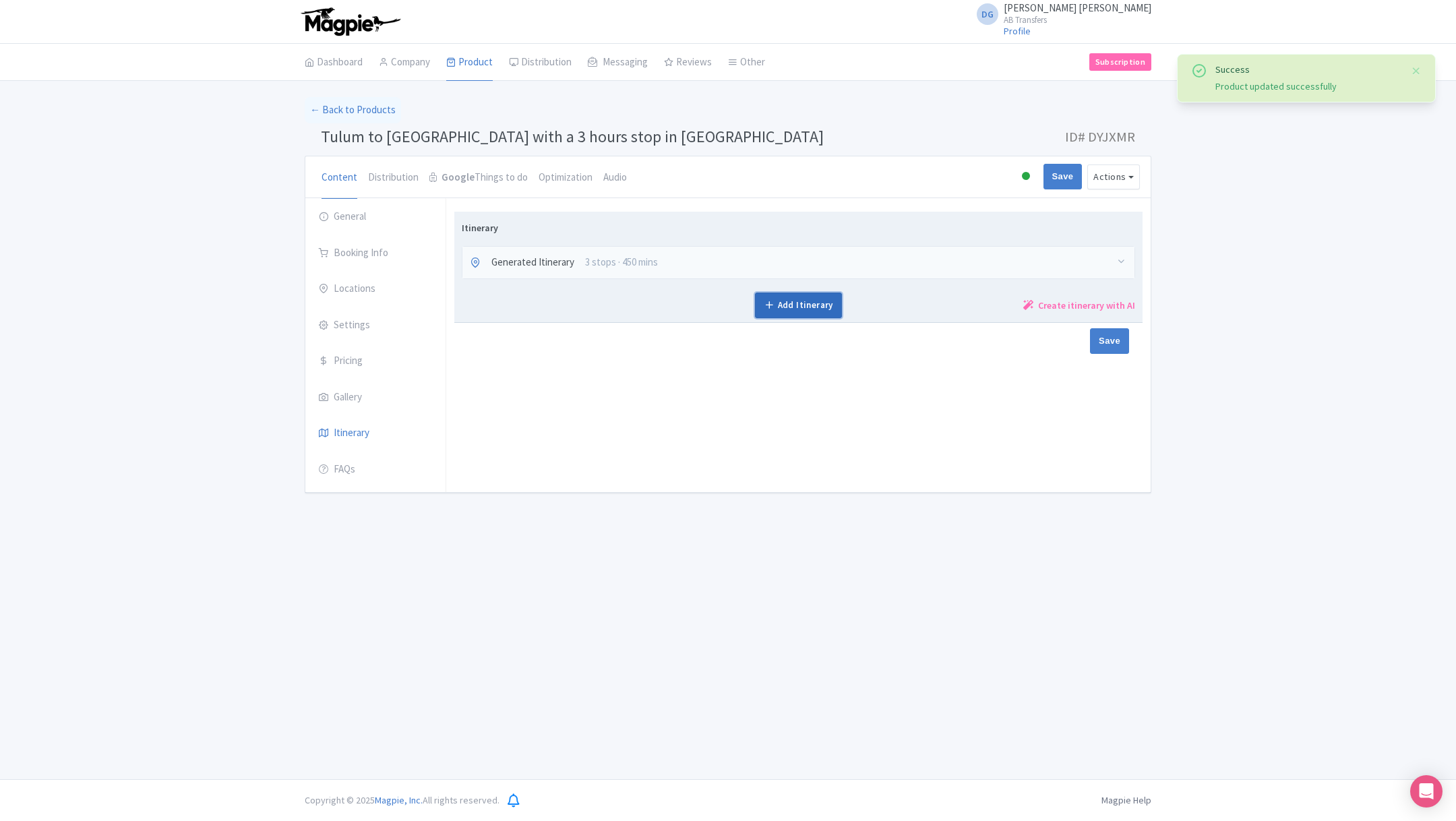
click at [800, 308] on link "Add Itinerary" at bounding box center [798, 305] width 87 height 26
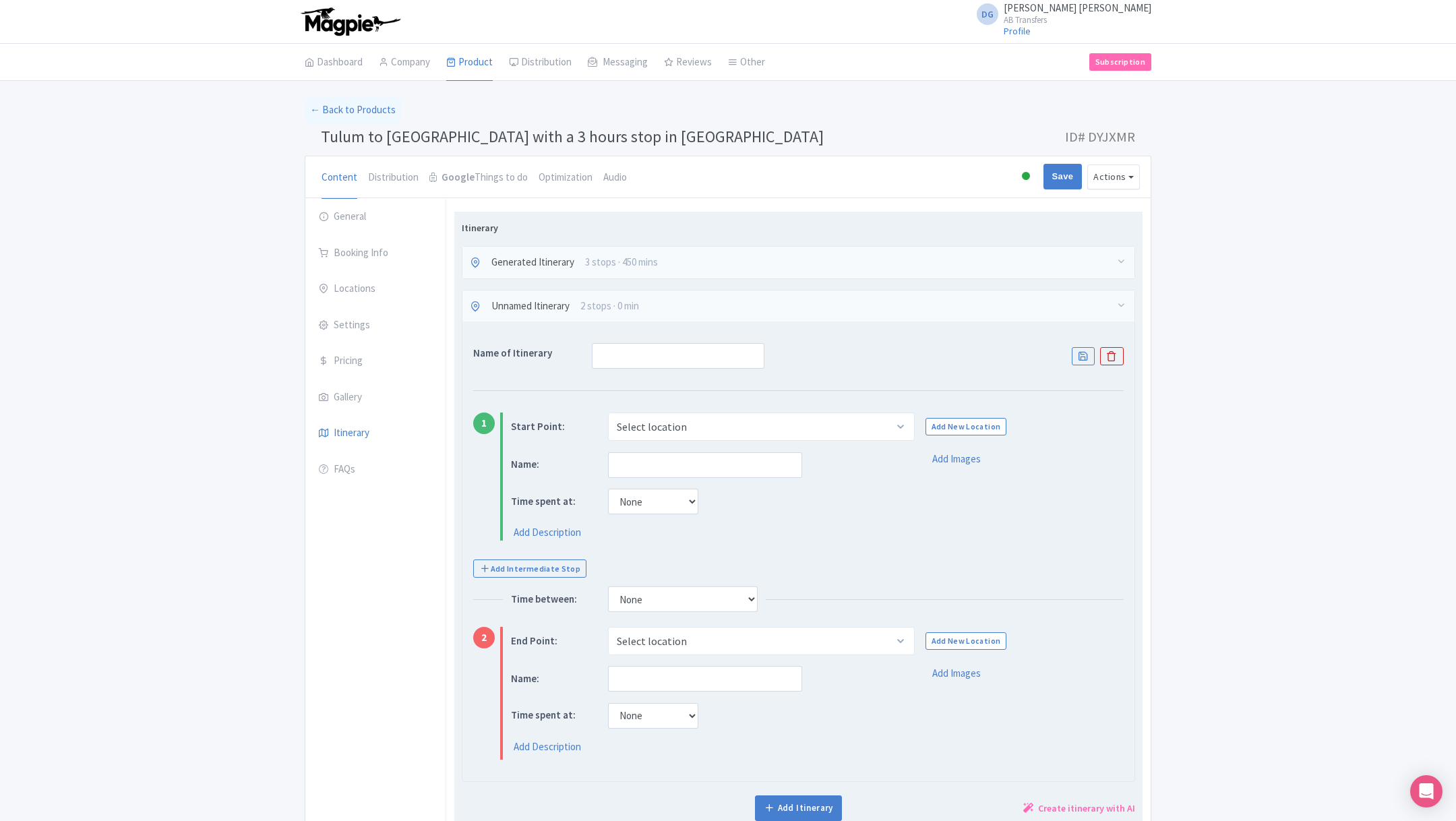
click at [731, 300] on div "Unnamed Itinerary 2 stops · 0 min" at bounding box center [798, 306] width 672 height 32
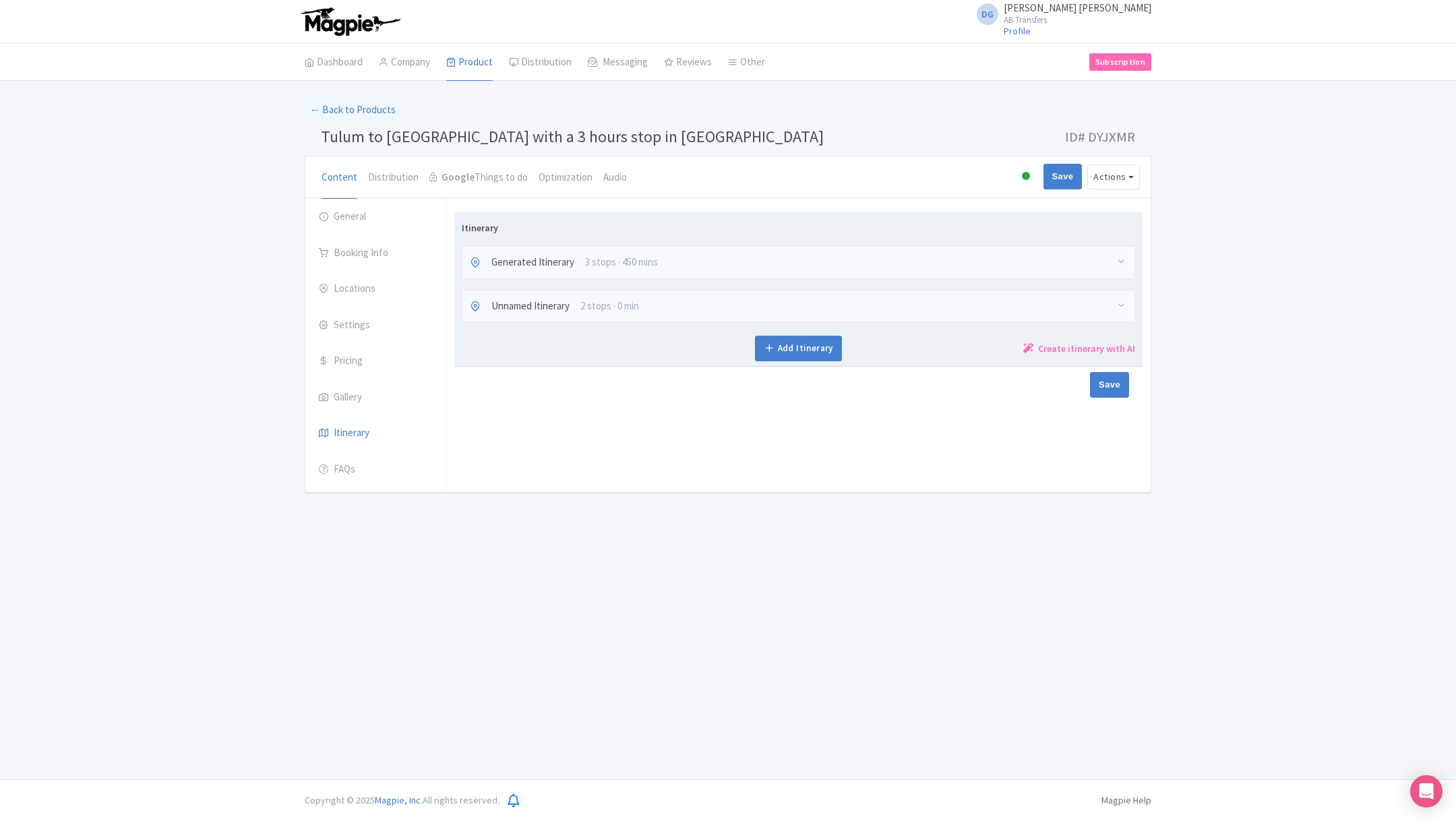
click at [731, 300] on div "Unnamed Itinerary 2 stops · 0 min" at bounding box center [798, 306] width 672 height 32
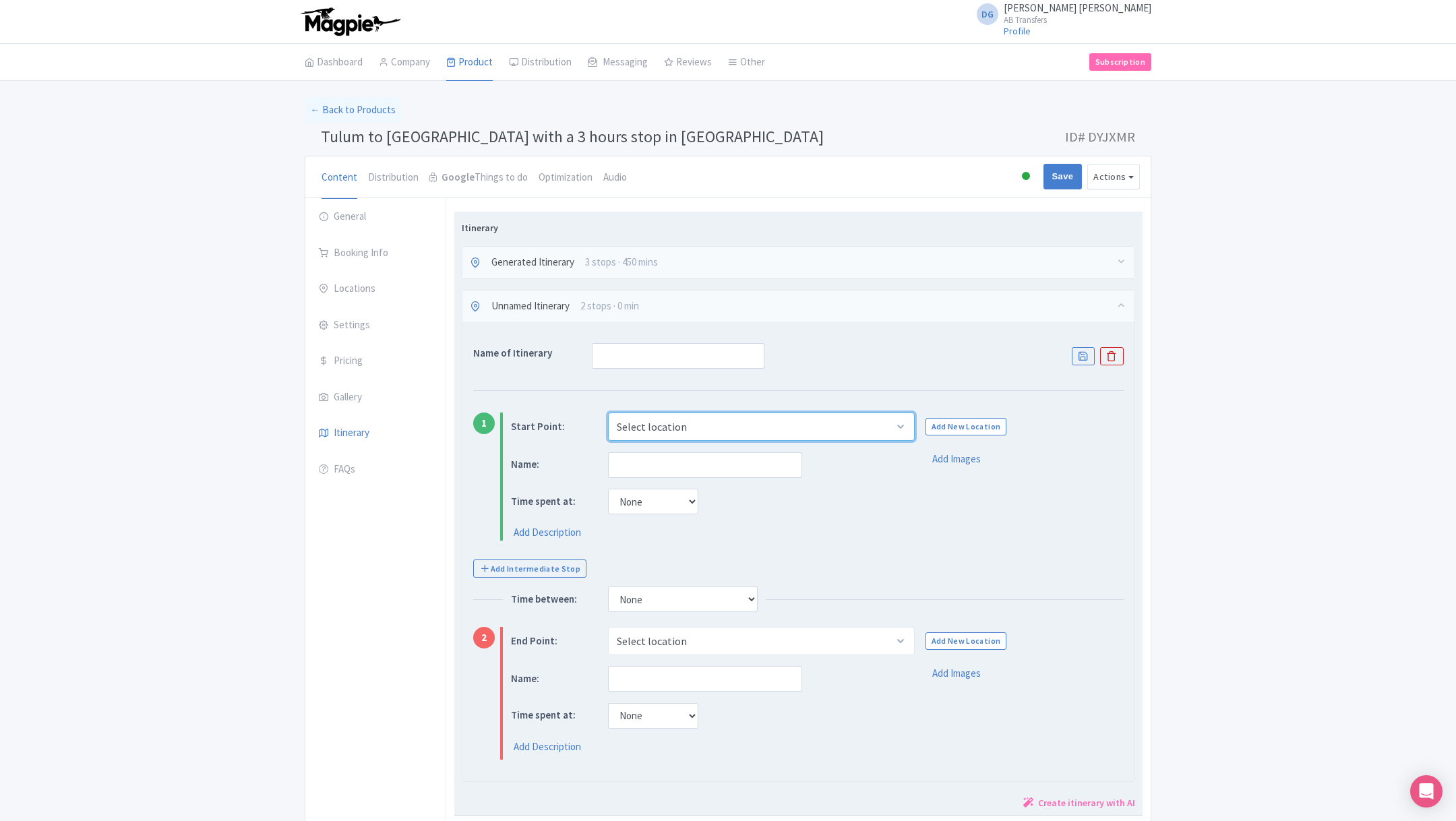
click at [725, 416] on select "Select location [GEOGRAPHIC_DATA], [GEOGRAPHIC_DATA], [PERSON_NAME][GEOGRAPHIC_…" at bounding box center [761, 426] width 306 height 28
select select "8e01952a-80d4-4086-97eb-4042b421b558"
click at [608, 412] on select "Select location [GEOGRAPHIC_DATA], [GEOGRAPHIC_DATA], [PERSON_NAME][GEOGRAPHIC_…" at bounding box center [761, 426] width 306 height 28
click at [652, 471] on input "text" at bounding box center [705, 464] width 194 height 26
type input "p"
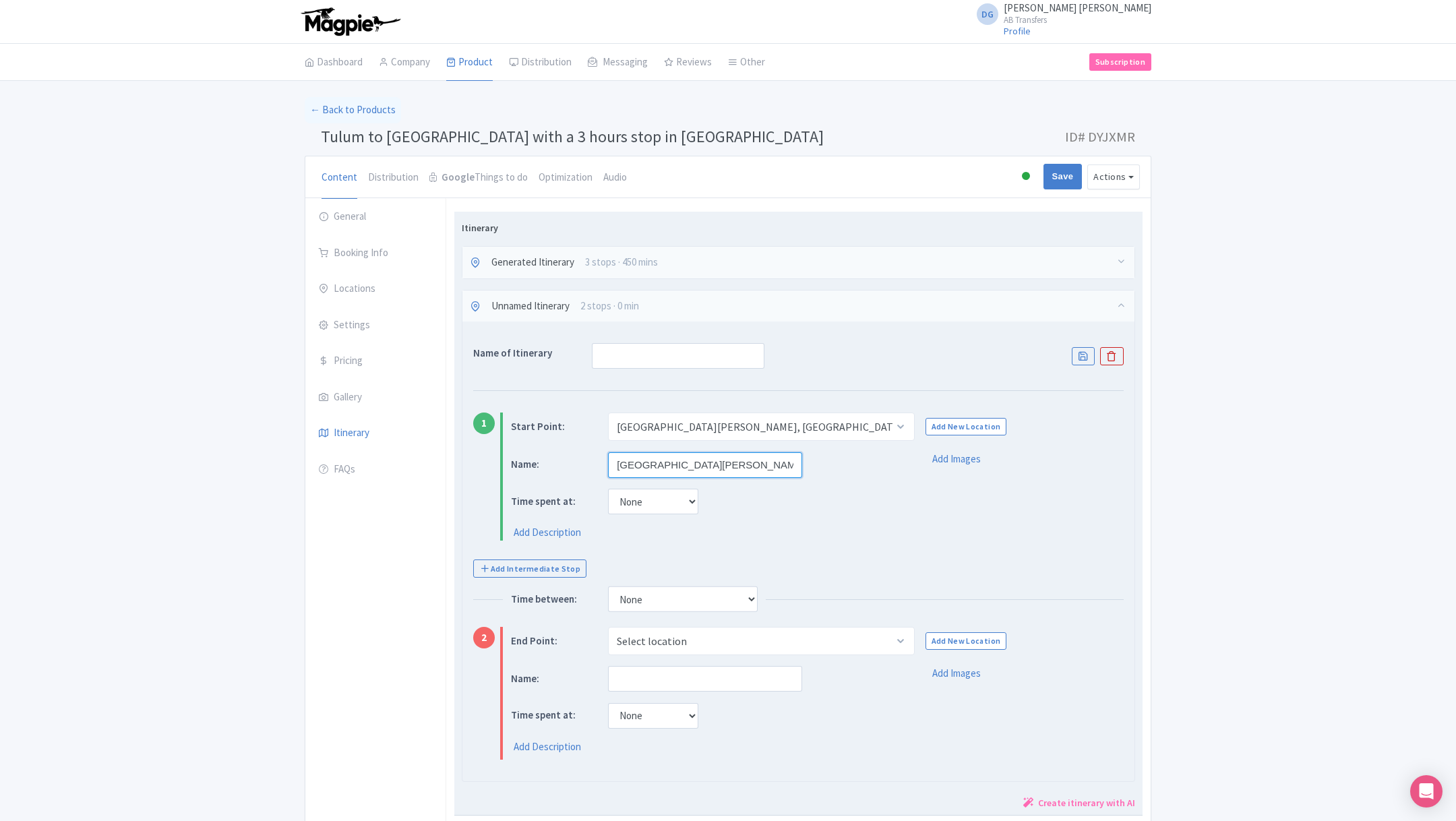
type input "Playa del Carmen"
click at [615, 361] on input "text" at bounding box center [677, 356] width 172 height 26
type input "Playa del Carmen"
click at [1067, 466] on div "Name: Playa del Carmen Time spent at: None 15 mins 30 mins 45 mins 1 hour 1 hou…" at bounding box center [818, 495] width 613 height 89
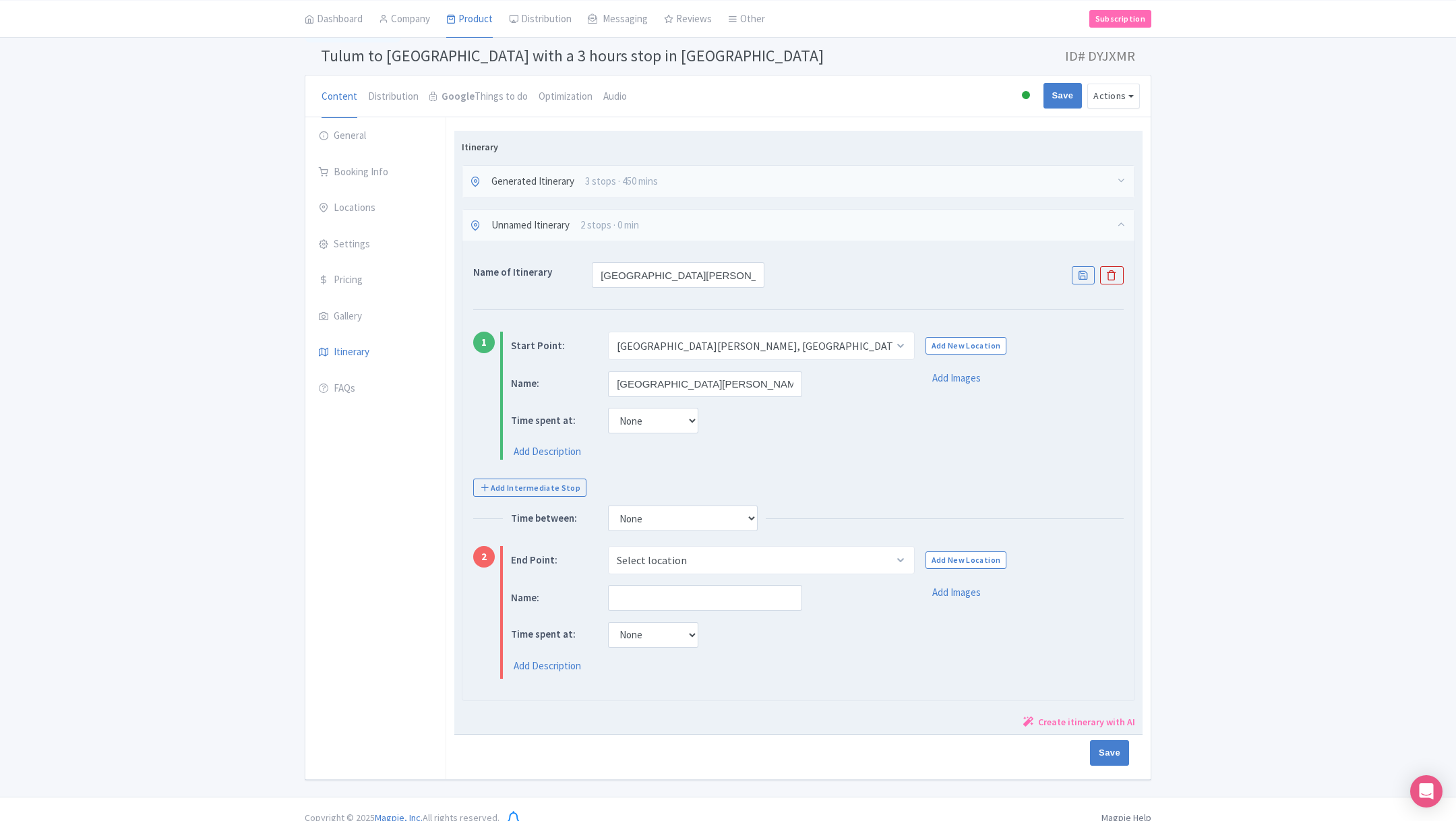
scroll to position [94, 0]
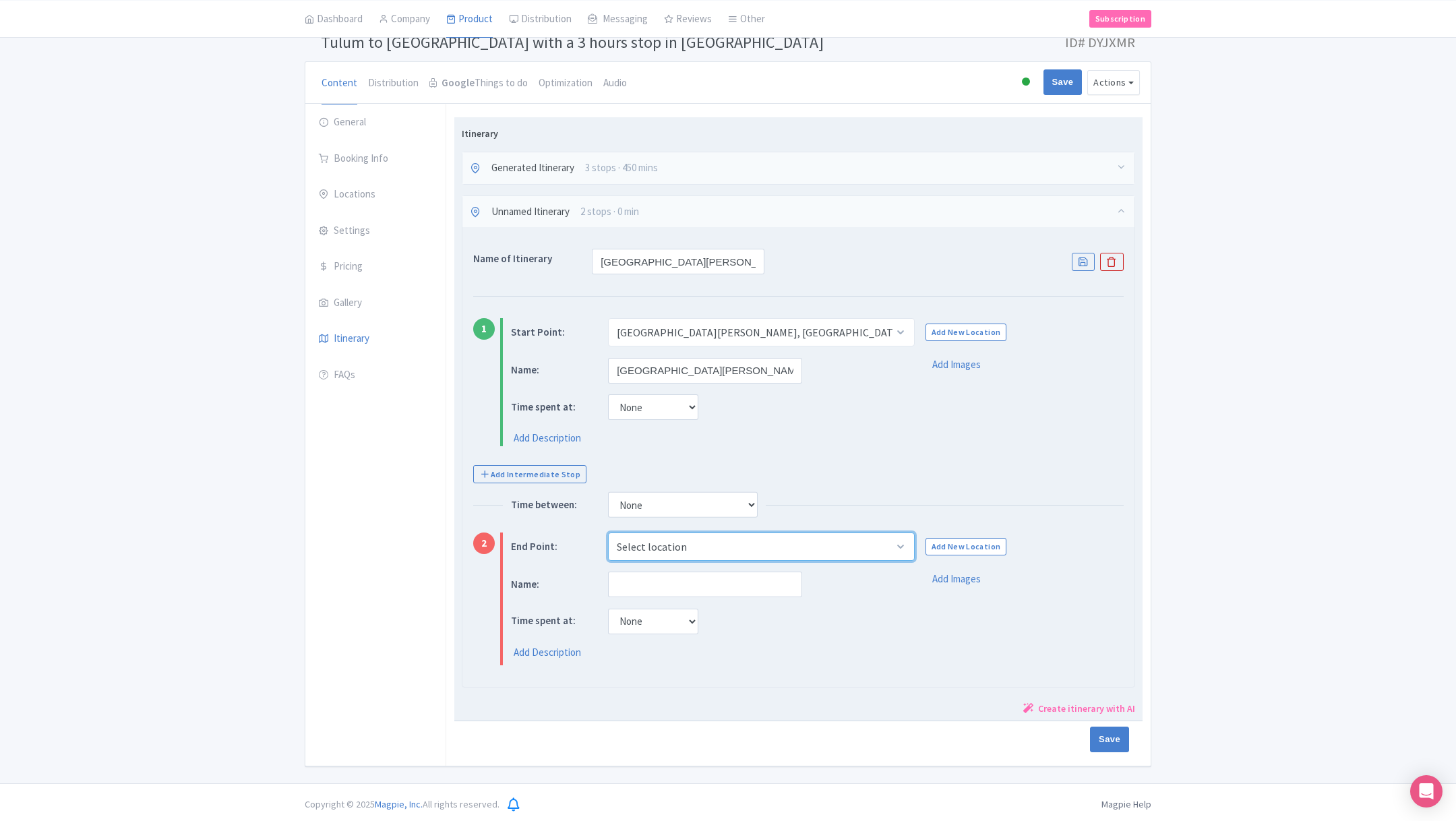
click at [691, 537] on select "Select location [GEOGRAPHIC_DATA], [GEOGRAPHIC_DATA], [GEOGRAPHIC_DATA], [GEOGR…" at bounding box center [761, 546] width 306 height 28
select select "ac55710c-6e79-49d1-944a-b530aad45549"
click at [608, 532] on select "Select location [GEOGRAPHIC_DATA], [GEOGRAPHIC_DATA], [GEOGRAPHIC_DATA], [GEOGR…" at bounding box center [761, 546] width 306 height 28
click at [653, 591] on input "text" at bounding box center [705, 584] width 194 height 26
type input "s"
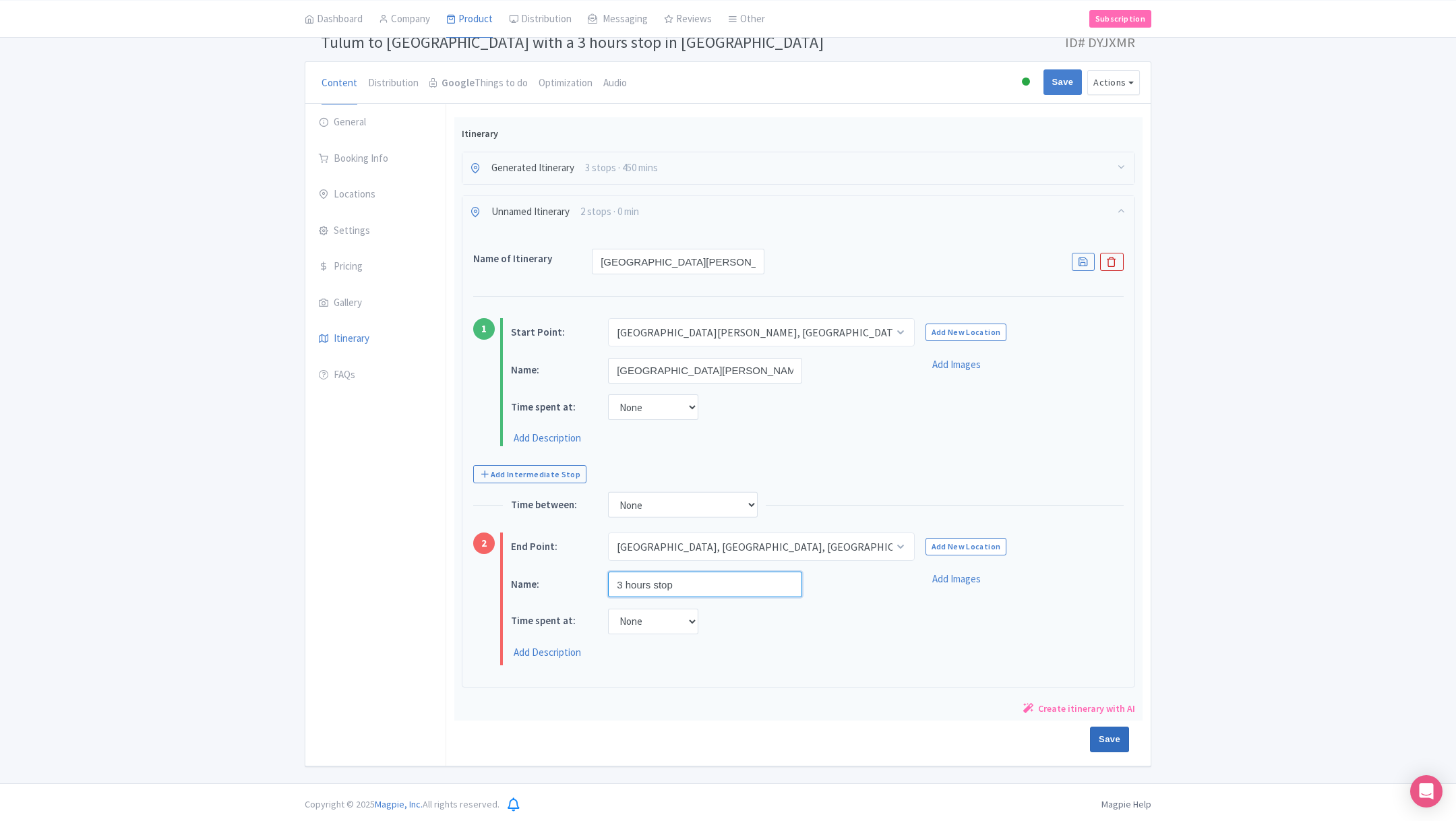
type input "3 hours stop"
click at [1113, 732] on input "Save" at bounding box center [1109, 739] width 39 height 26
type input "Saving..."
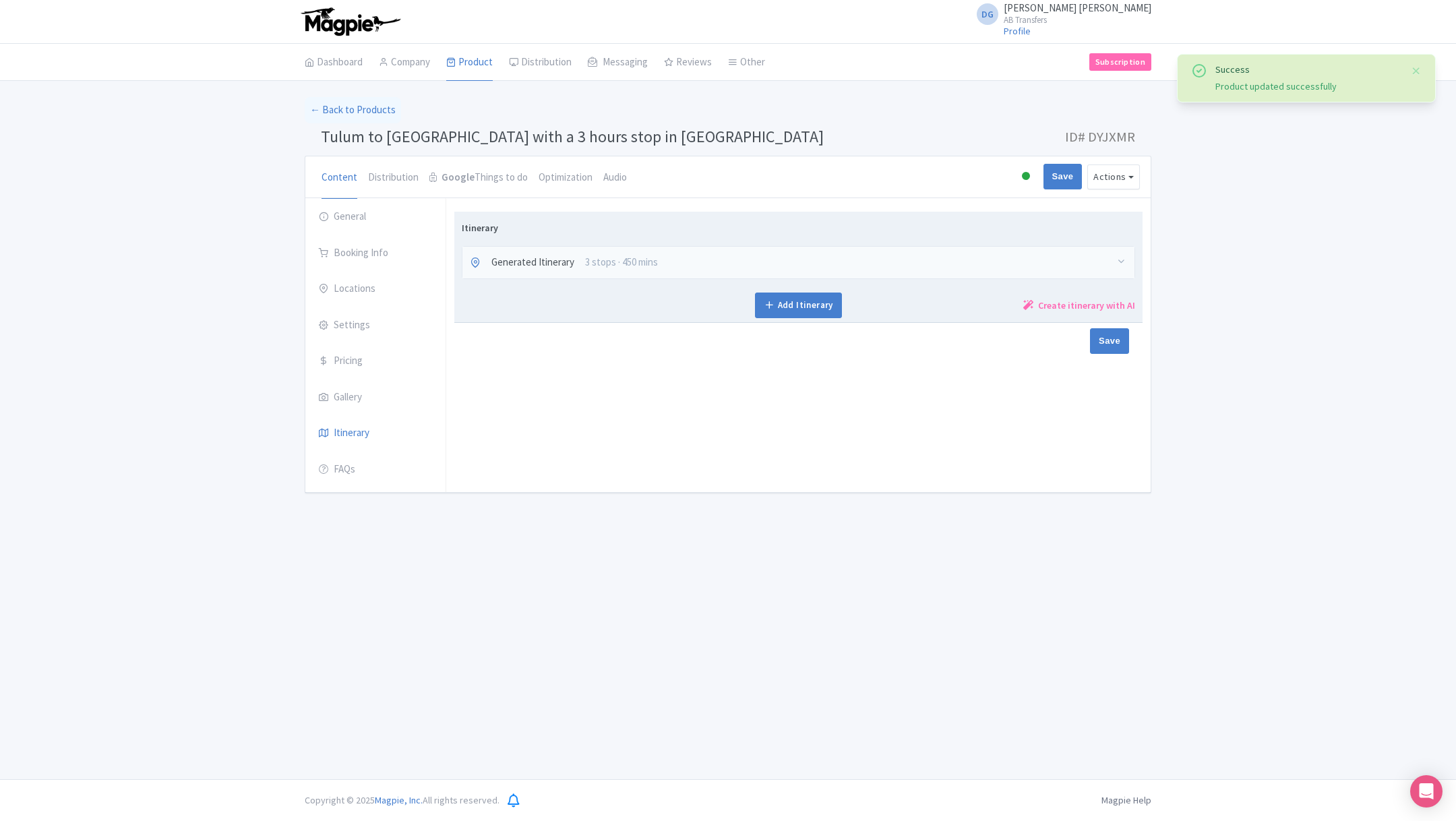
click at [928, 314] on div "Add Itinerary Create itinerary with AI" at bounding box center [798, 305] width 674 height 26
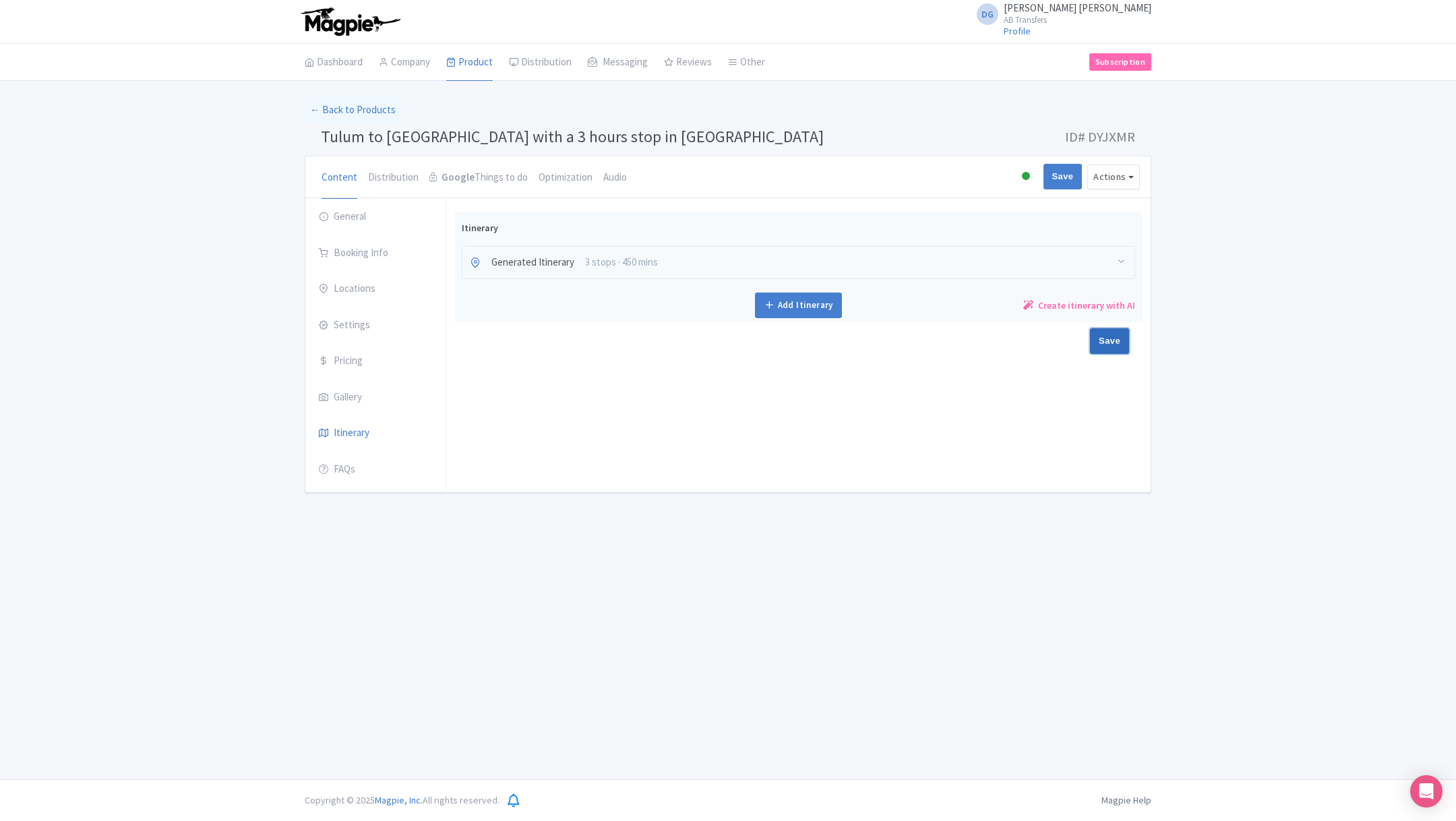
click at [1101, 339] on input "Save" at bounding box center [1109, 341] width 39 height 26
type input "Saving..."
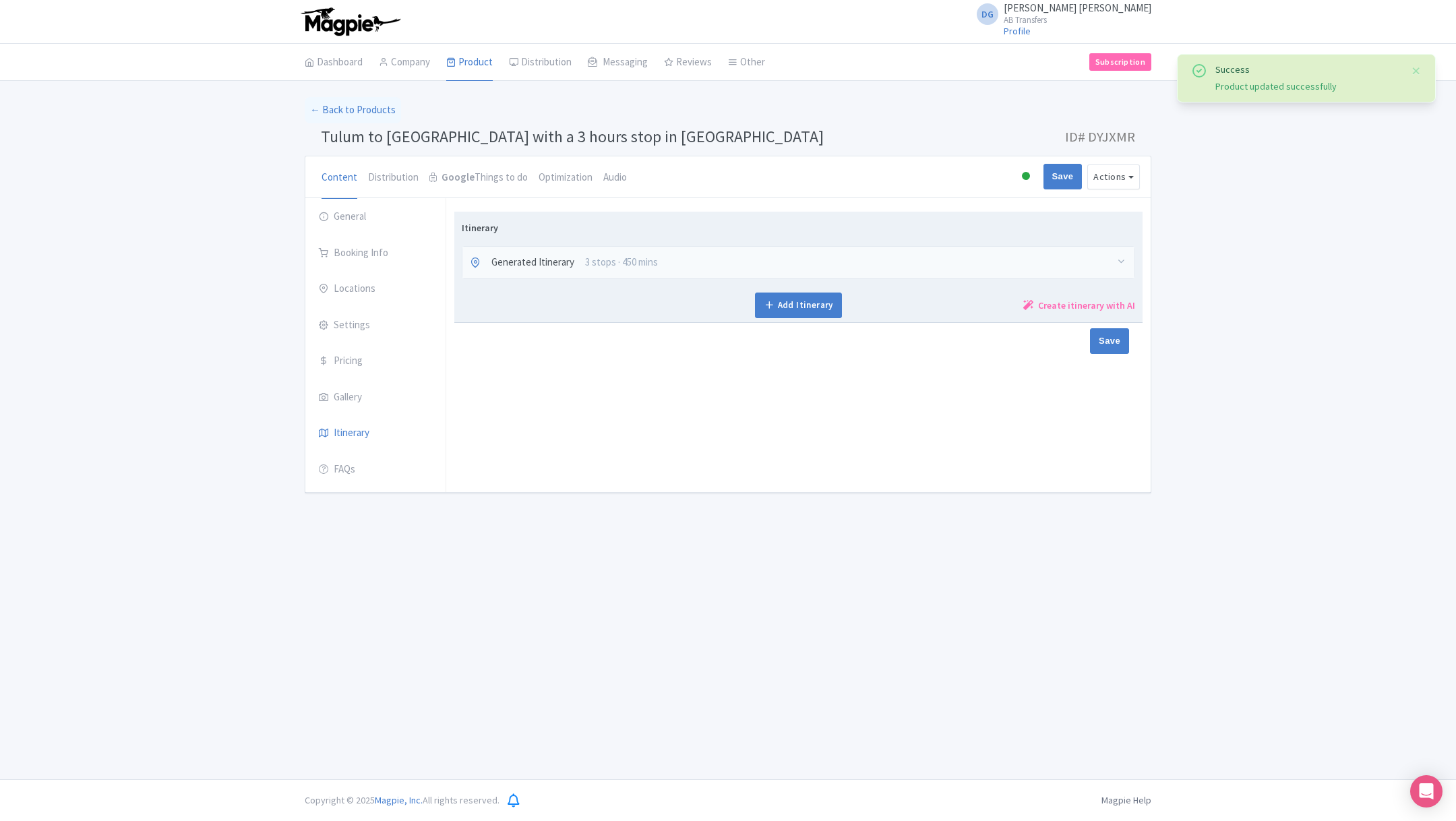
click at [674, 264] on div "Generated Itinerary 3 stops · 450 mins" at bounding box center [798, 262] width 672 height 32
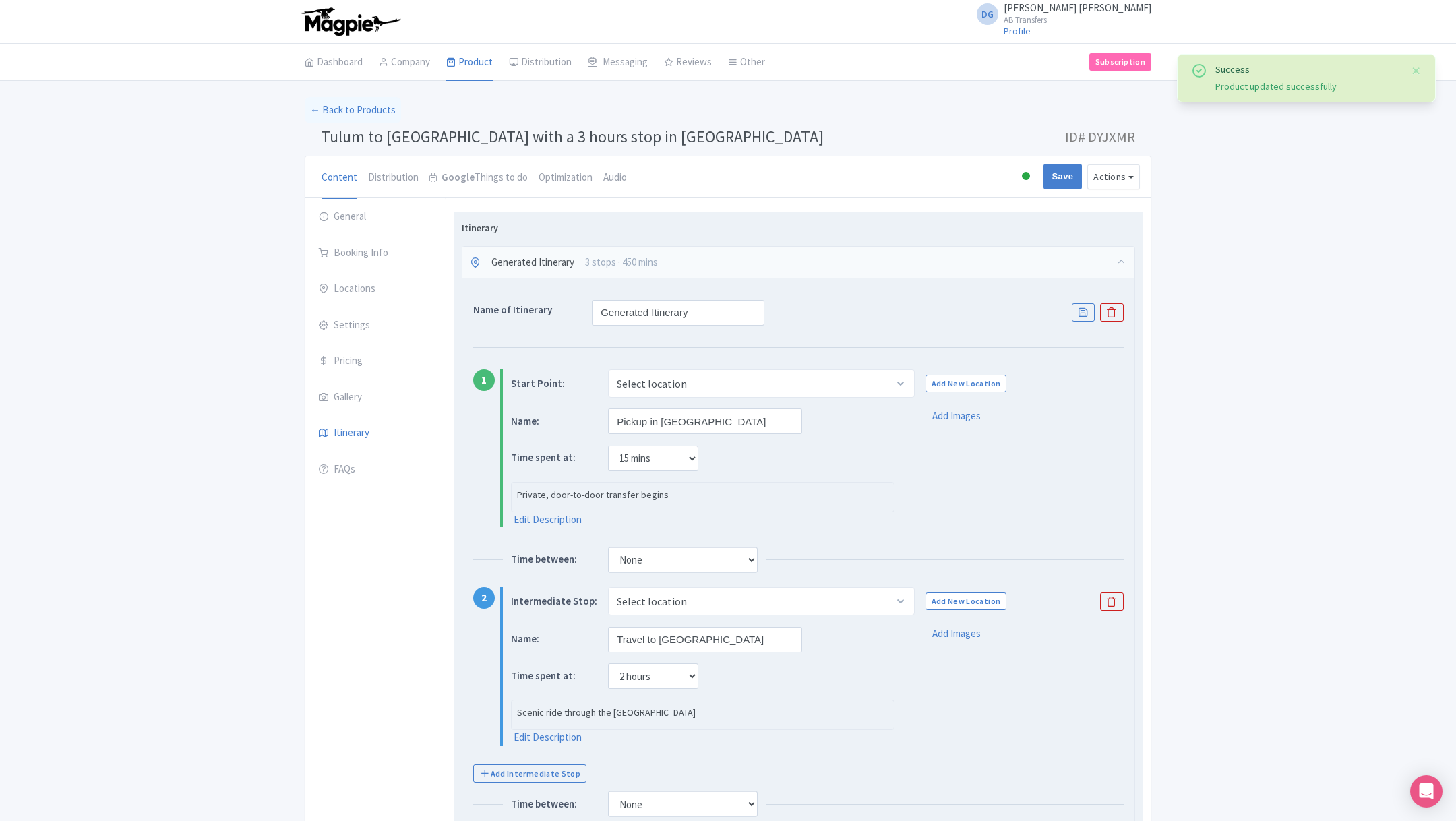
click at [850, 493] on p "Private, door-to-door transfer begins" at bounding box center [702, 495] width 371 height 14
click at [730, 379] on select "Select location [GEOGRAPHIC_DATA], [GEOGRAPHIC_DATA], [PERSON_NAME][GEOGRAPHIC_…" at bounding box center [761, 383] width 306 height 28
select select "81bed756-d4e9-473d-8360-86c2df8817c1"
click at [608, 369] on select "Select location [GEOGRAPHIC_DATA], [GEOGRAPHIC_DATA], [PERSON_NAME][GEOGRAPHIC_…" at bounding box center [761, 383] width 306 height 28
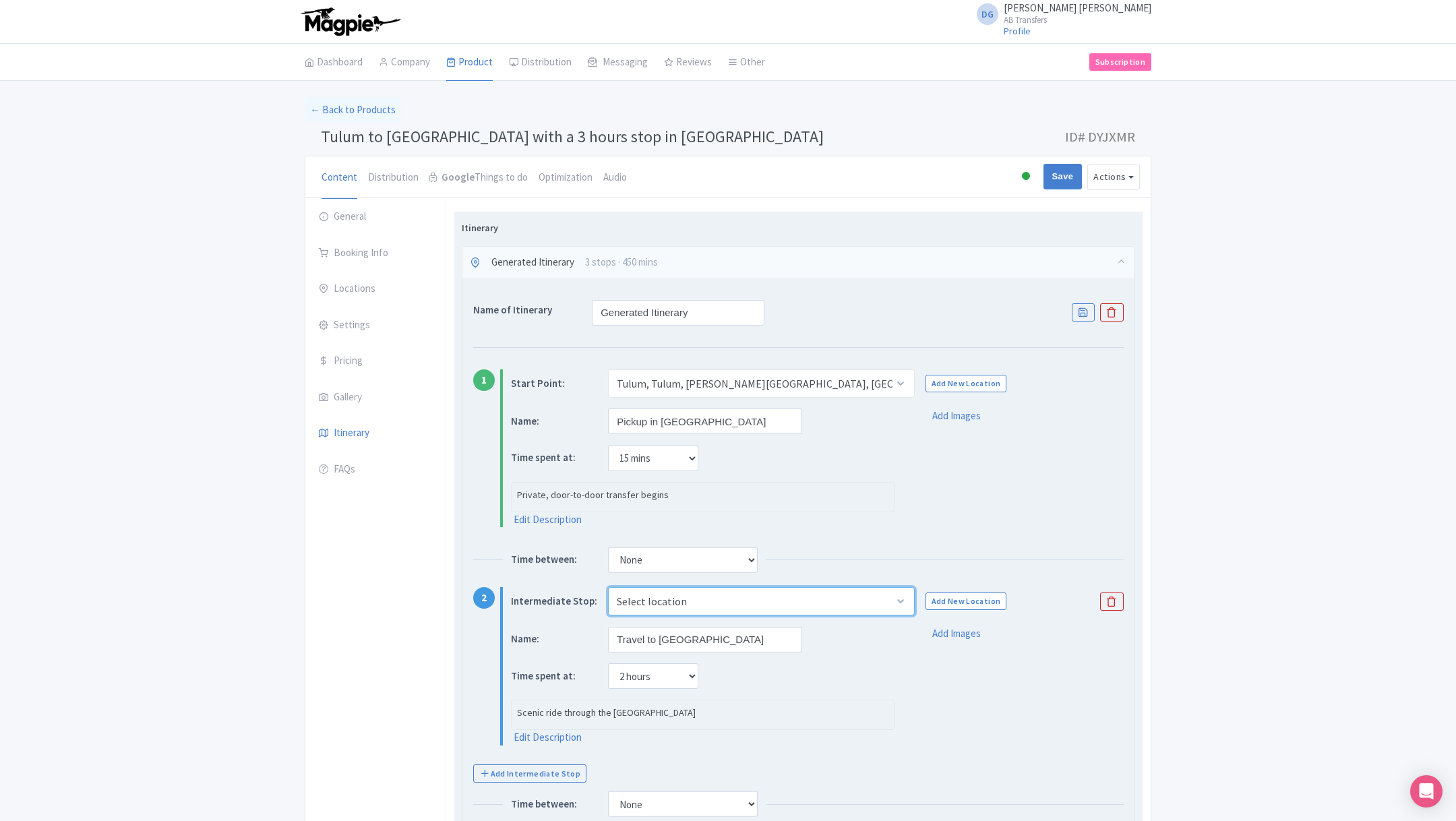
click at [715, 596] on select "Select location [GEOGRAPHIC_DATA], [GEOGRAPHIC_DATA], [GEOGRAPHIC_DATA], [GEOGR…" at bounding box center [761, 601] width 306 height 28
select select "3e83cdd4-6f7a-4072-a4bd-134f13f9d003"
click at [608, 587] on select "Select location [GEOGRAPHIC_DATA], [GEOGRAPHIC_DATA], [GEOGRAPHIC_DATA], [GEOGR…" at bounding box center [761, 601] width 306 height 28
click at [846, 734] on div "Edit Description" at bounding box center [703, 738] width 383 height 16
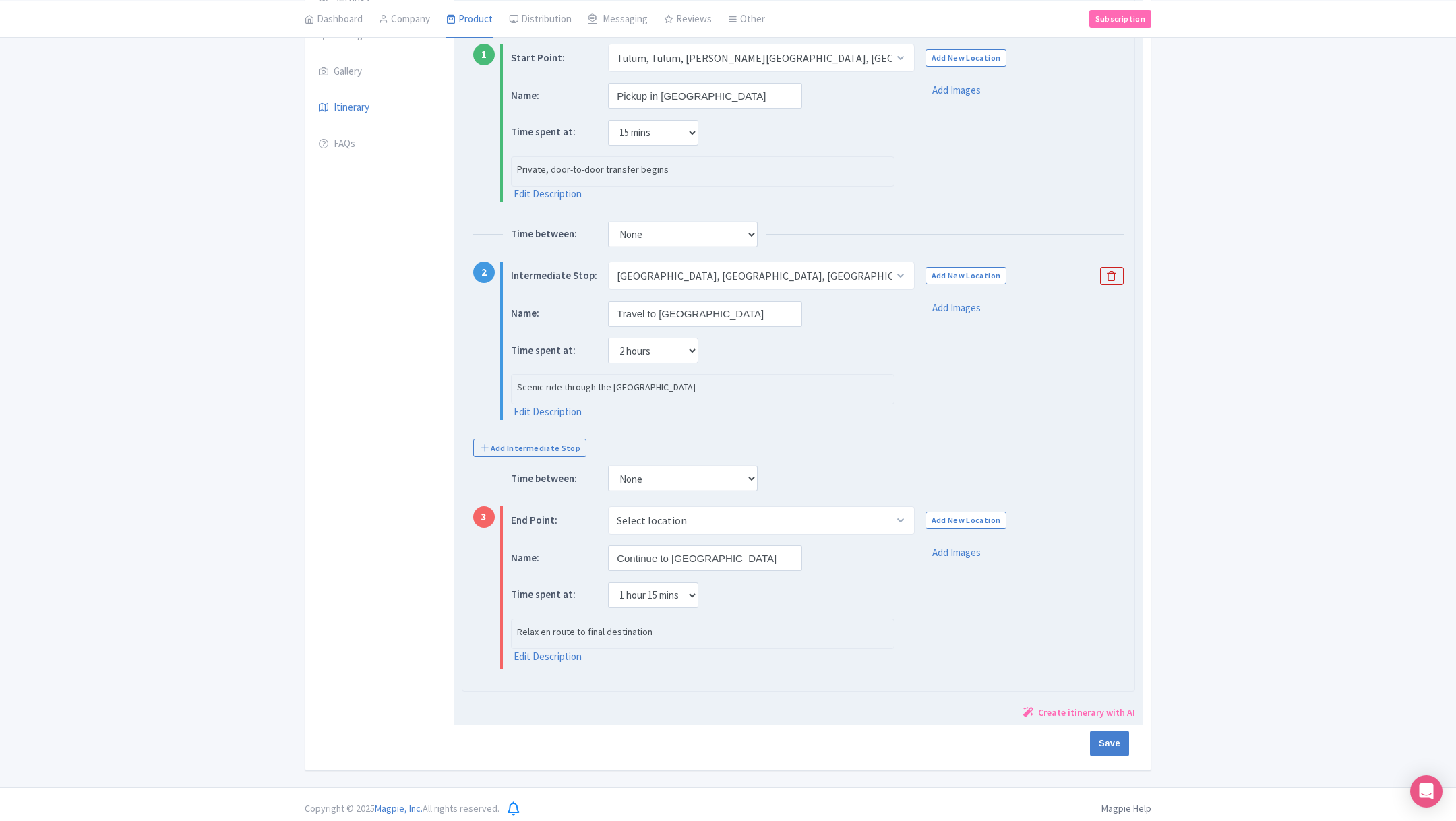
scroll to position [328, 0]
click at [688, 515] on select "Select location [GEOGRAPHIC_DATA], [GEOGRAPHIC_DATA], [GEOGRAPHIC_DATA], [GEOGR…" at bounding box center [761, 518] width 306 height 28
select select "244a4ba7-5f4b-45bd-b4eb-6f320c1e7130"
click at [608, 504] on select "Select location [GEOGRAPHIC_DATA], [GEOGRAPHIC_DATA], [GEOGRAPHIC_DATA], [GEOGR…" at bounding box center [761, 518] width 306 height 28
click at [690, 584] on select "None 15 mins 30 mins 45 mins 1 hour 1 hour 15 mins 1 hour 30 mins 1 hour 45 min…" at bounding box center [653, 592] width 90 height 26
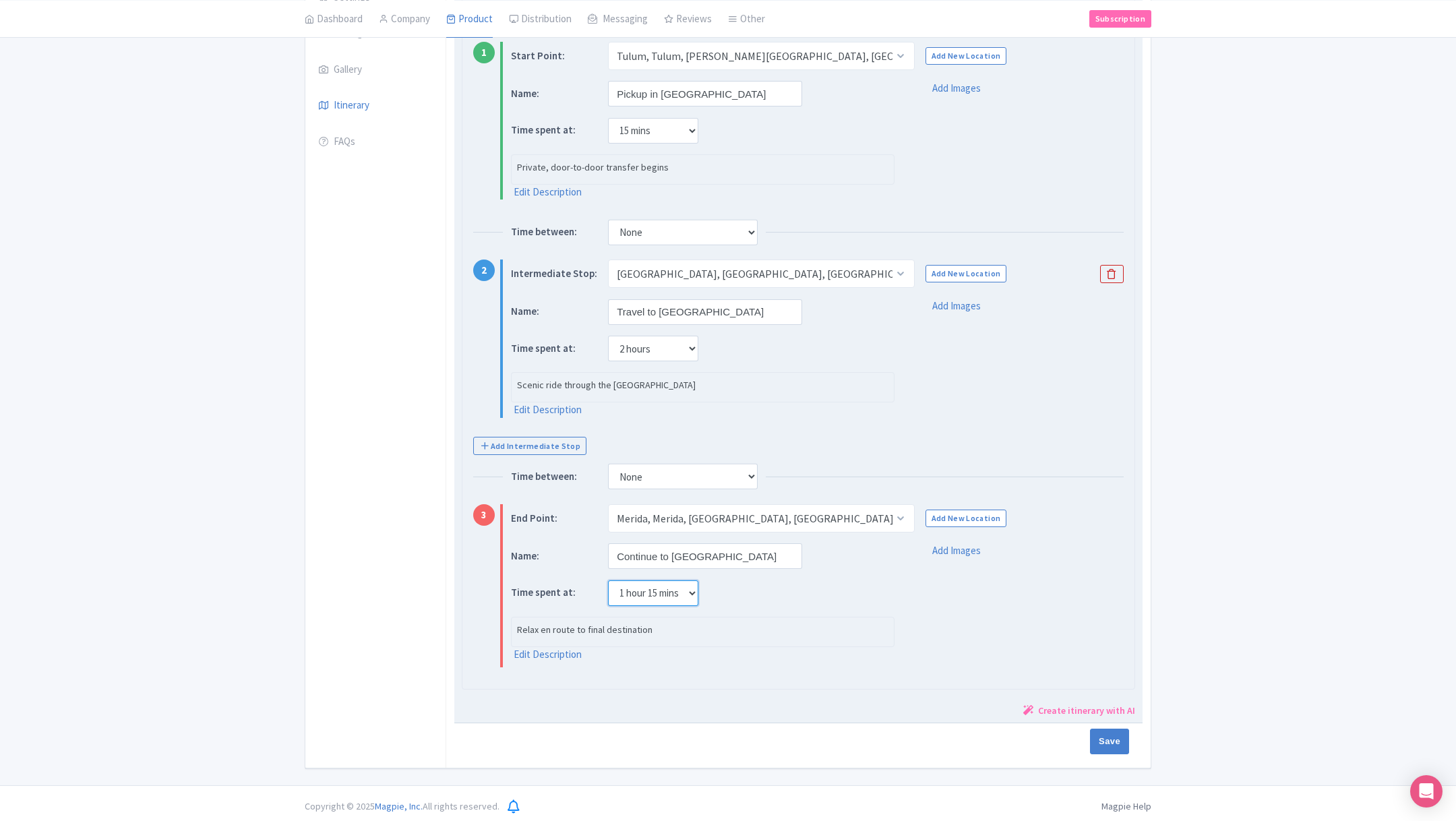
select select "0"
click at [608, 580] on select "None 15 mins 30 mins 45 mins 1 hour 1 hour 15 mins 1 hour 30 mins 1 hour 45 min…" at bounding box center [653, 592] width 90 height 26
click at [684, 343] on select "None 15 mins 30 mins 45 mins 1 hour 1 hour 15 mins 1 hour 30 mins 1 hour 45 min…" at bounding box center [653, 348] width 90 height 26
select select "0"
click at [608, 335] on select "None 15 mins 30 mins 45 mins 1 hour 1 hour 15 mins 1 hour 30 mins 1 hour 45 min…" at bounding box center [653, 348] width 90 height 26
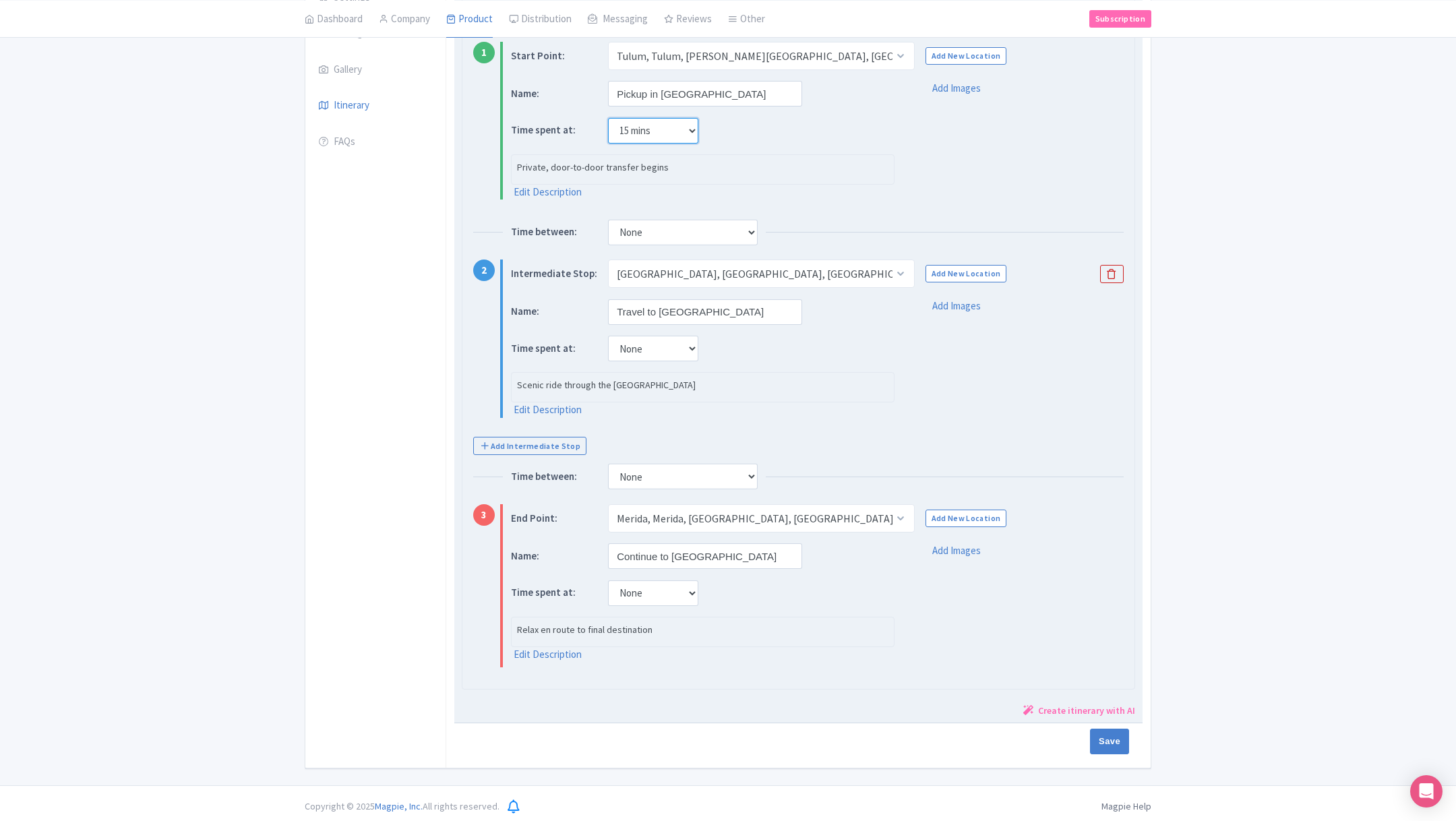
click at [686, 118] on select "None 15 mins 30 mins 45 mins 1 hour 1 hour 15 mins 1 hour 30 mins 1 hour 45 min…" at bounding box center [653, 131] width 90 height 26
select select "0"
click at [608, 118] on select "None 15 mins 30 mins 45 mins 1 hour 1 hour 15 mins 1 hour 30 mins 1 hour 45 min…" at bounding box center [653, 131] width 90 height 26
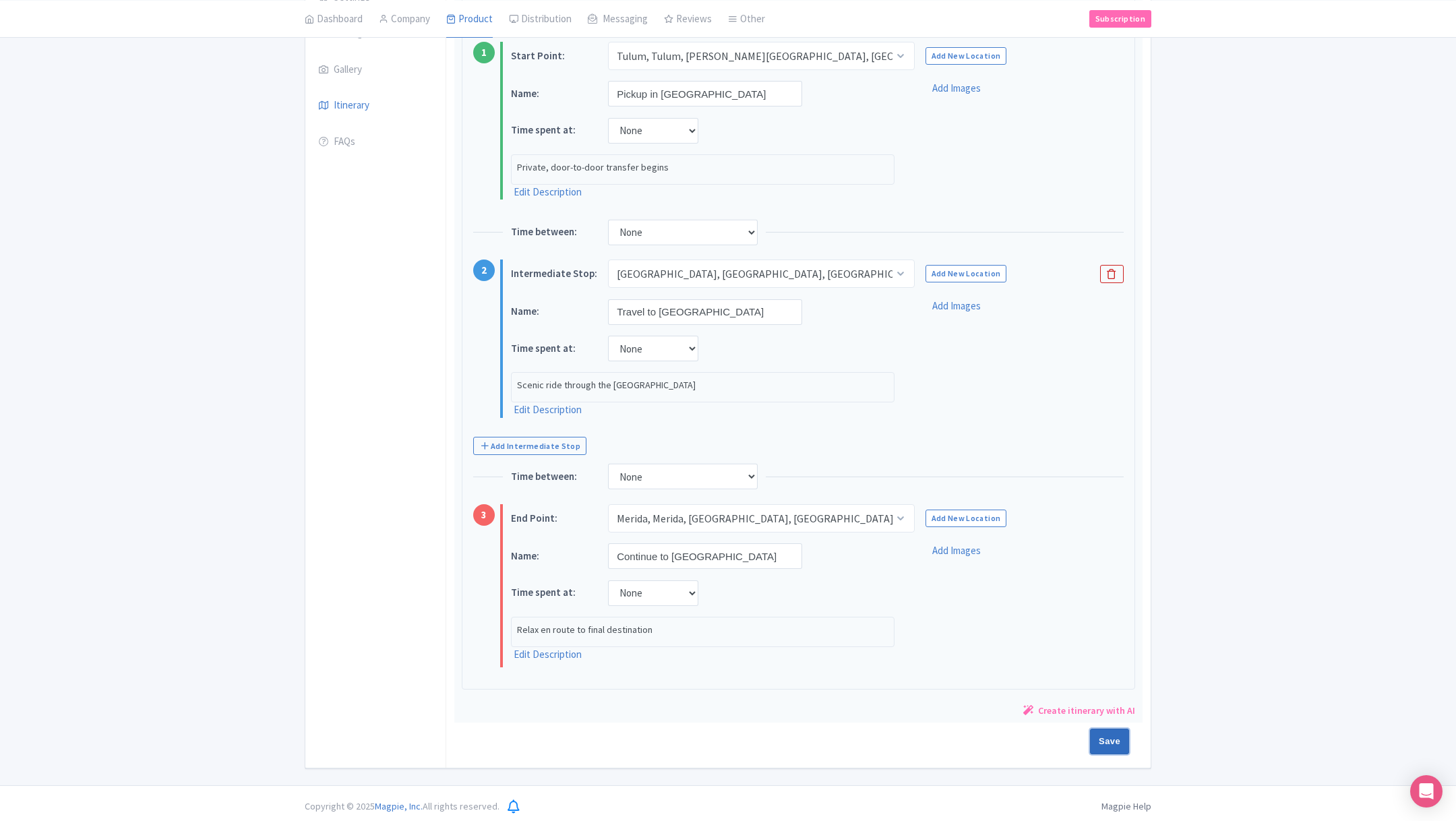
click at [1109, 734] on input "Save" at bounding box center [1109, 741] width 39 height 26
type input "Saving..."
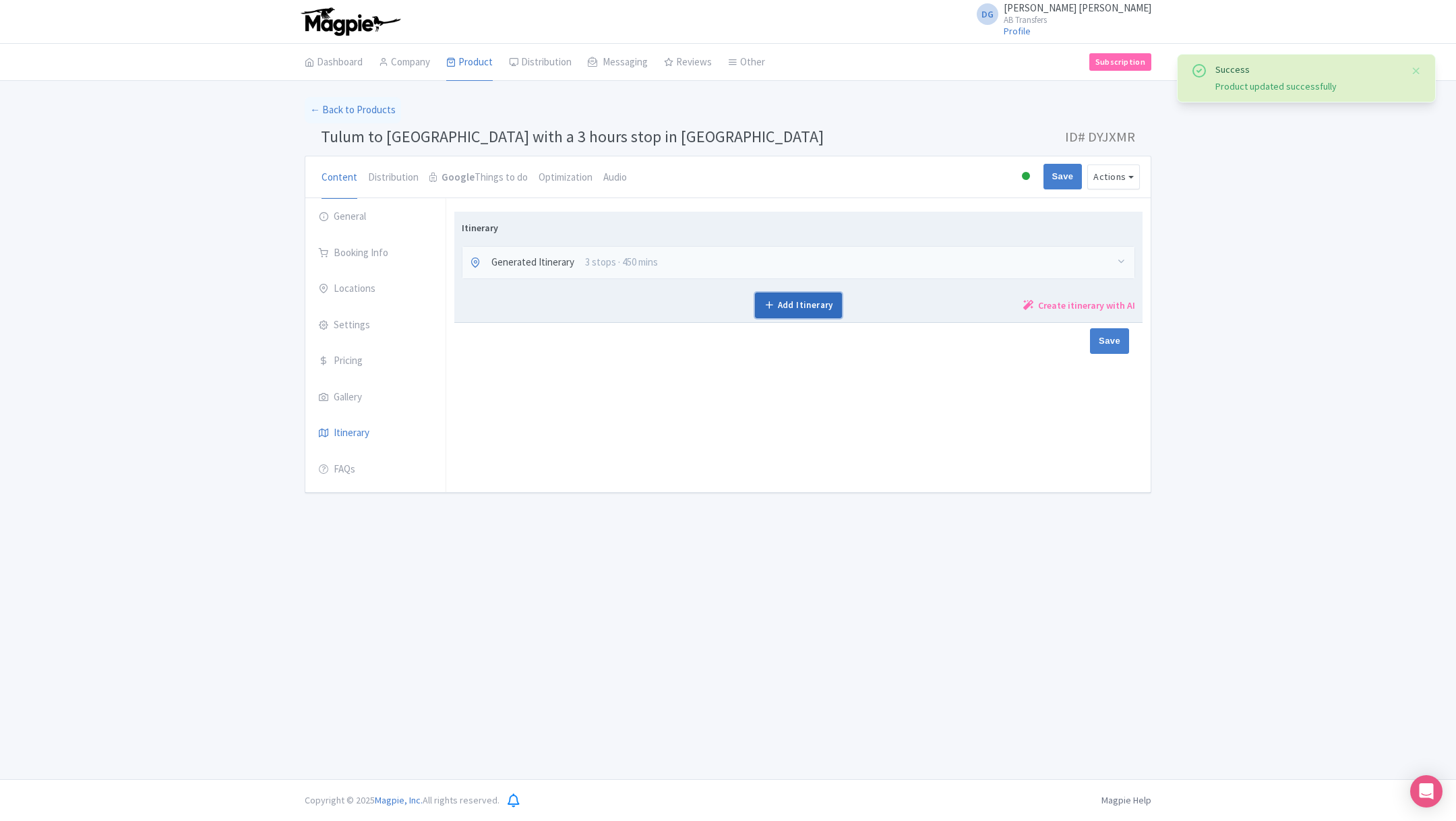
click at [812, 308] on link "Add Itinerary" at bounding box center [798, 305] width 87 height 26
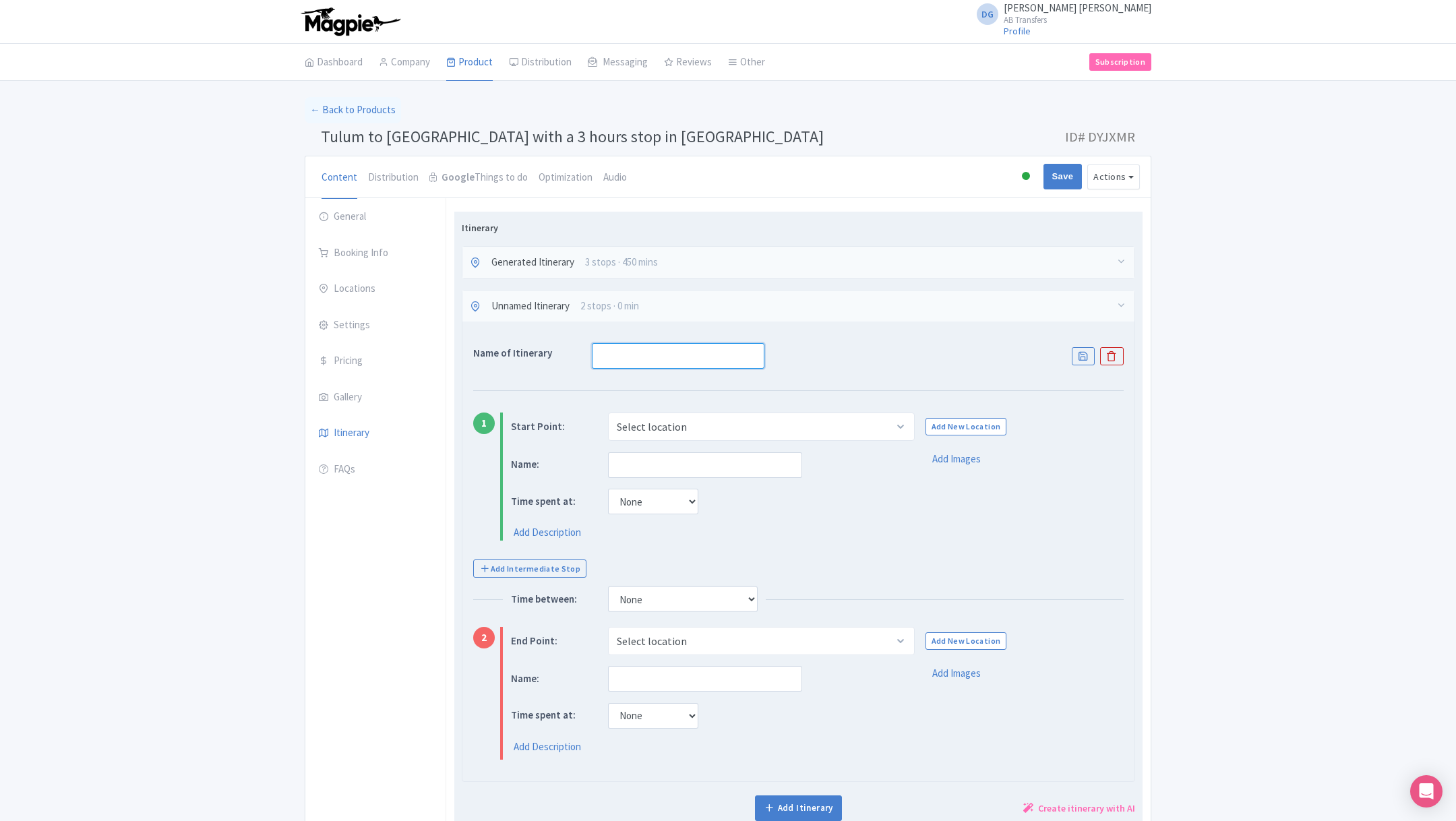
click at [652, 359] on input "text" at bounding box center [677, 356] width 172 height 26
type input "Playa del Carmen"
click at [695, 420] on select "Select location Tulum, Tulum, Quintana Roo, Mexico Playa del Carmen, Playa del …" at bounding box center [761, 426] width 306 height 28
select select "8e01952a-80d4-4086-97eb-4042b421b558"
click at [608, 412] on select "Select location Tulum, Tulum, Quintana Roo, Mexico Playa del Carmen, Playa del …" at bounding box center [761, 426] width 306 height 28
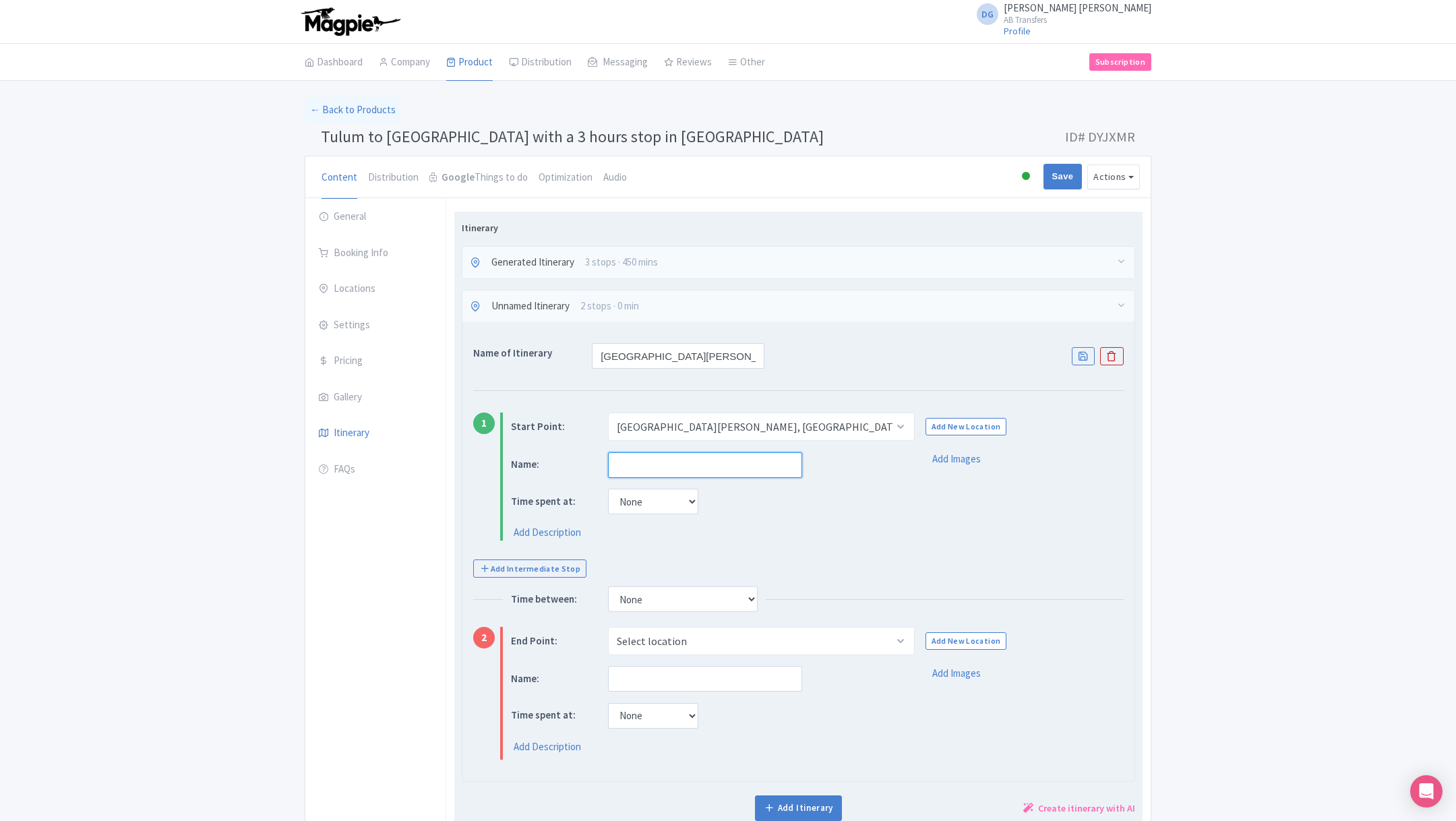
click at [640, 465] on input "text" at bounding box center [705, 464] width 194 height 26
type input "Playa del Carmen"
click at [682, 512] on div "Name: Playa del Carmen Time spent at: None 15 mins 30 mins 45 mins 1 hour 1 hou…" at bounding box center [703, 495] width 383 height 89
click at [673, 508] on select "None 15 mins 30 mins 45 mins 1 hour 1 hour 15 mins 1 hour 30 mins 1 hour 45 min…" at bounding box center [653, 501] width 90 height 26
click at [608, 488] on select "None 15 mins 30 mins 45 mins 1 hour 1 hour 15 mins 1 hour 30 mins 1 hour 45 min…" at bounding box center [653, 501] width 90 height 26
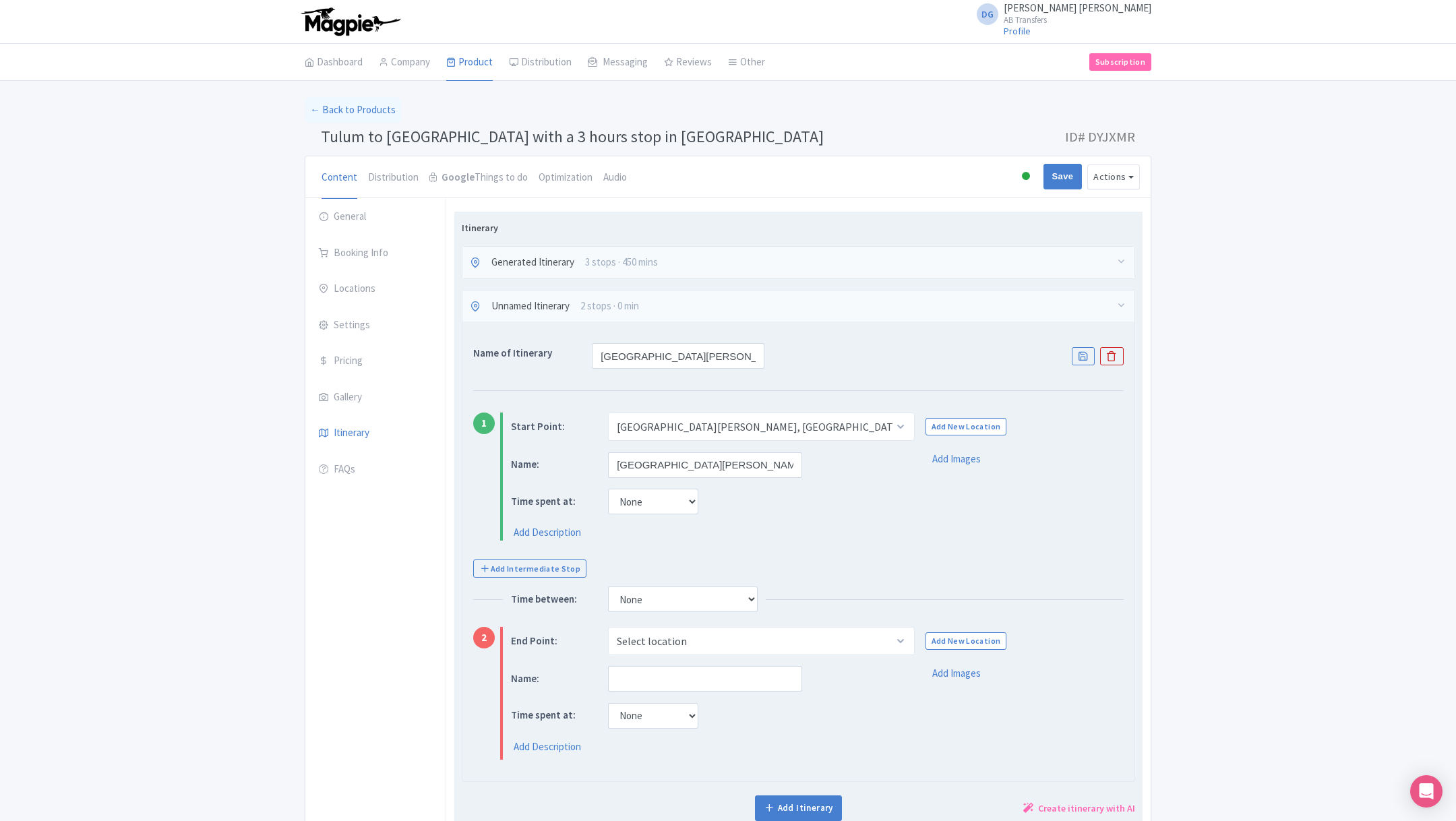
click at [832, 539] on div "1 Start Point: Select location Tulum, Tulum, Quintana Roo, Mexico Playa del Car…" at bounding box center [798, 481] width 651 height 139
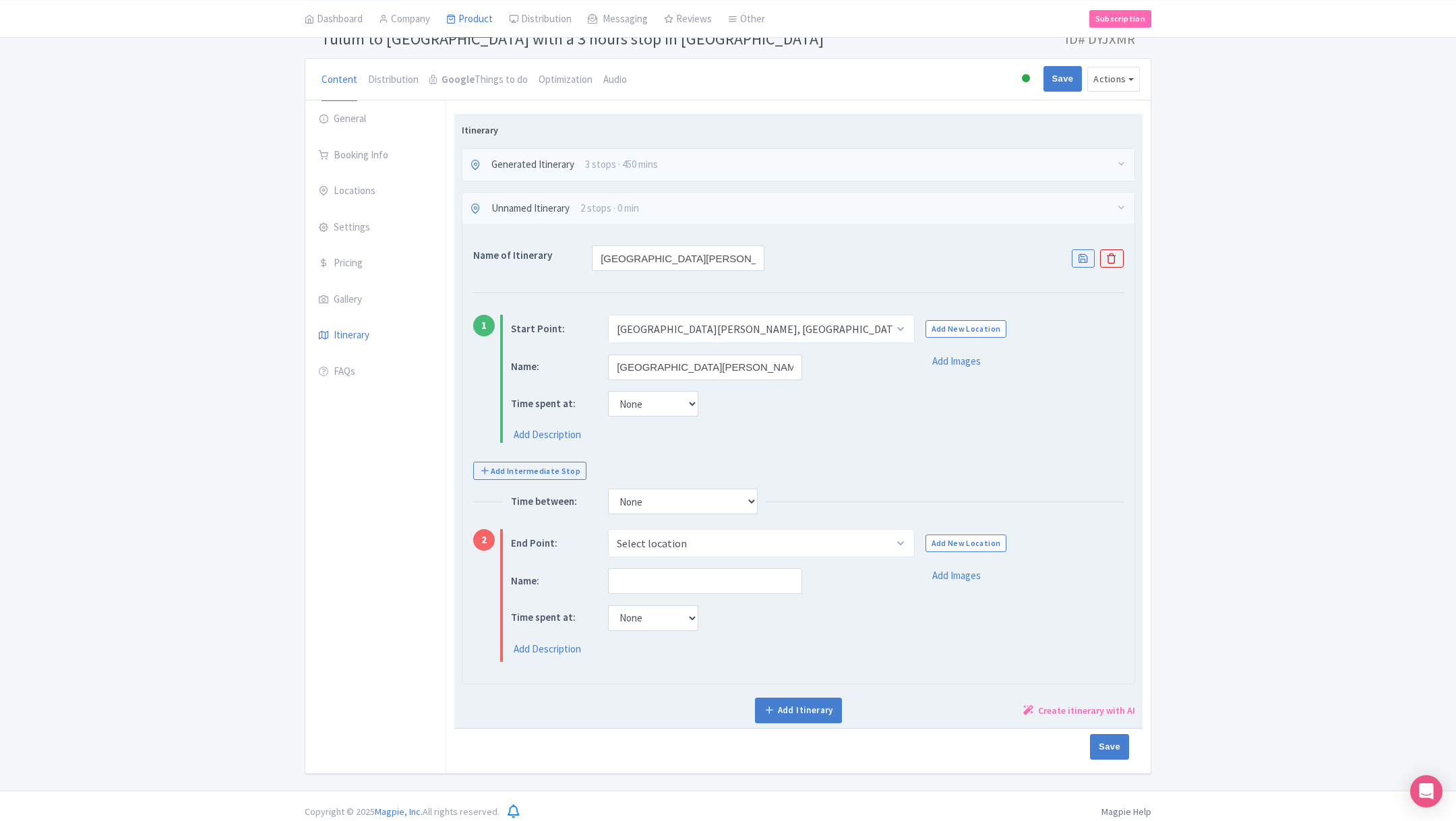
scroll to position [104, 0]
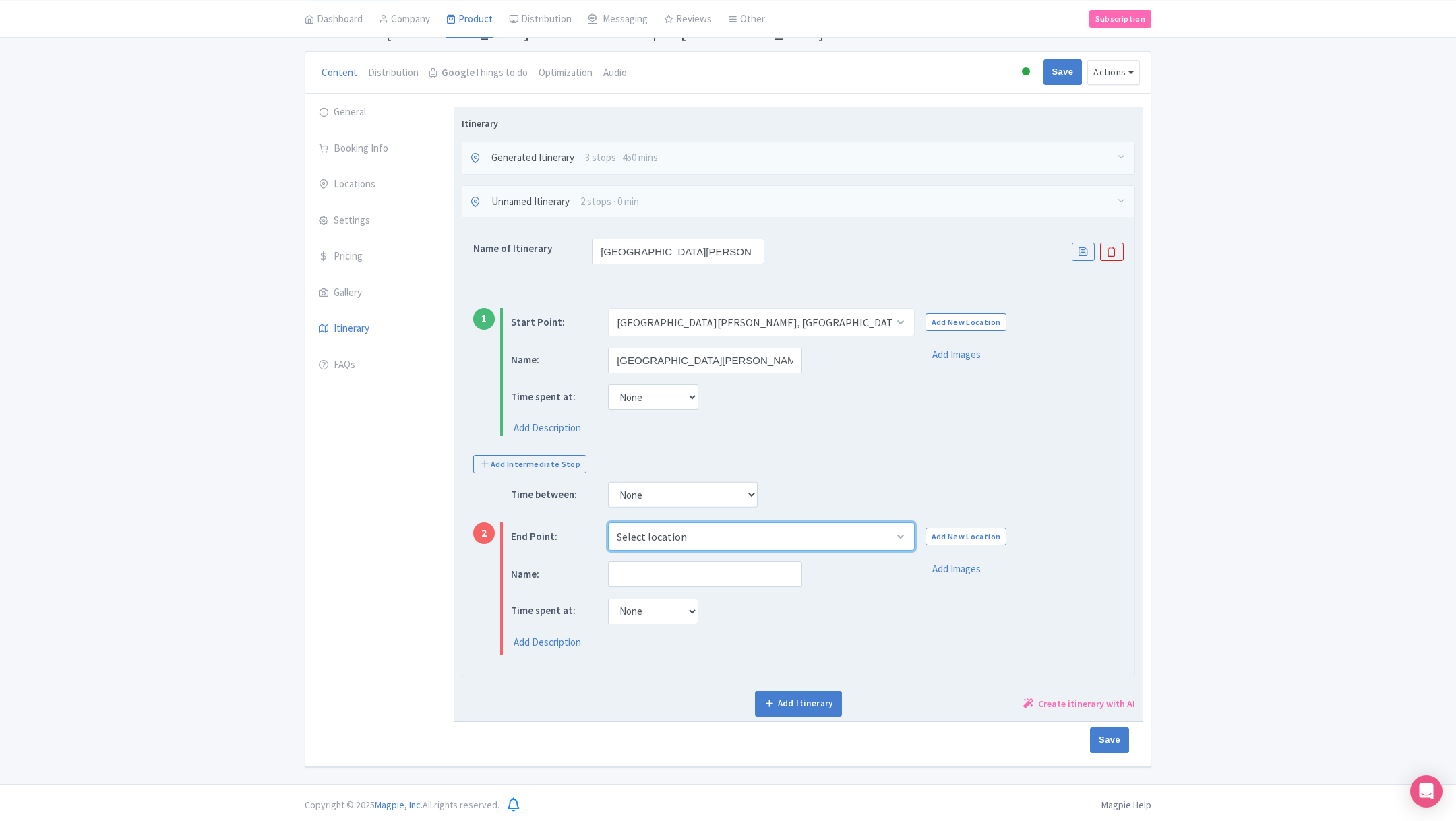
click at [728, 539] on select "Select location Merida, Merida, Yucatan, Mexico Valladolid, Valladolid, Yucatan…" at bounding box center [761, 537] width 306 height 28
click at [539, 458] on link "Add Intermediate Stop" at bounding box center [530, 463] width 113 height 19
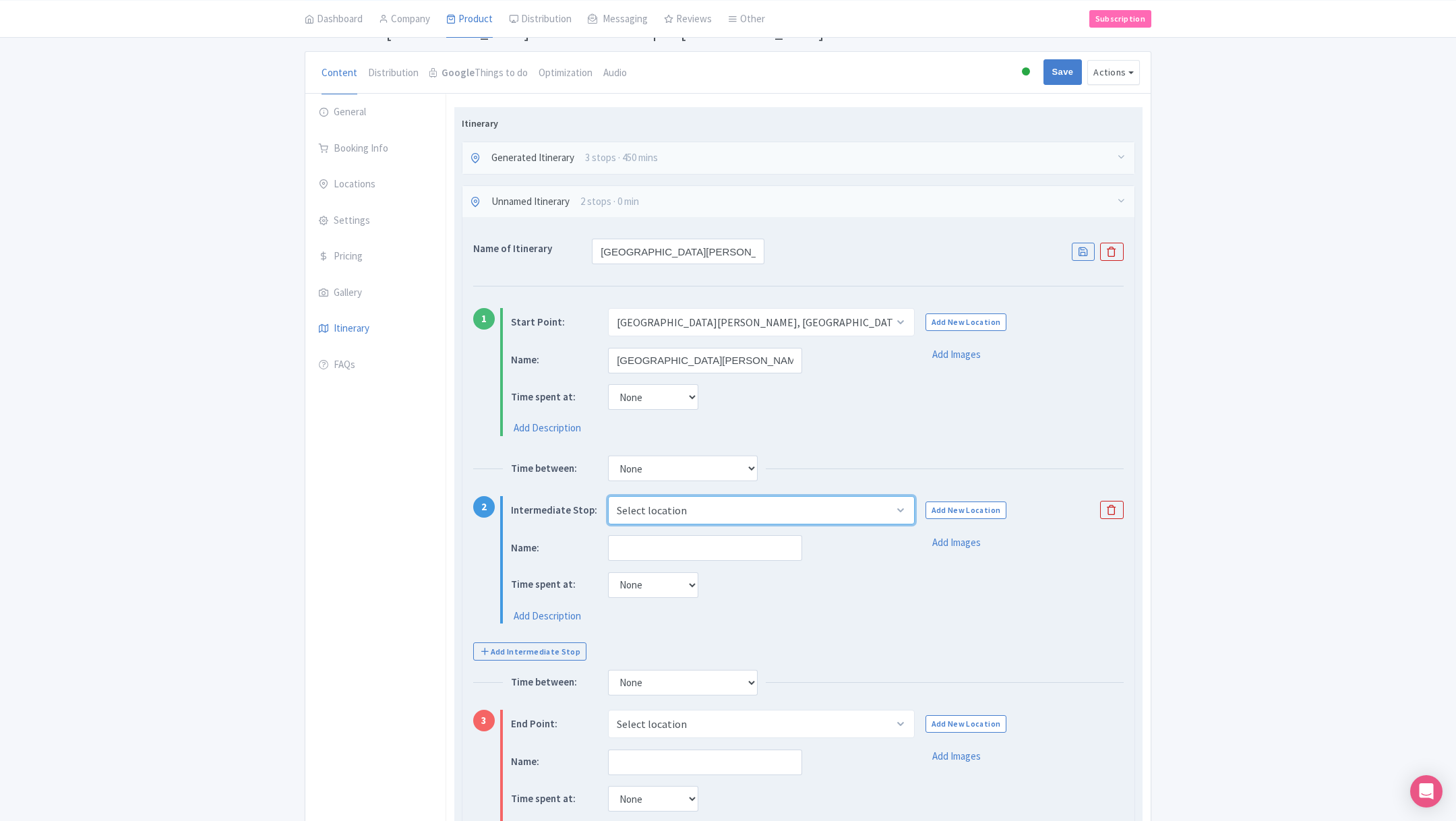
click at [651, 516] on select "Select location Valladolid, Valladolid, Yucatan, Mexico" at bounding box center [761, 510] width 306 height 28
select select "3e83cdd4-6f7a-4072-a4bd-134f13f9d003"
click at [608, 496] on select "Select location Valladolid, Valladolid, Yucatan, Mexico" at bounding box center [761, 510] width 306 height 28
click at [646, 554] on input "text" at bounding box center [705, 547] width 194 height 26
type input "3 hours stop"
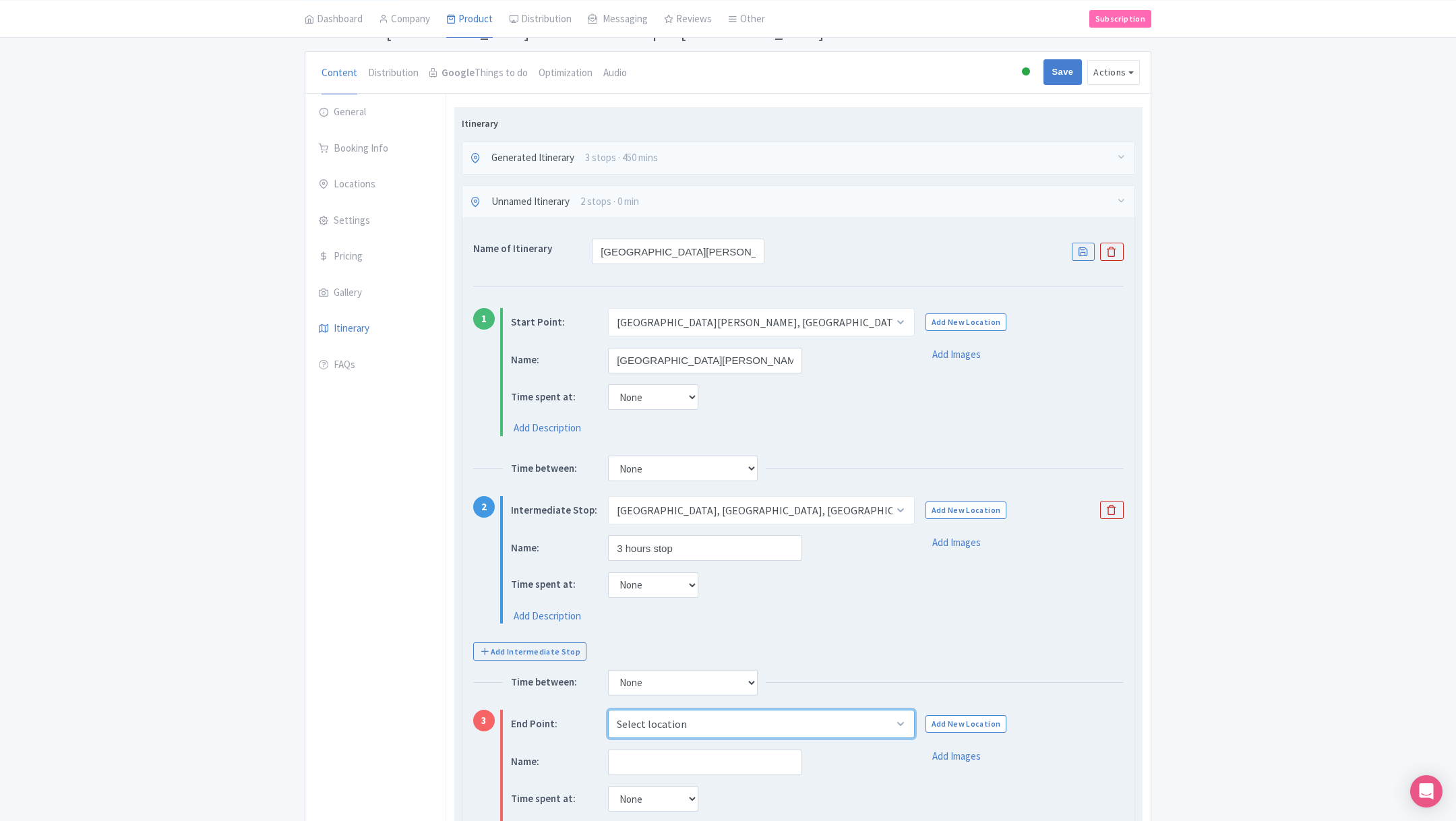
click at [651, 720] on select "Select location Merida, Merida, Yucatan, Mexico Valladolid, Valladolid, Yucatan…" at bounding box center [761, 724] width 306 height 28
select select "244a4ba7-5f4b-45bd-b4eb-6f320c1e7130"
click at [608, 710] on select "Select location Merida, Merida, Yucatan, Mexico Valladolid, Valladolid, Yucatan…" at bounding box center [761, 724] width 306 height 28
click at [653, 758] on input "text" at bounding box center [705, 762] width 194 height 26
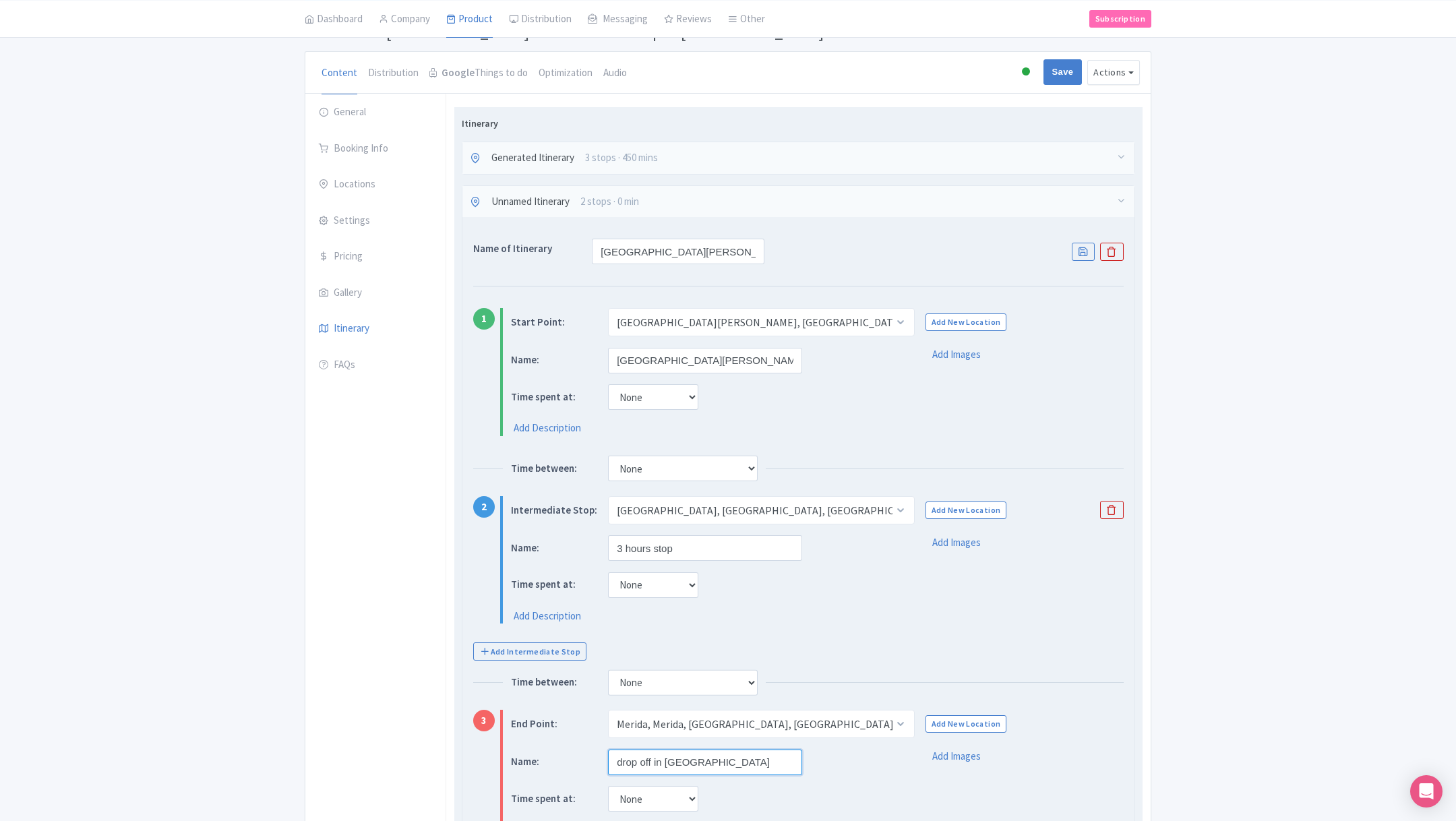
type input "drop off in Merida"
click at [750, 608] on div "Add Description" at bounding box center [703, 616] width 383 height 16
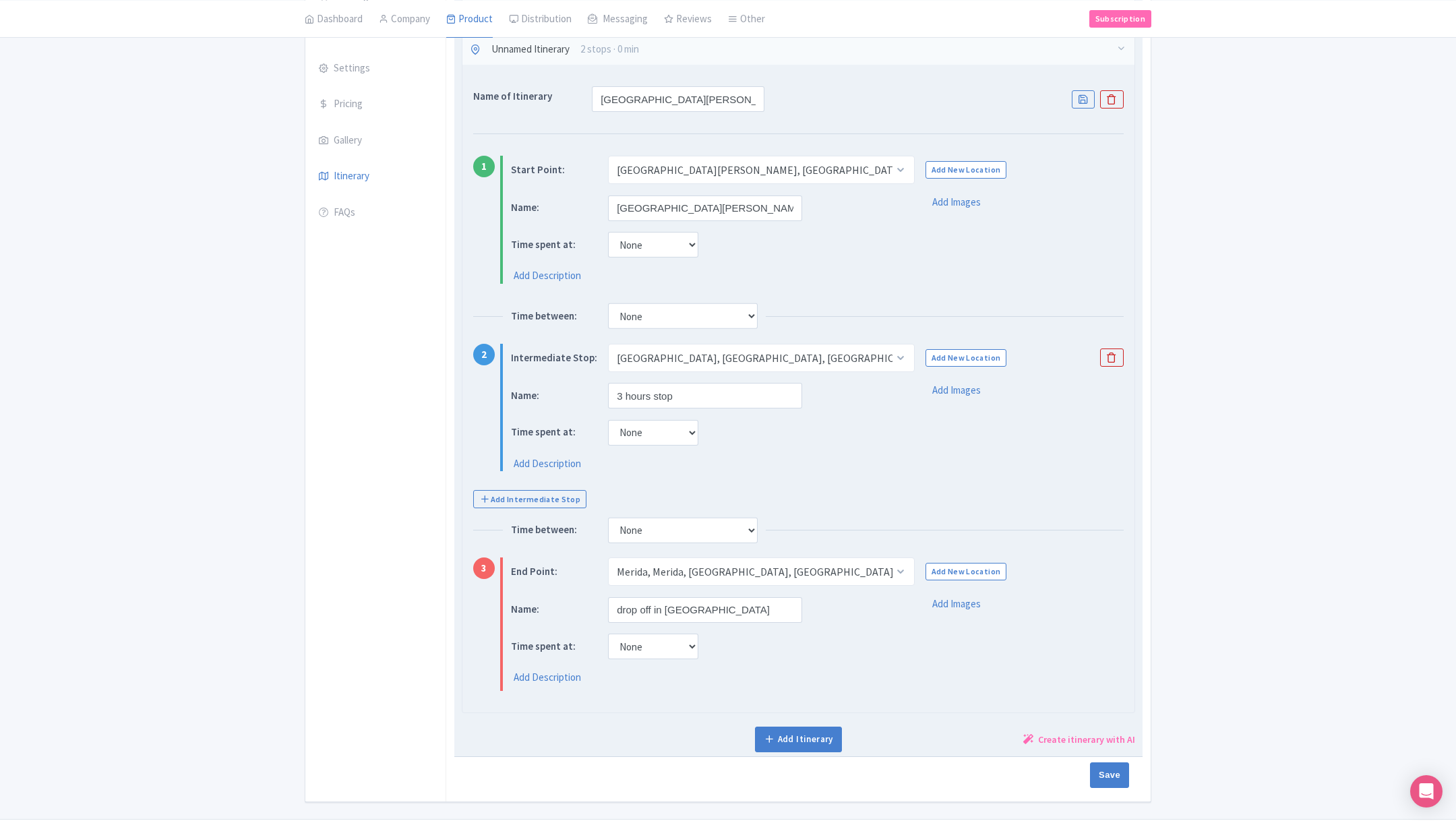
scroll to position [267, 0]
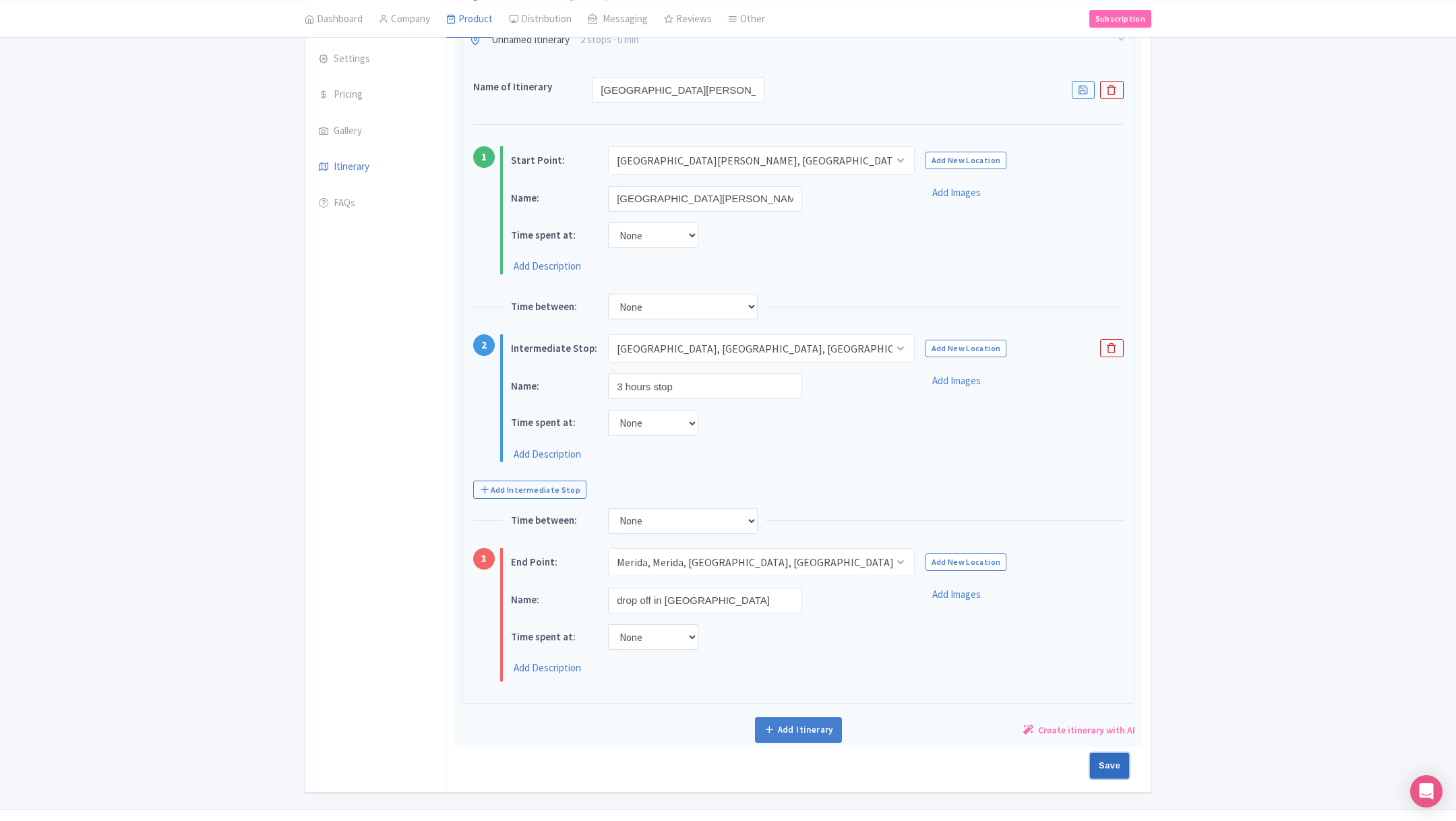
click at [1113, 762] on input "Save" at bounding box center [1109, 765] width 39 height 26
type input "Saving..."
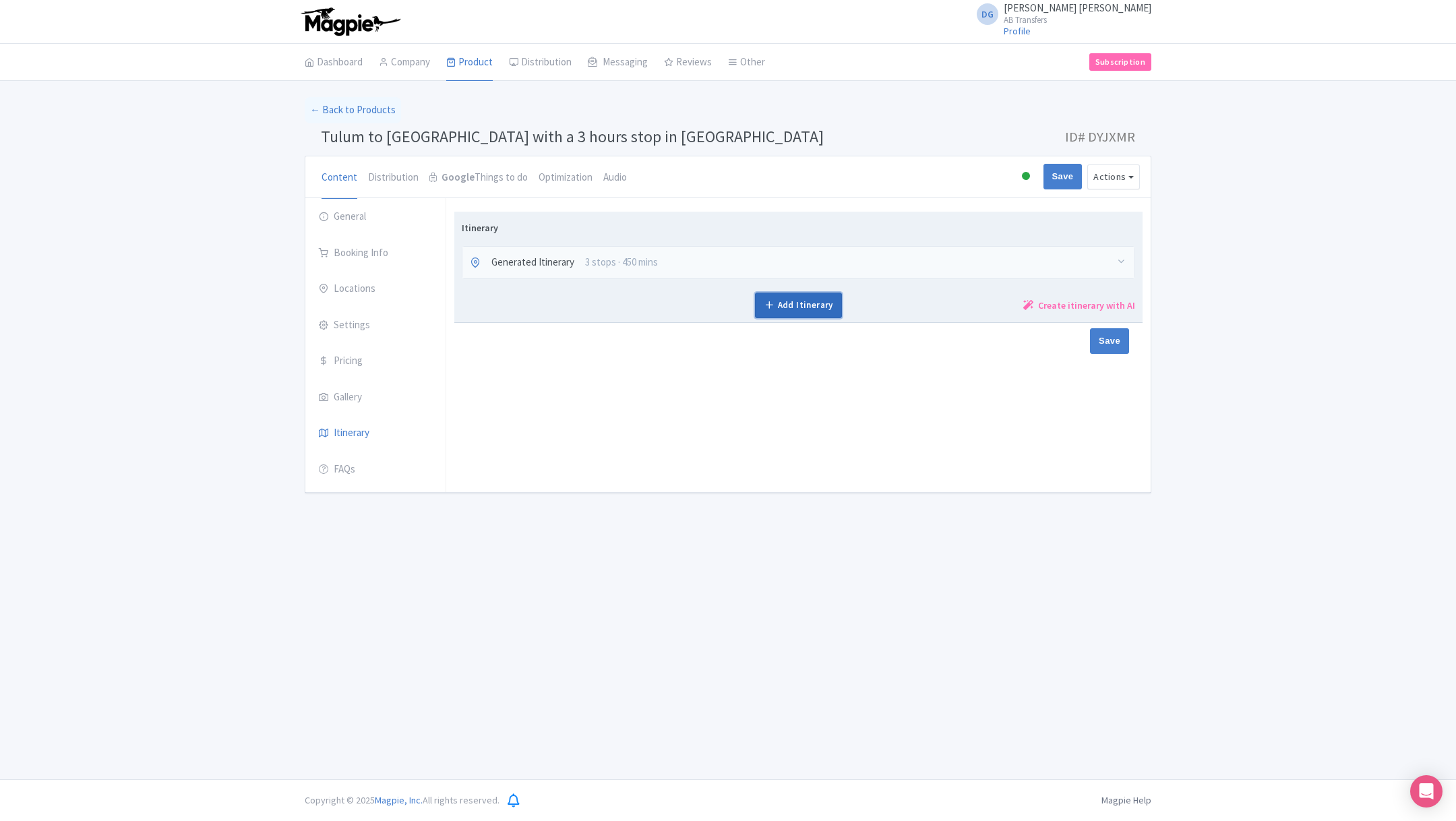
click at [788, 306] on link "Add Itinerary" at bounding box center [798, 305] width 87 height 26
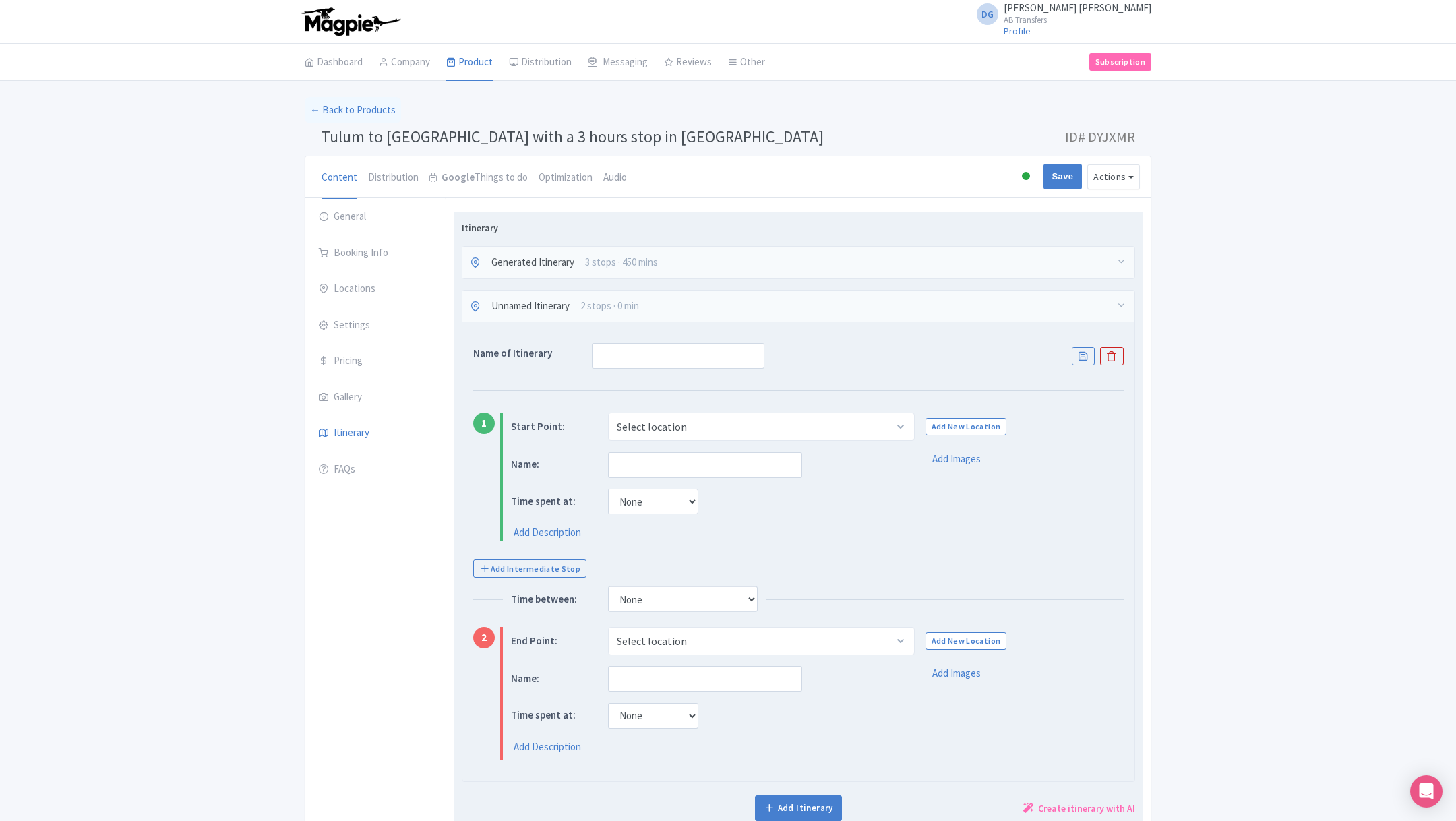
click at [651, 368] on div "Name of Itinerary 1 Start Point: Select location [GEOGRAPHIC_DATA], [GEOGRAPHIC…" at bounding box center [798, 551] width 672 height 460
click at [637, 356] on input "text" at bounding box center [677, 356] width 172 height 26
type input "p"
type input "[GEOGRAPHIC_DATA][PERSON_NAME]"
click at [679, 425] on select "Select location [GEOGRAPHIC_DATA], [GEOGRAPHIC_DATA], [PERSON_NAME][GEOGRAPHIC_…" at bounding box center [761, 426] width 306 height 28
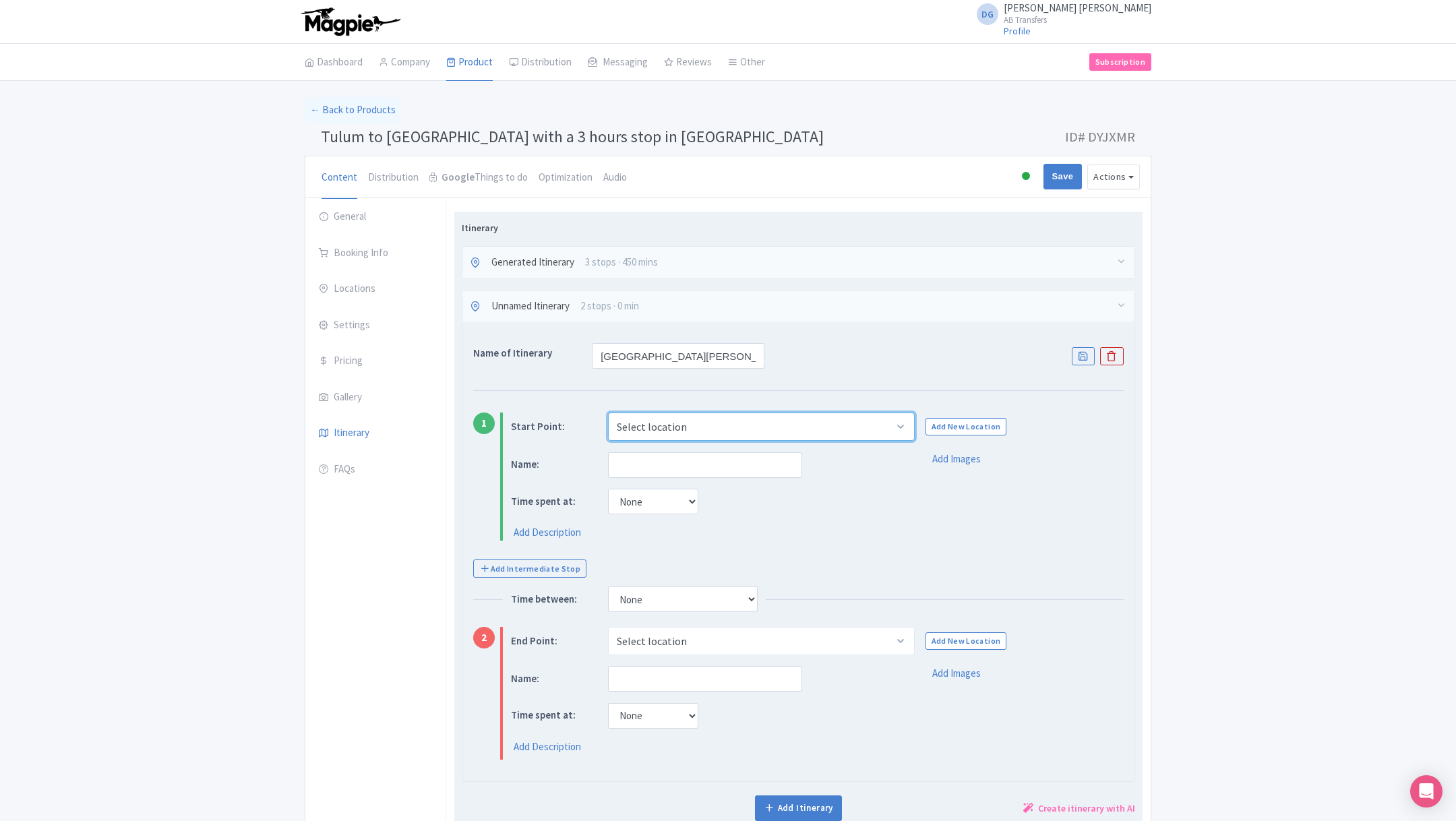
select select "8e01952a-80d4-4086-97eb-4042b421b558"
click at [608, 412] on select "Select location [GEOGRAPHIC_DATA], [GEOGRAPHIC_DATA], [PERSON_NAME][GEOGRAPHIC_…" at bounding box center [761, 426] width 306 height 28
click at [665, 463] on input "text" at bounding box center [705, 464] width 194 height 26
type input "p"
type input "P"
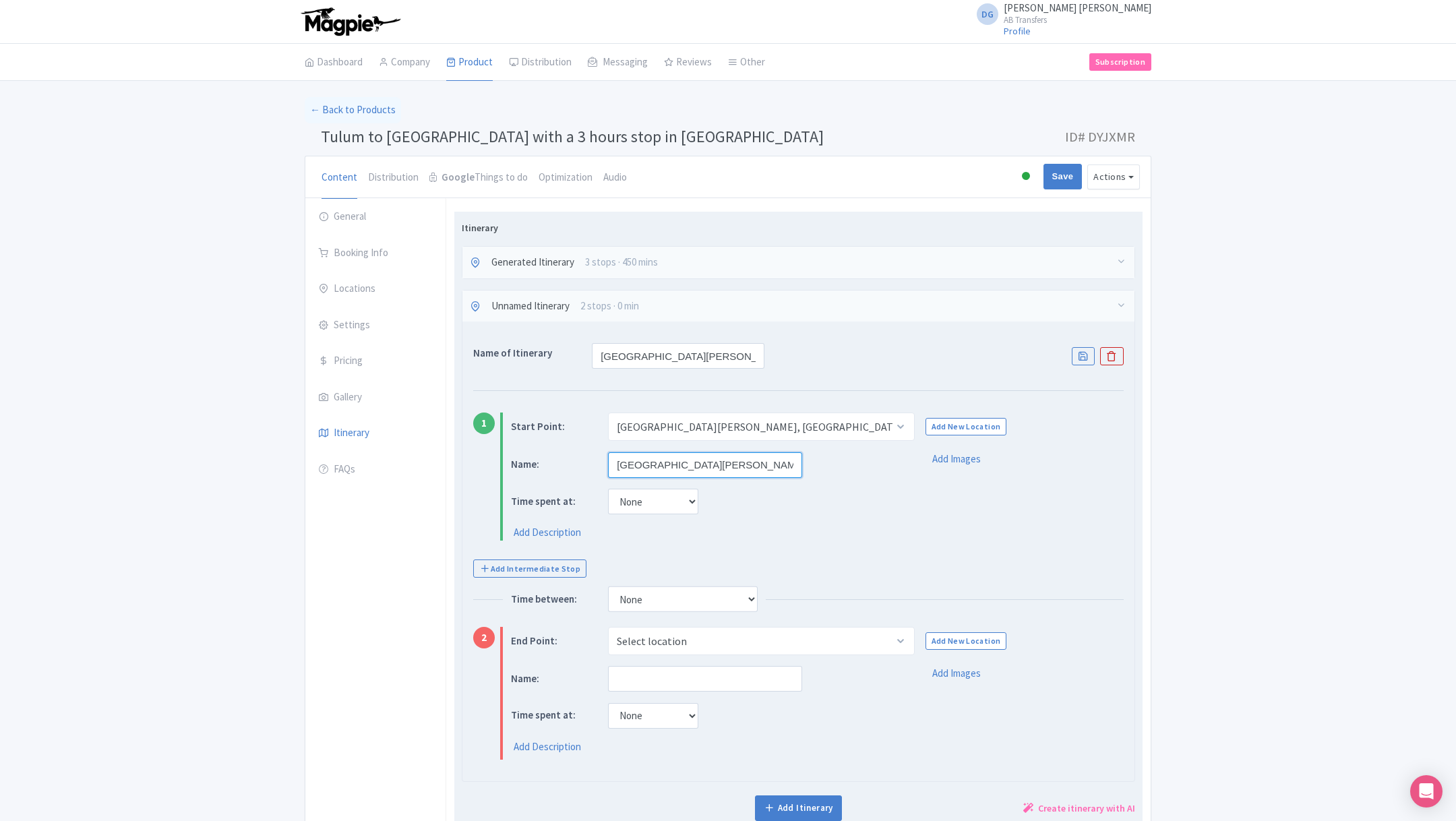
type input "[GEOGRAPHIC_DATA][PERSON_NAME]"
click at [648, 497] on select "None 15 mins 30 mins 45 mins 1 hour 1 hour 15 mins 1 hour 30 mins 1 hour 45 min…" at bounding box center [653, 501] width 90 height 26
click at [608, 488] on select "None 15 mins 30 mins 45 mins 1 hour 1 hour 15 mins 1 hour 30 mins 1 hour 45 min…" at bounding box center [653, 501] width 90 height 26
click at [552, 568] on link "Add Intermediate Stop" at bounding box center [530, 569] width 113 height 19
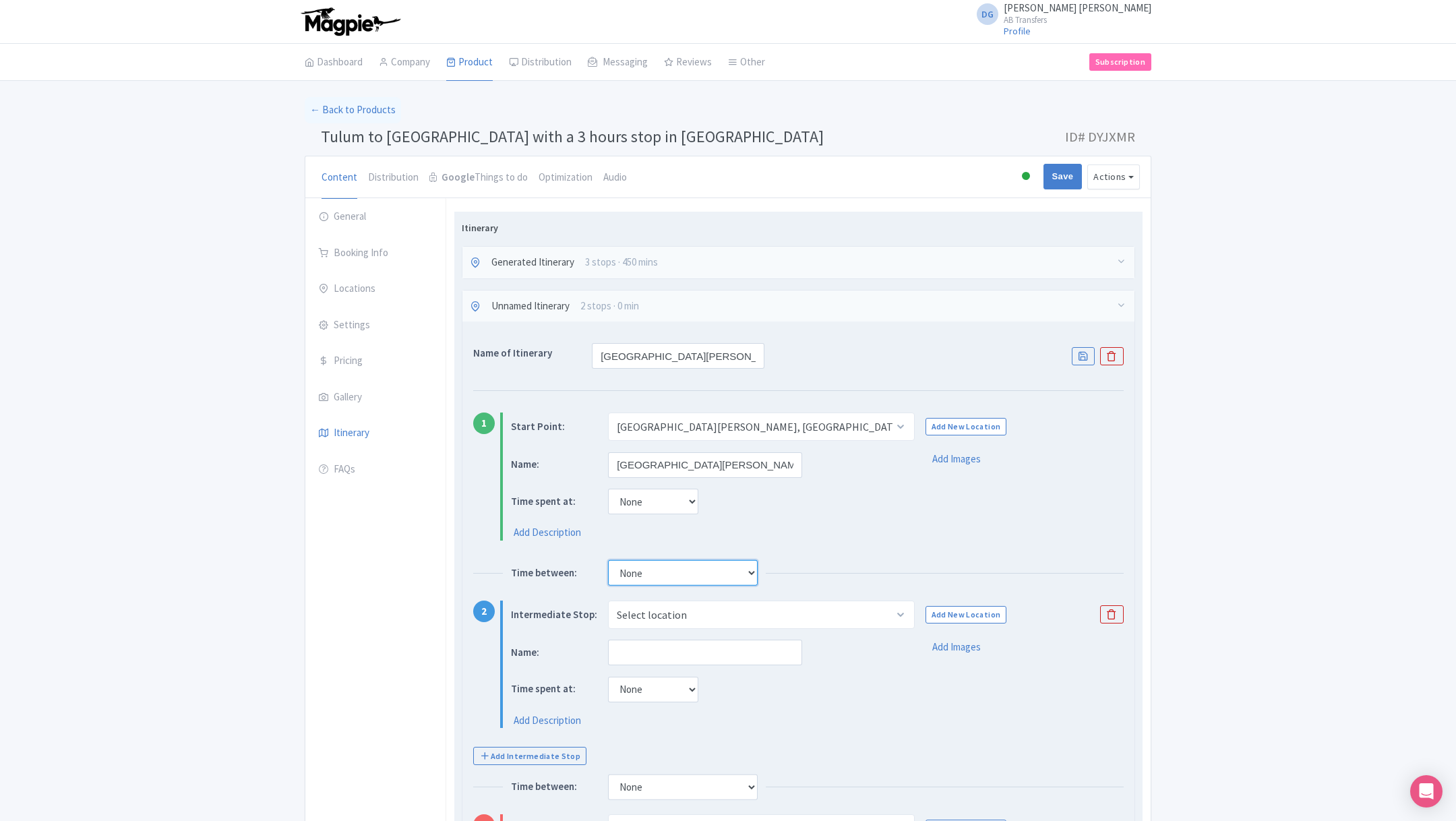
click at [638, 567] on select "None 15 mins 30 mins 45 mins 1 hour 1 hour 15 mins 1 hour 30 mins 1 hour 45 min…" at bounding box center [683, 572] width 149 height 26
select select "15"
click at [608, 560] on select "None 15 mins 30 mins 45 mins 1 hour 1 hour 15 mins 1 hour 30 mins 1 hour 45 min…" at bounding box center [683, 572] width 149 height 26
click at [690, 606] on select "Select location Valladolid, Valladolid, Yucatan, Mexico" at bounding box center [761, 614] width 306 height 28
select select "3e83cdd4-6f7a-4072-a4bd-134f13f9d003"
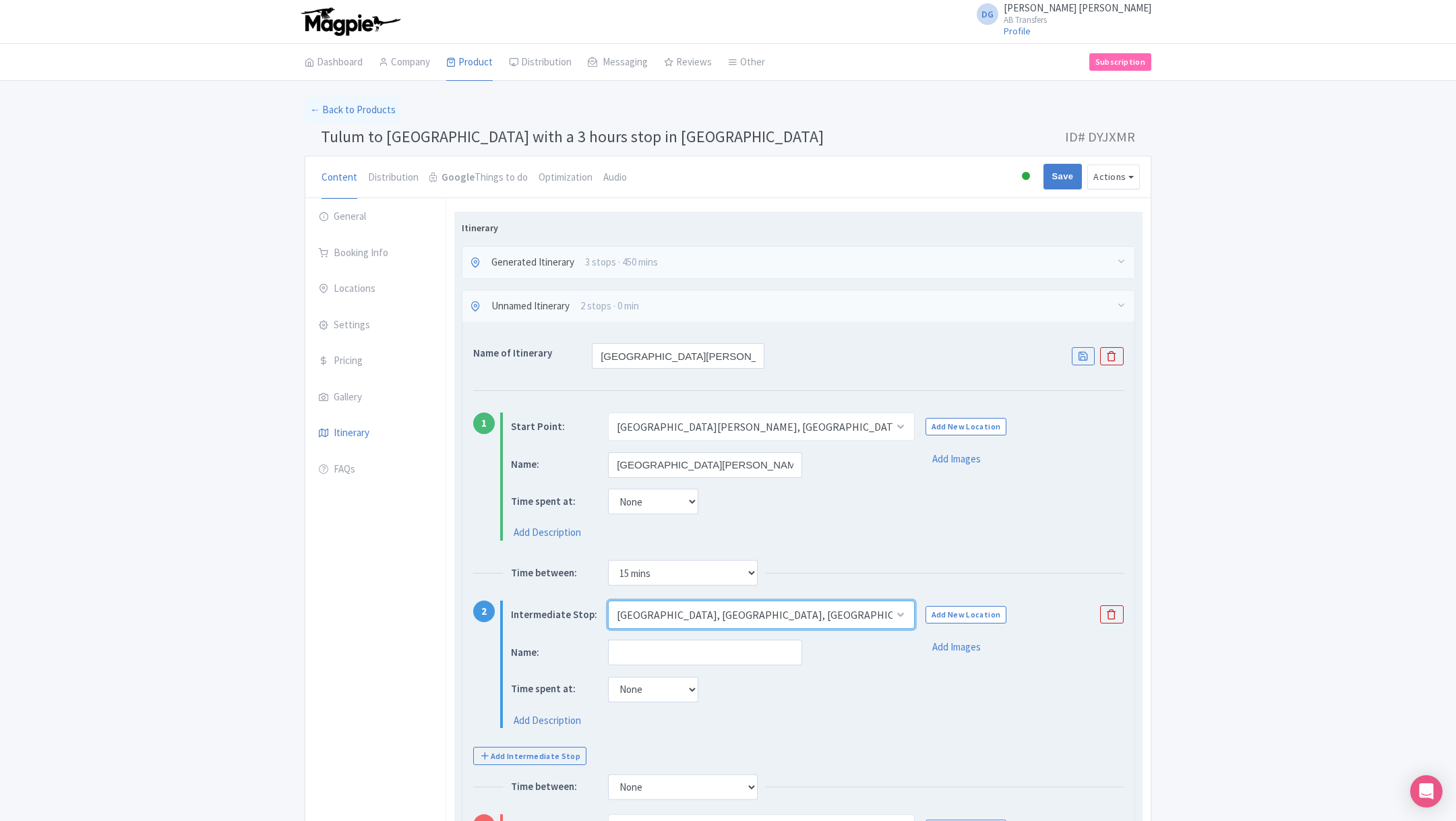
click at [608, 600] on select "Select location Valladolid, Valladolid, Yucatan, Mexico" at bounding box center [761, 614] width 306 height 28
click at [665, 651] on input "text" at bounding box center [705, 652] width 194 height 26
type input "3 hours stop"
click at [824, 719] on div "Add Description" at bounding box center [703, 721] width 383 height 16
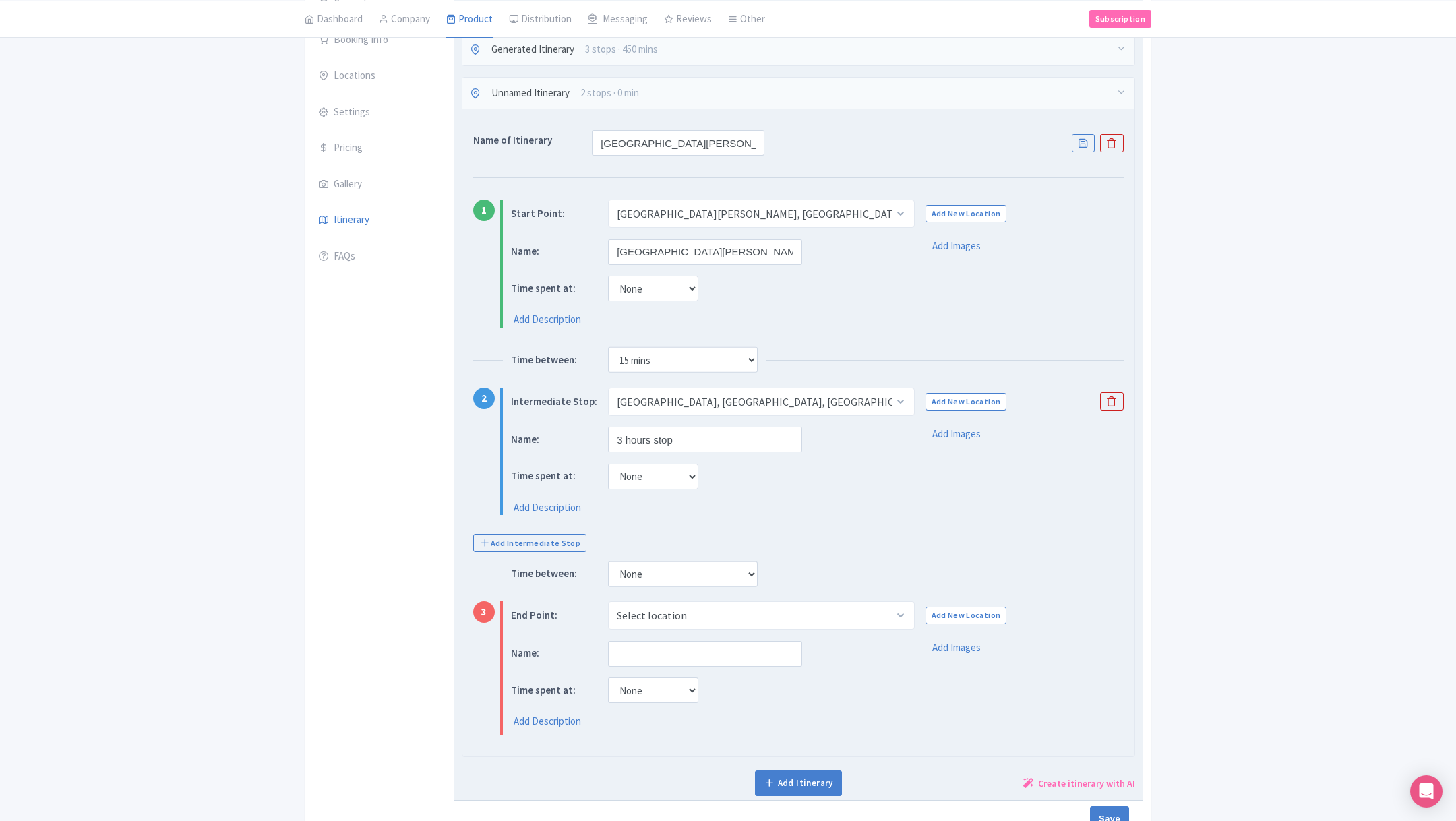
scroll to position [243, 0]
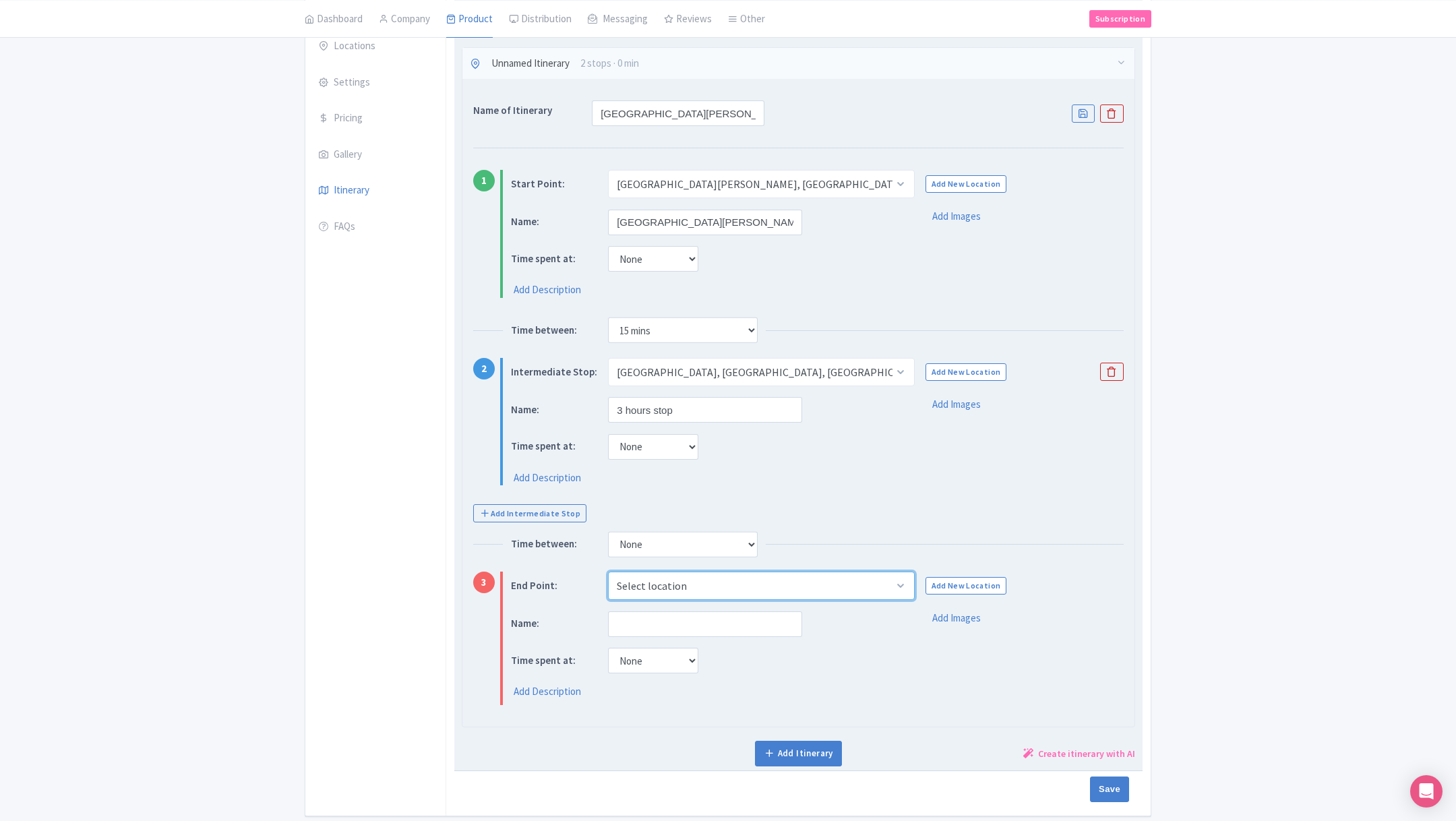
click at [707, 586] on select "Select location Merida, Merida, Yucatan, Mexico Valladolid, Valladolid, Yucatan…" at bounding box center [761, 585] width 306 height 28
select select "244a4ba7-5f4b-45bd-b4eb-6f320c1e7130"
click at [608, 571] on select "Select location Merida, Merida, Yucatan, Mexico Valladolid, Valladolid, Yucatan…" at bounding box center [761, 585] width 306 height 28
click at [691, 614] on input "text" at bounding box center [705, 623] width 194 height 26
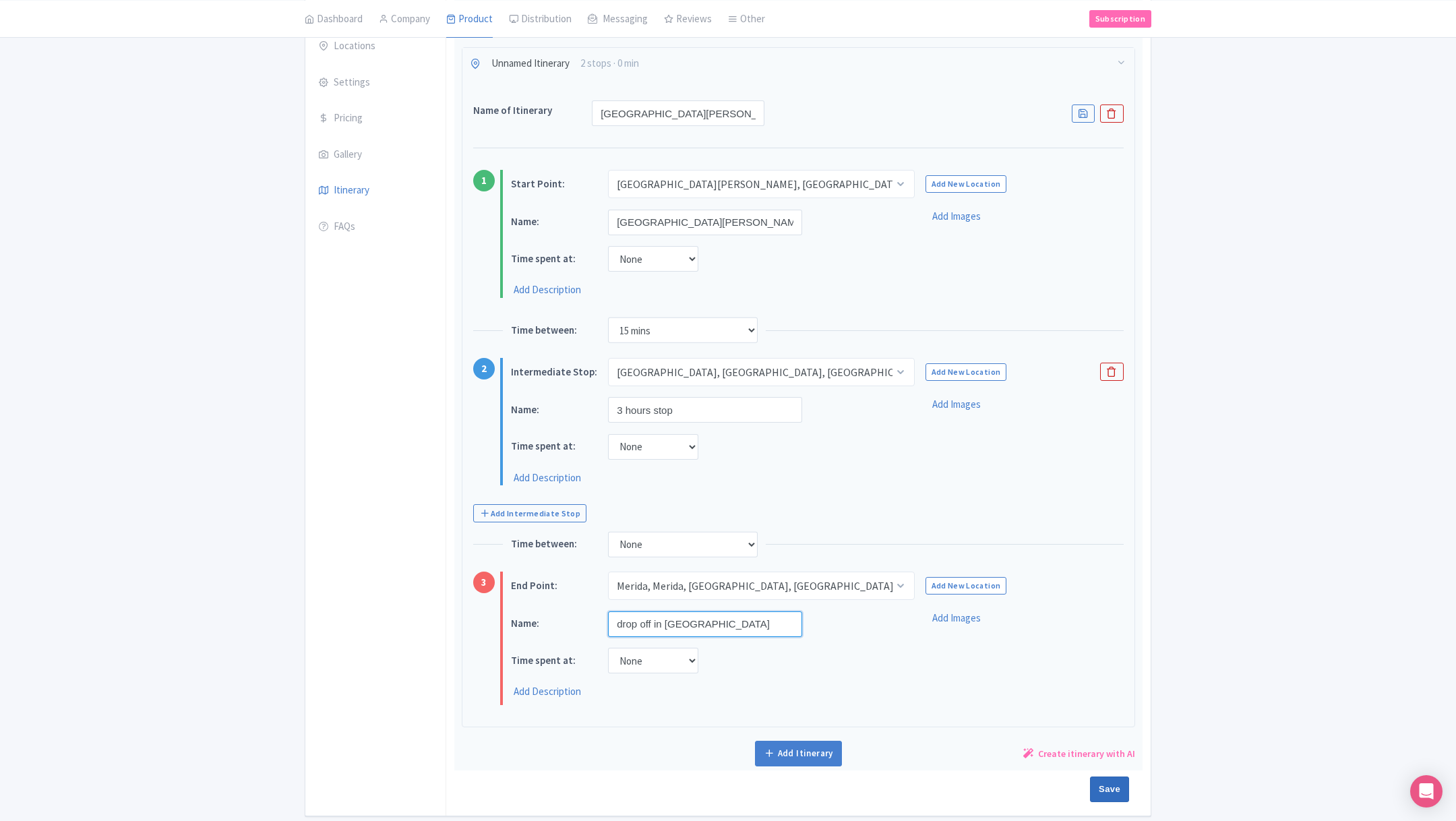
type input "drop off in Mérida"
click at [1107, 790] on input "Save" at bounding box center [1109, 788] width 39 height 26
type input "Saving..."
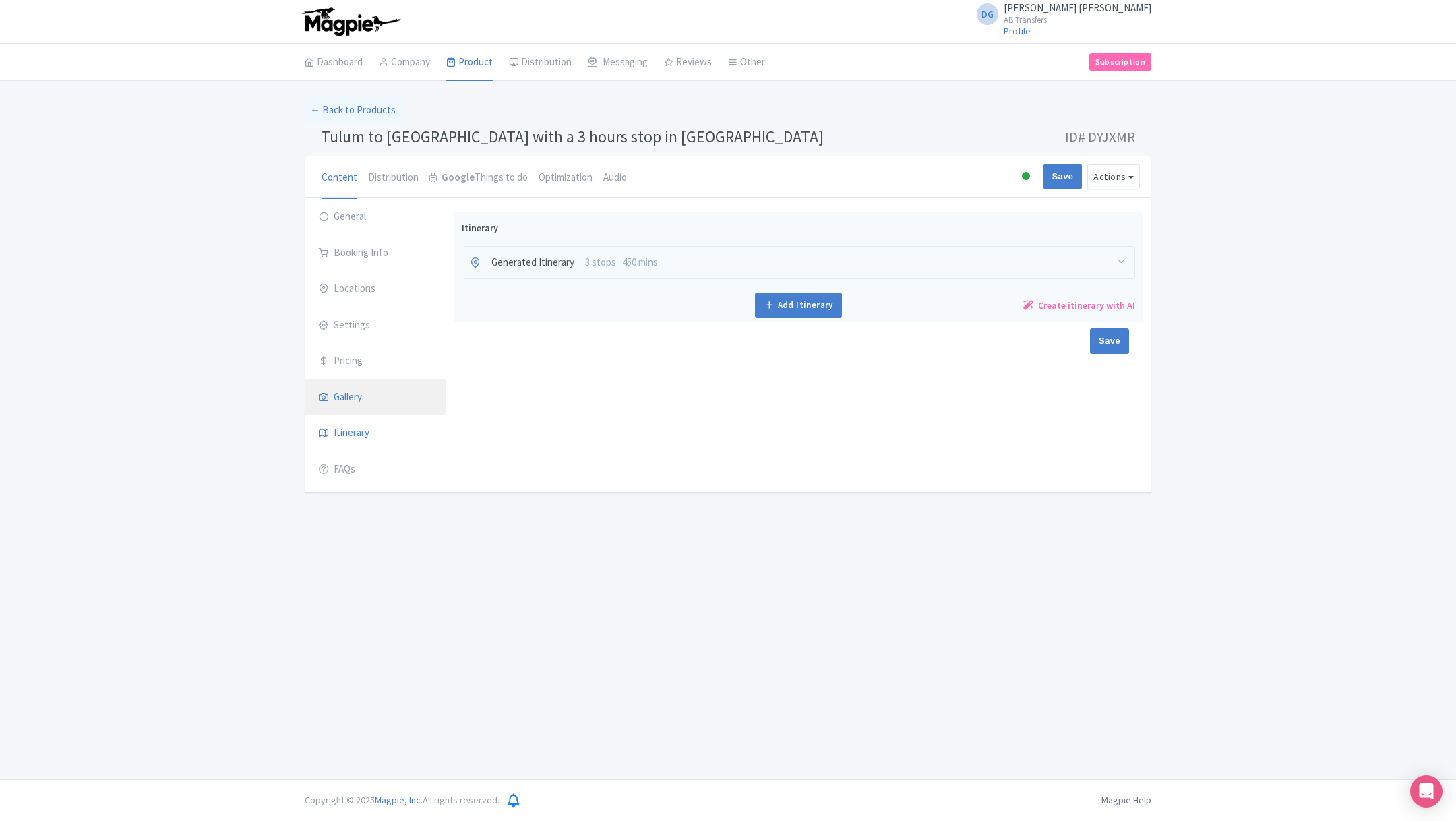
click at [346, 395] on link "Gallery" at bounding box center [375, 397] width 140 height 38
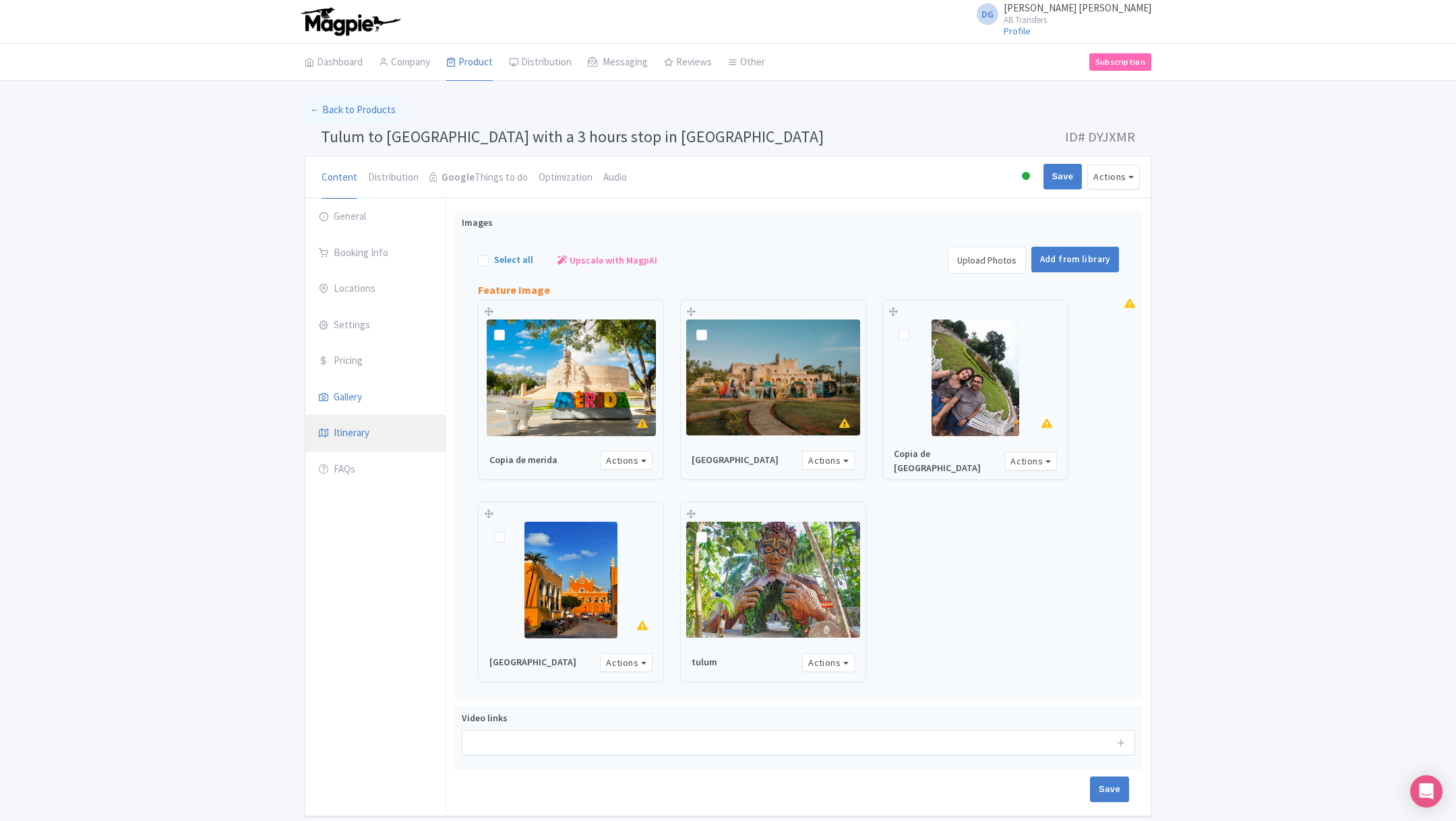
click at [358, 423] on link "Itinerary" at bounding box center [375, 433] width 140 height 38
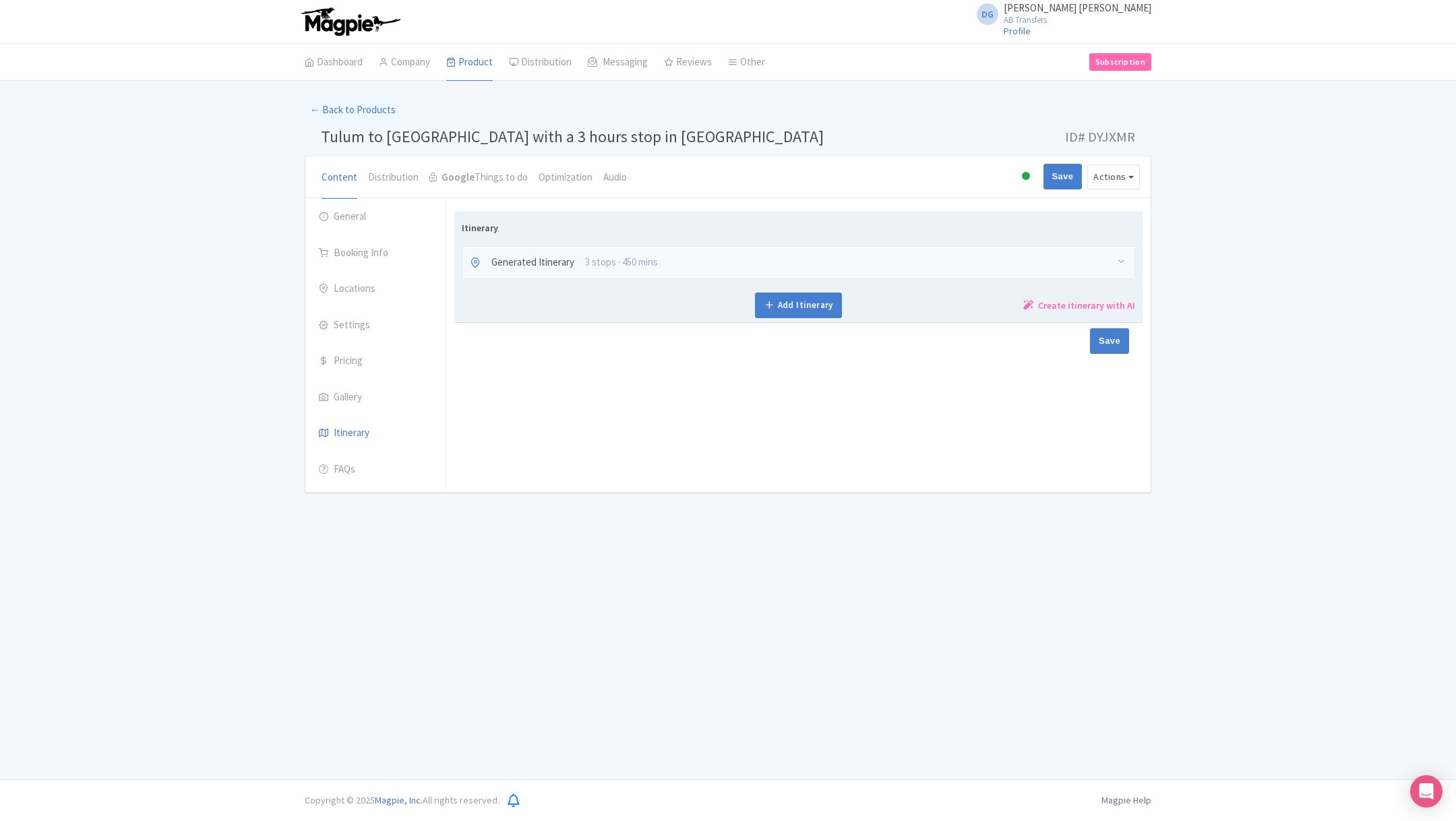
click at [706, 252] on div "Generated Itinerary 3 stops · 450 mins" at bounding box center [798, 262] width 672 height 32
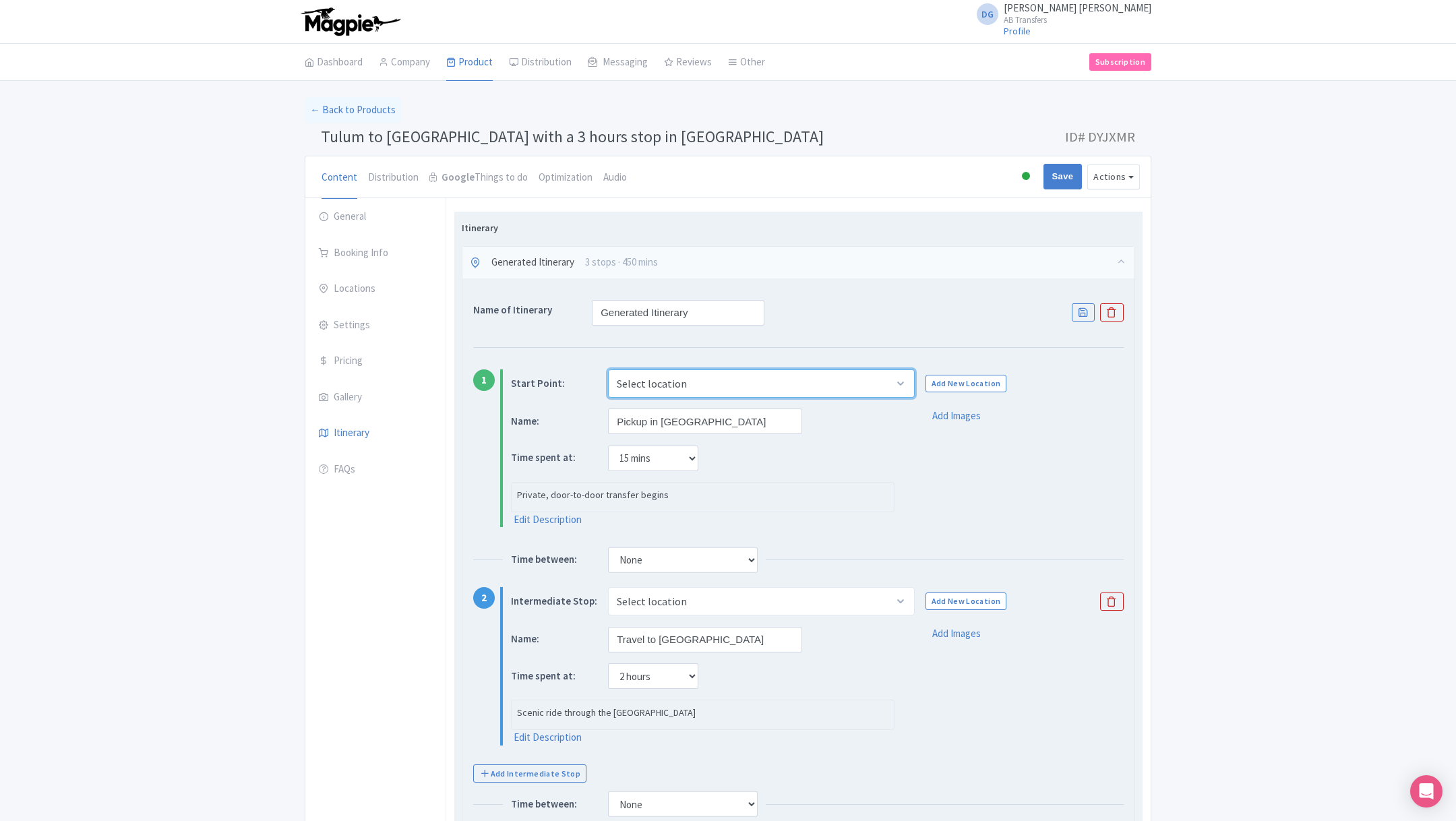
click at [685, 377] on select "Select location Tulum, Tulum, Quintana Roo, Mexico Playa del Carmen, Playa del …" at bounding box center [761, 383] width 306 height 28
select select "81bed756-d4e9-473d-8360-86c2df8817c1"
click at [608, 369] on select "Select location Tulum, Tulum, Quintana Roo, Mexico Playa del Carmen, Playa del …" at bounding box center [761, 383] width 306 height 28
click at [758, 417] on input "Pickup in [GEOGRAPHIC_DATA]" at bounding box center [705, 421] width 194 height 26
click at [969, 380] on link "Add New Location" at bounding box center [966, 383] width 81 height 18
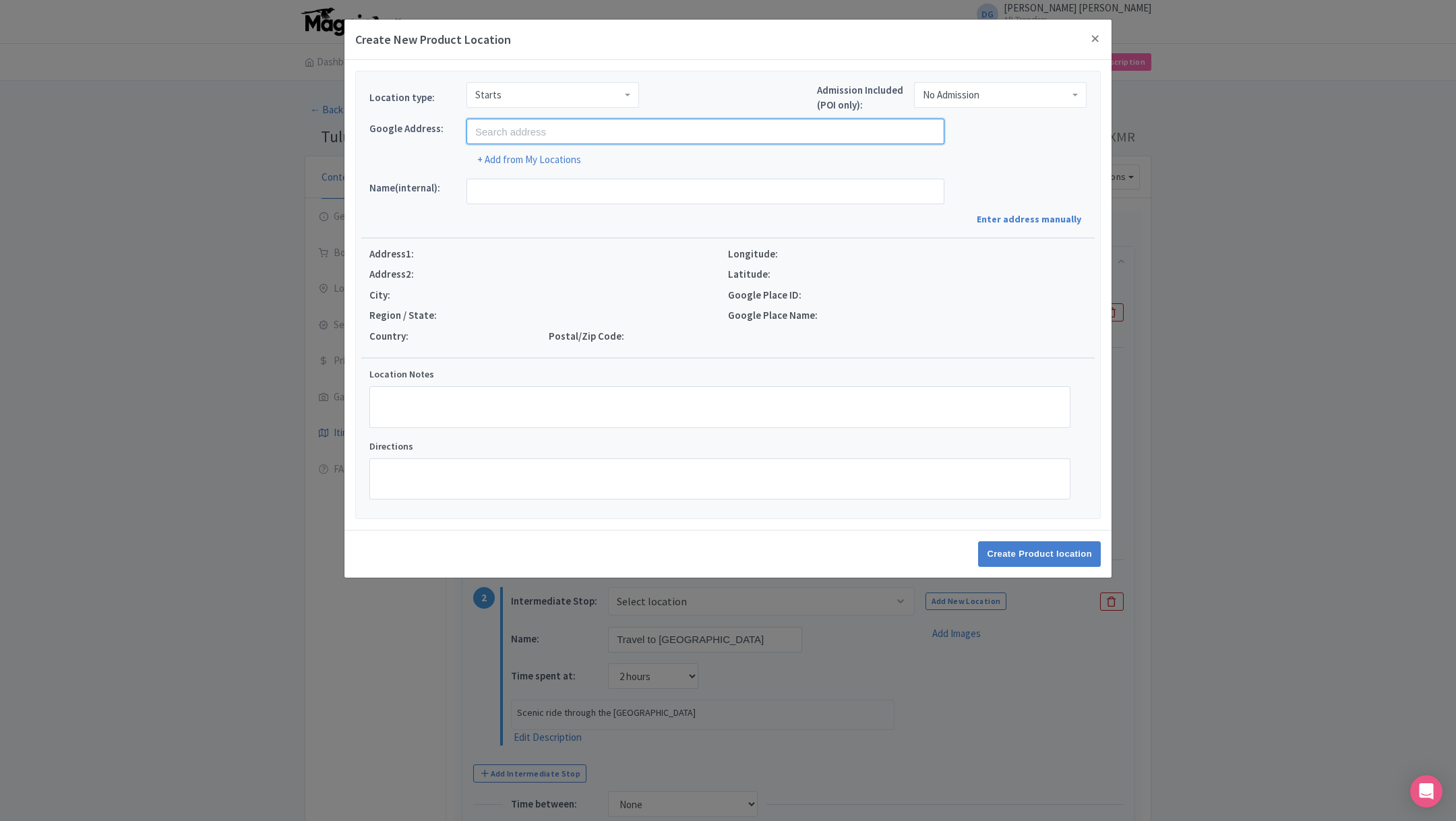
click at [584, 130] on input "text" at bounding box center [705, 131] width 478 height 26
type input "Playa del Carmen, Quintana Roo, Mexico"
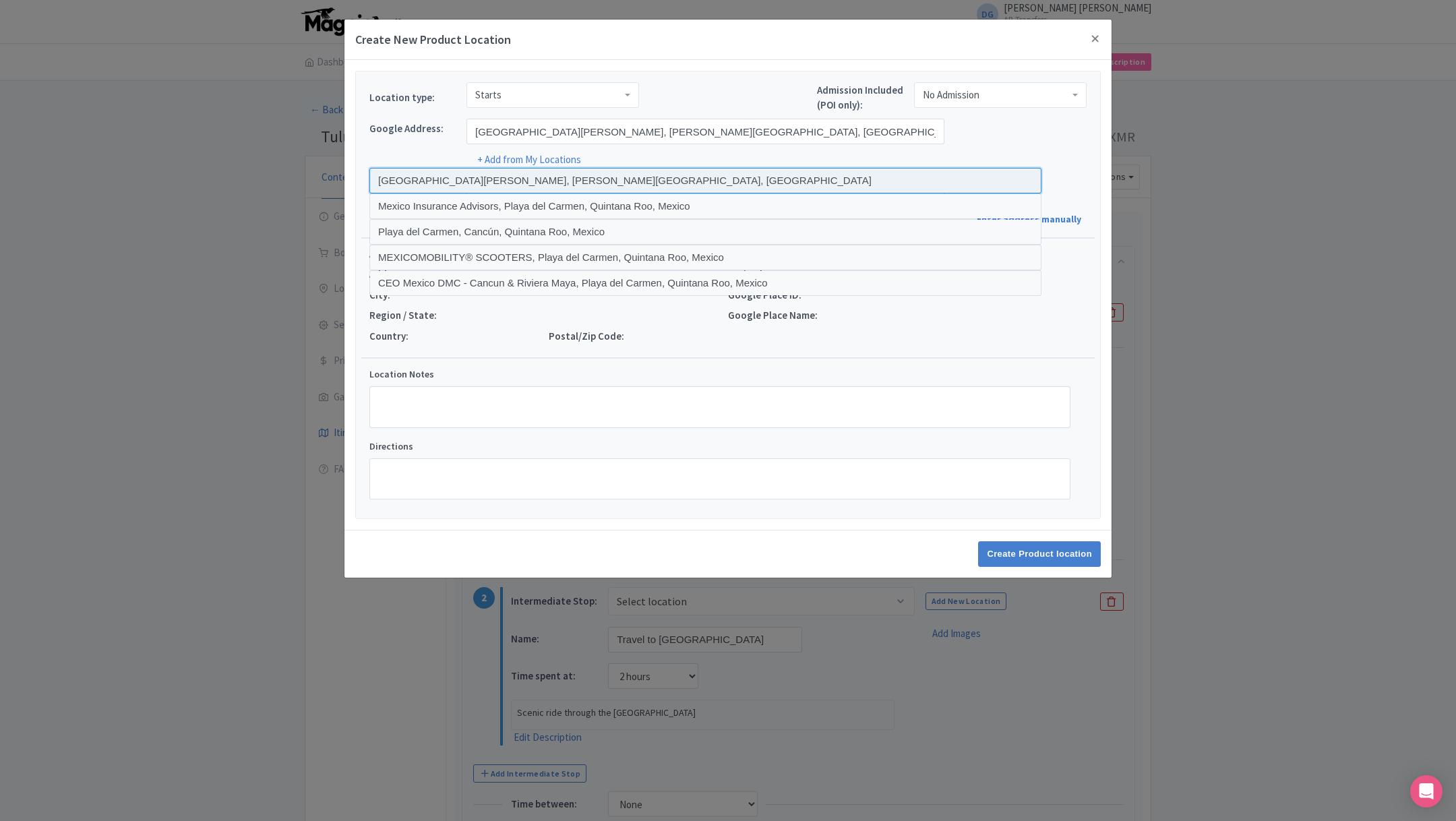
click at [454, 174] on input at bounding box center [705, 180] width 672 height 26
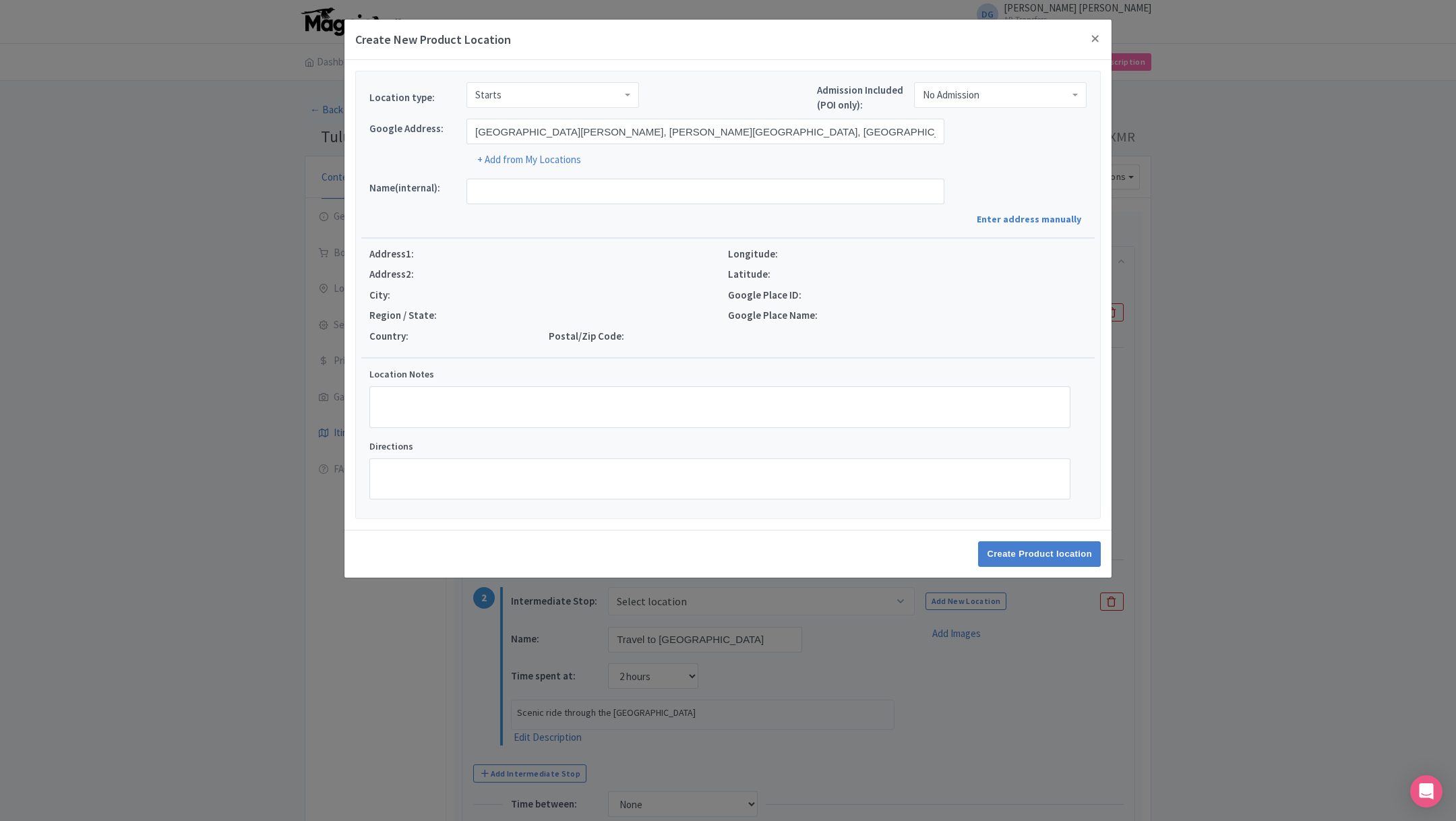
type input "[GEOGRAPHIC_DATA][PERSON_NAME], [GEOGRAPHIC_DATA][PERSON_NAME], [PERSON_NAME][G…"
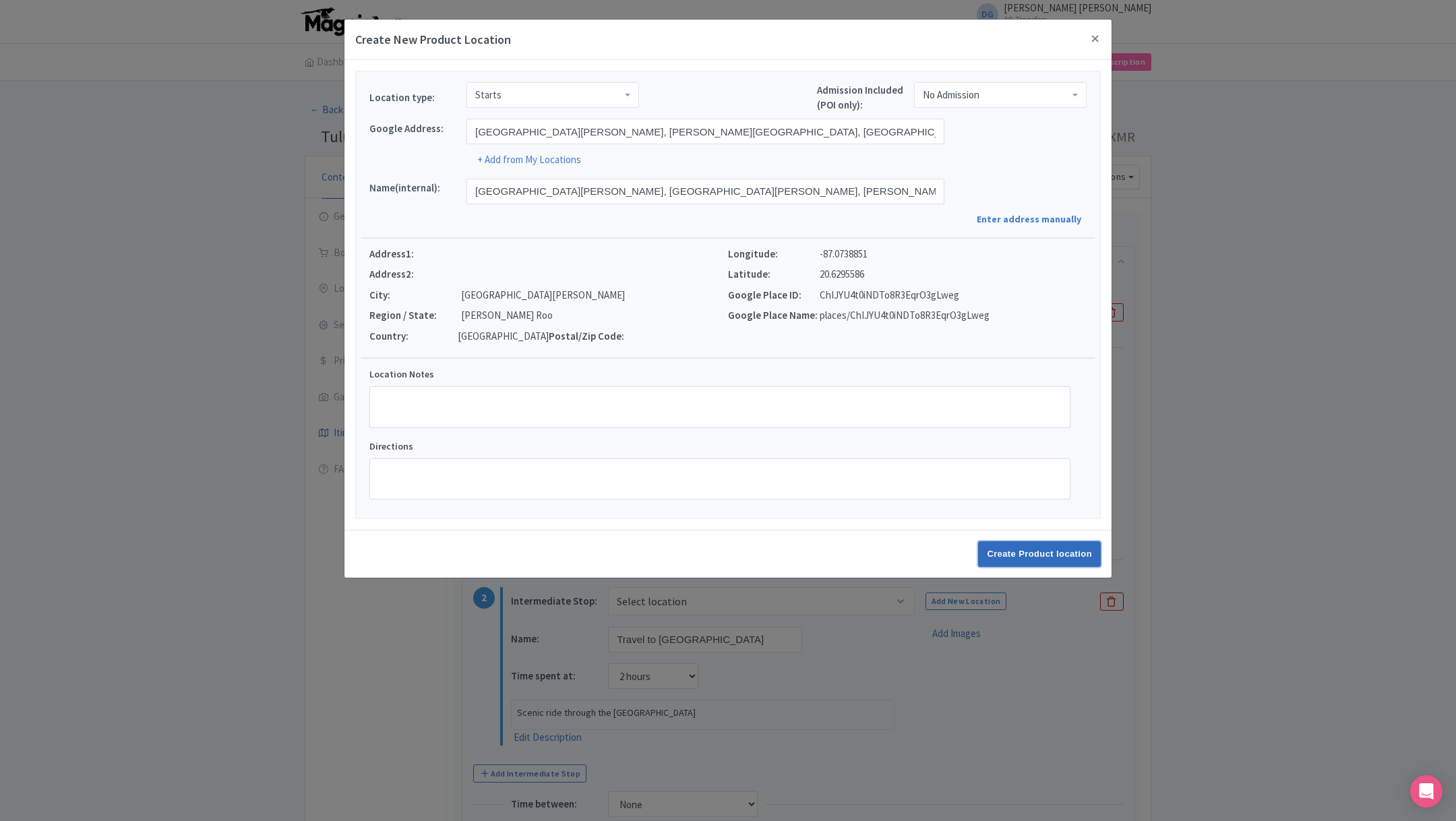
click at [1022, 553] on input "Create Product location" at bounding box center [1039, 554] width 123 height 26
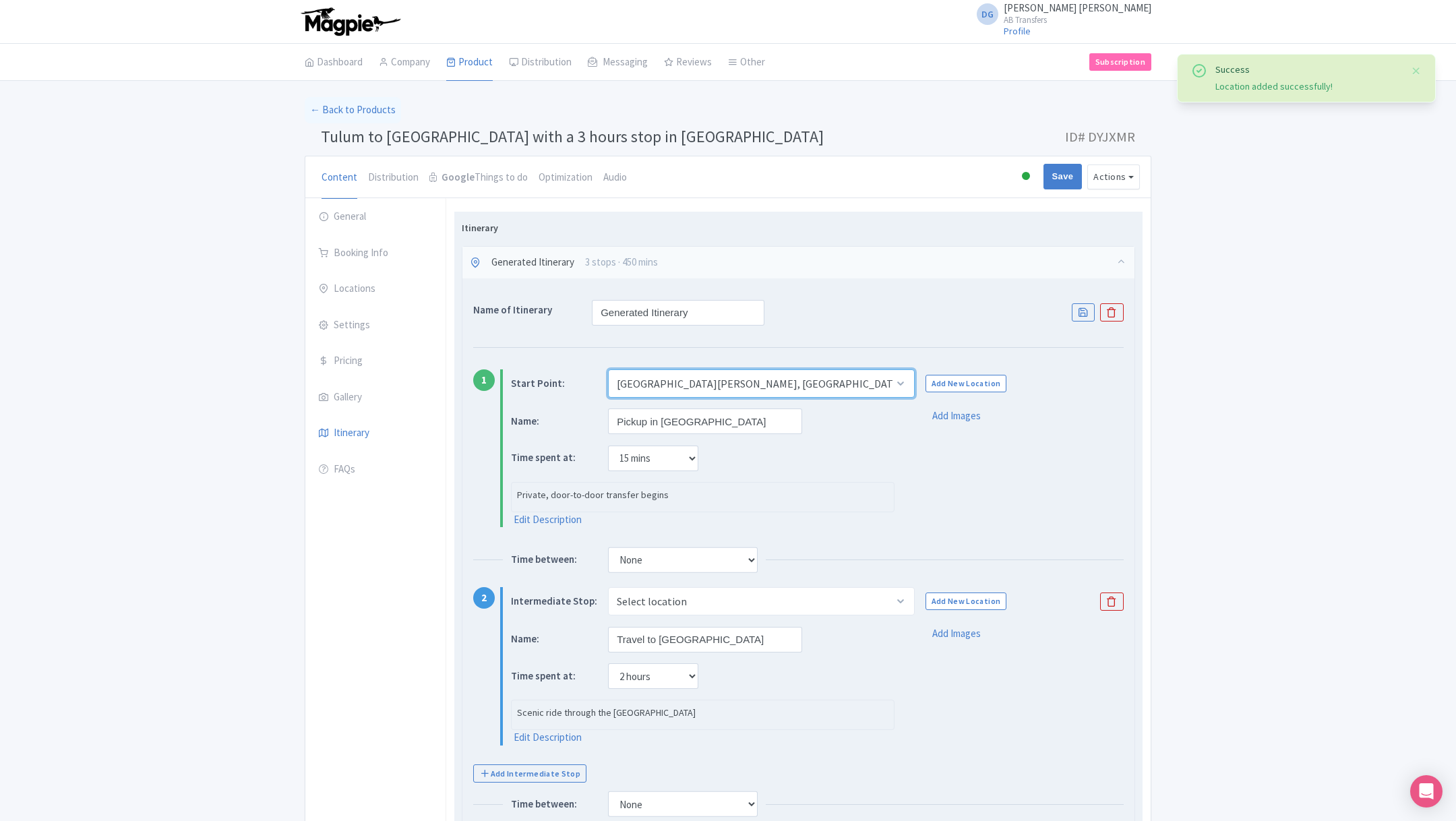
click at [872, 386] on select "Select location Tulum, Tulum, Quintana Roo, Mexico Playa del Carmen, Playa del …" at bounding box center [761, 383] width 306 height 28
click at [608, 369] on select "Select location Tulum, Tulum, Quintana Roo, Mexico Playa del Carmen, Playa del …" at bounding box center [761, 383] width 306 height 28
click at [868, 388] on select "Select location Tulum, Tulum, Quintana Roo, Mexico Playa del Carmen, Playa del …" at bounding box center [761, 383] width 306 height 28
click at [608, 369] on select "Select location Tulum, Tulum, Quintana Roo, Mexico Playa del Carmen, Playa del …" at bounding box center [761, 383] width 306 height 28
click at [860, 388] on select "Select location Tulum, Tulum, Quintana Roo, Mexico Playa del Carmen, Playa del …" at bounding box center [761, 383] width 306 height 28
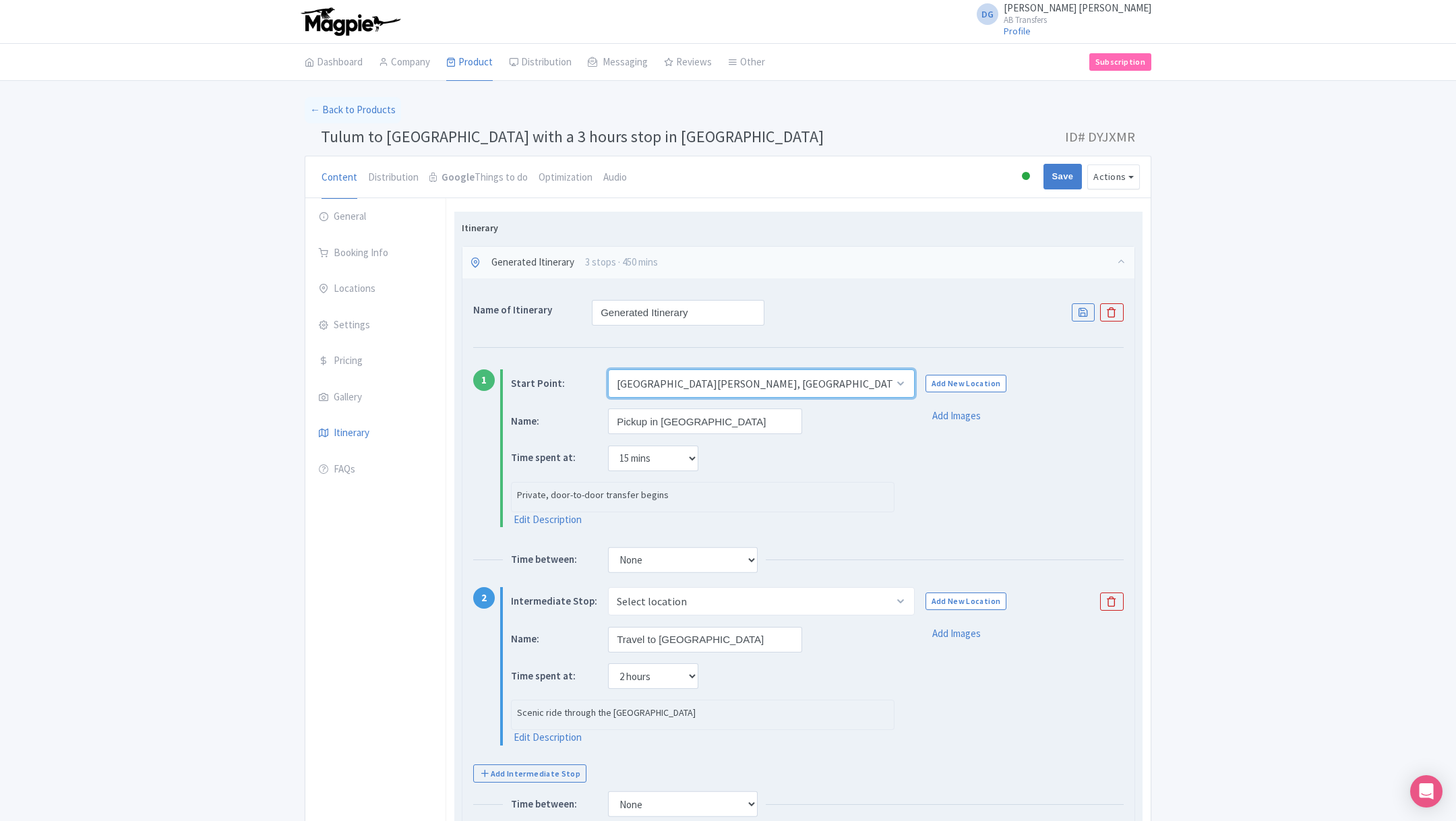
select select "81bed756-d4e9-473d-8360-86c2df8817c1"
click at [608, 369] on select "Select location Tulum, Tulum, Quintana Roo, Mexico Playa del Carmen, Playa del …" at bounding box center [761, 383] width 306 height 28
click at [1106, 490] on div "Name: Pickup in Tulum Time spent at: None 15 mins 30 mins 45 mins 1 hour 1 hour…" at bounding box center [818, 468] width 613 height 119
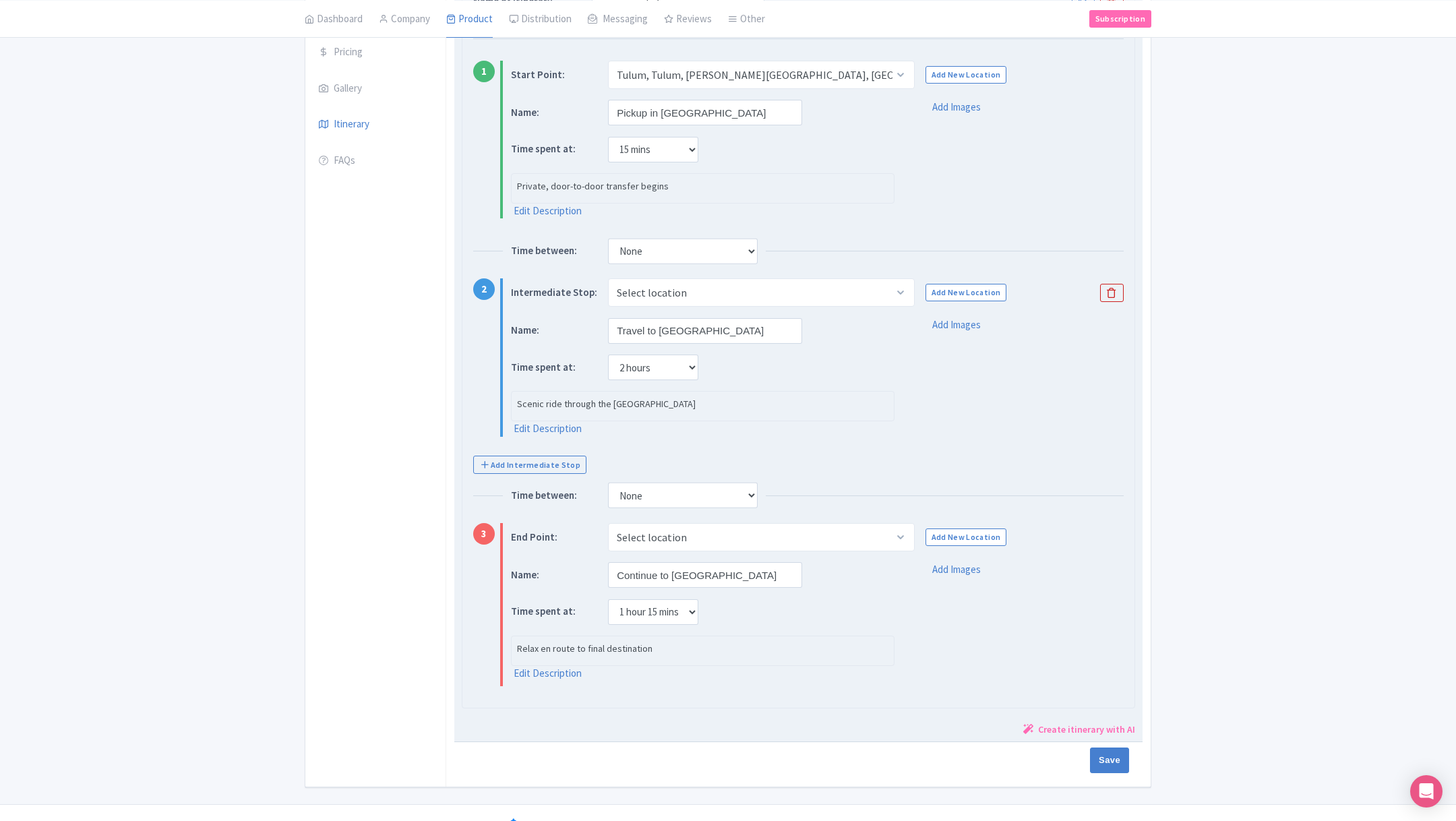
scroll to position [328, 0]
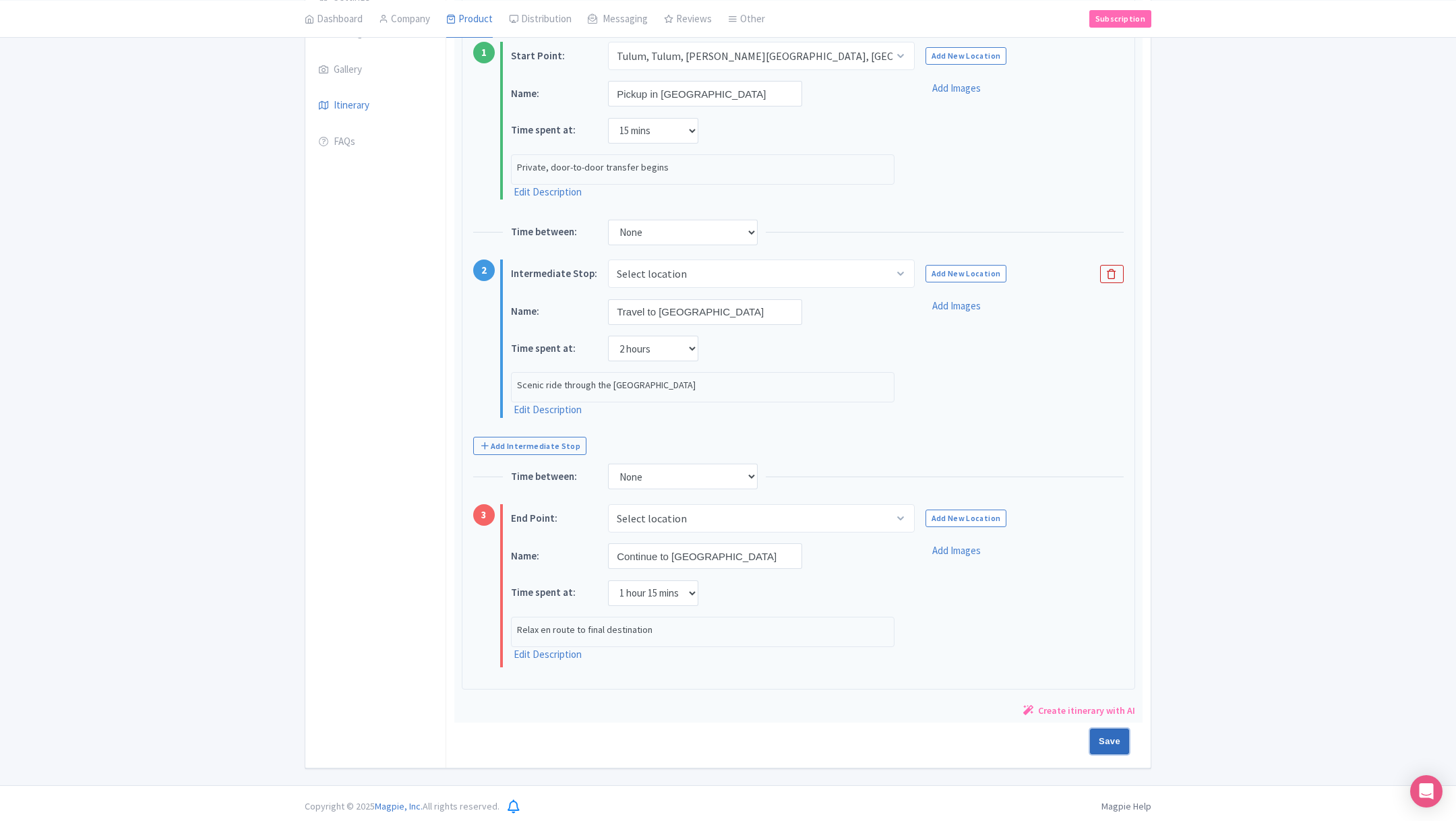
click at [1128, 733] on input "Save" at bounding box center [1109, 741] width 39 height 26
type input "Saving..."
